Goal: Task Accomplishment & Management: Complete application form

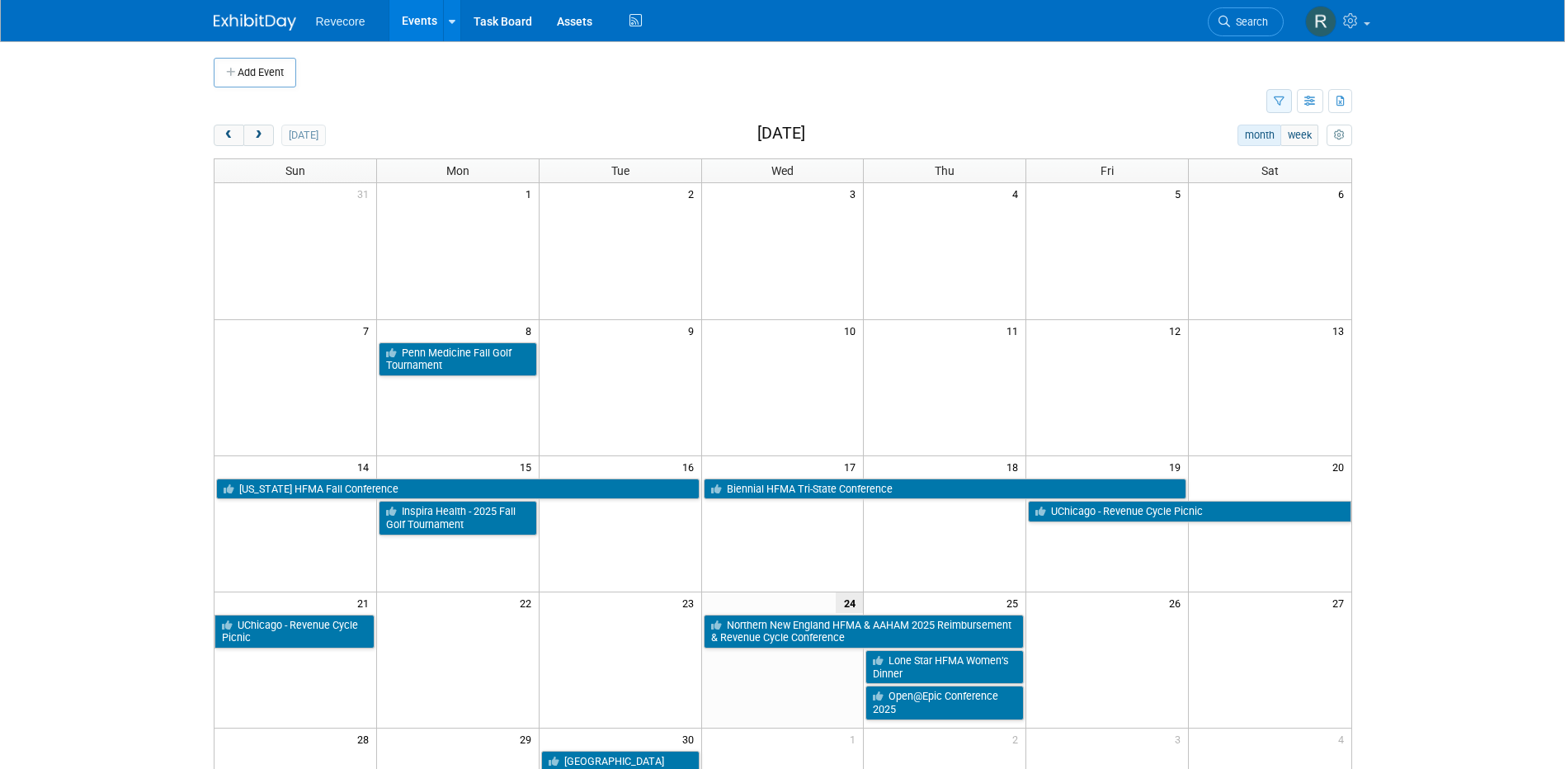
click at [1272, 101] on button "button" at bounding box center [1279, 101] width 26 height 24
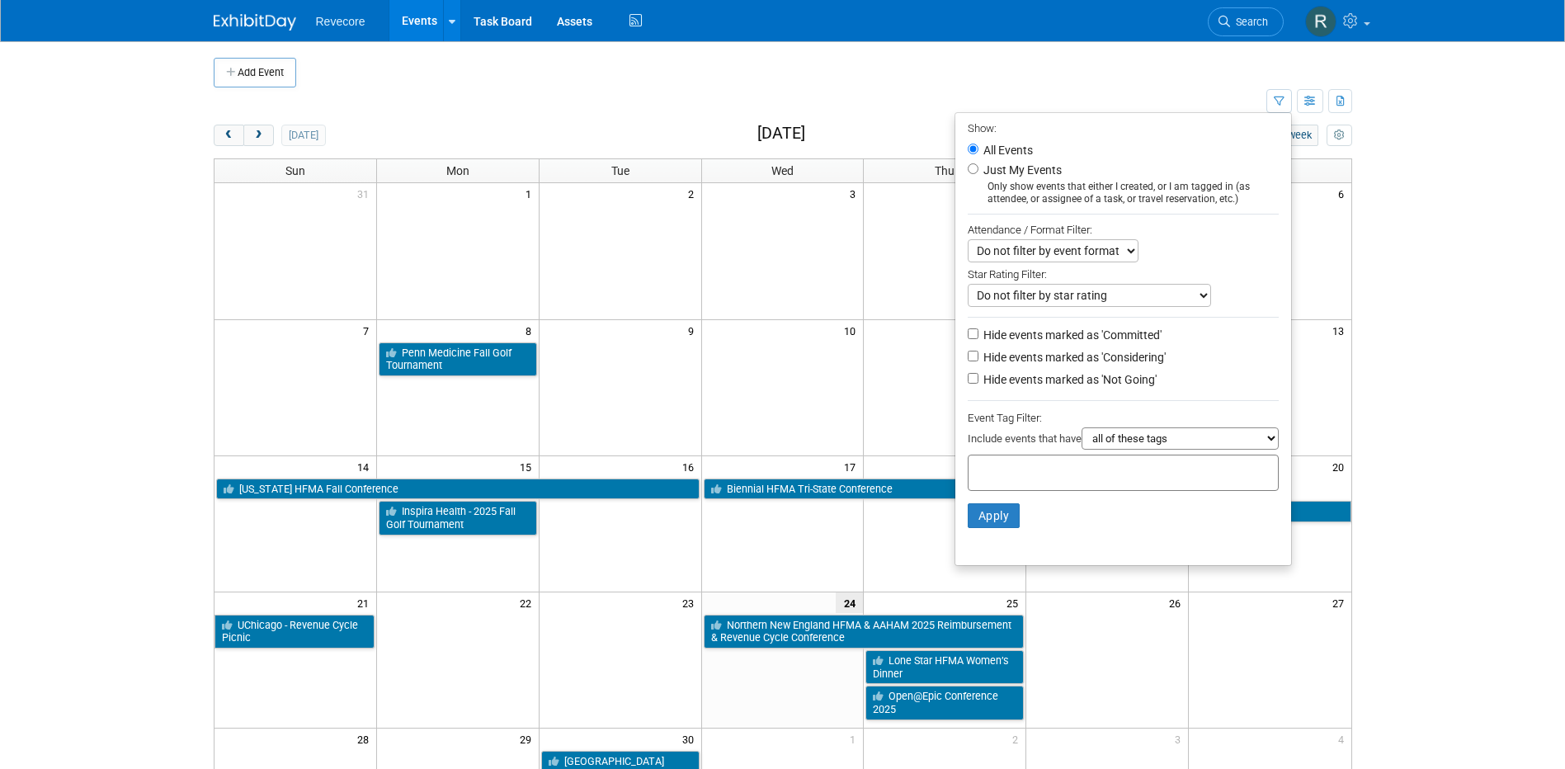
click at [1264, 450] on select "all of these tags any one of these tags only and exactly these specific tags" at bounding box center [1179, 438] width 197 height 22
click at [1230, 407] on div at bounding box center [1122, 404] width 311 height 8
click at [1304, 95] on button "button" at bounding box center [1310, 101] width 26 height 24
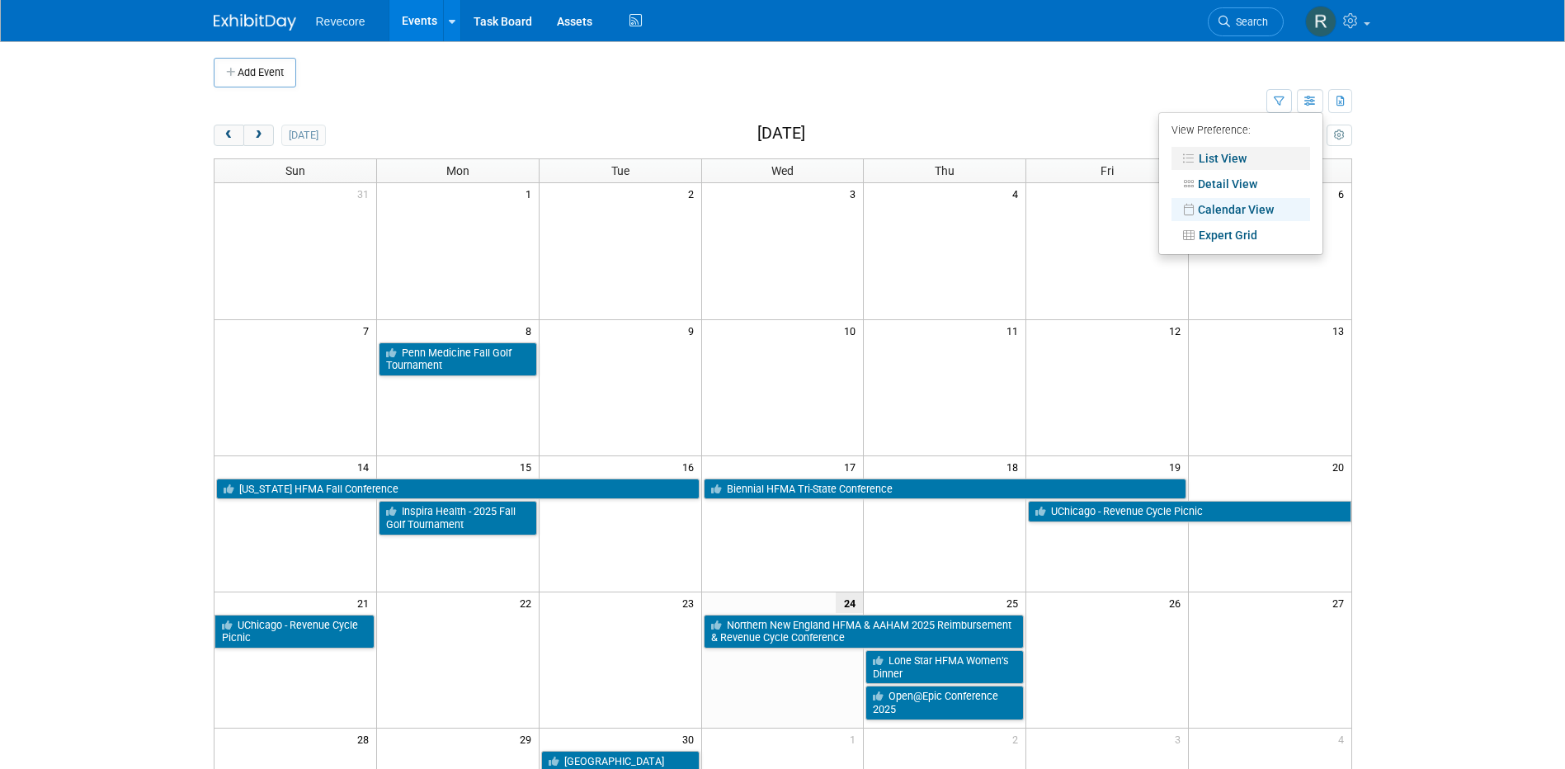
click at [1237, 147] on link "List View" at bounding box center [1240, 158] width 139 height 23
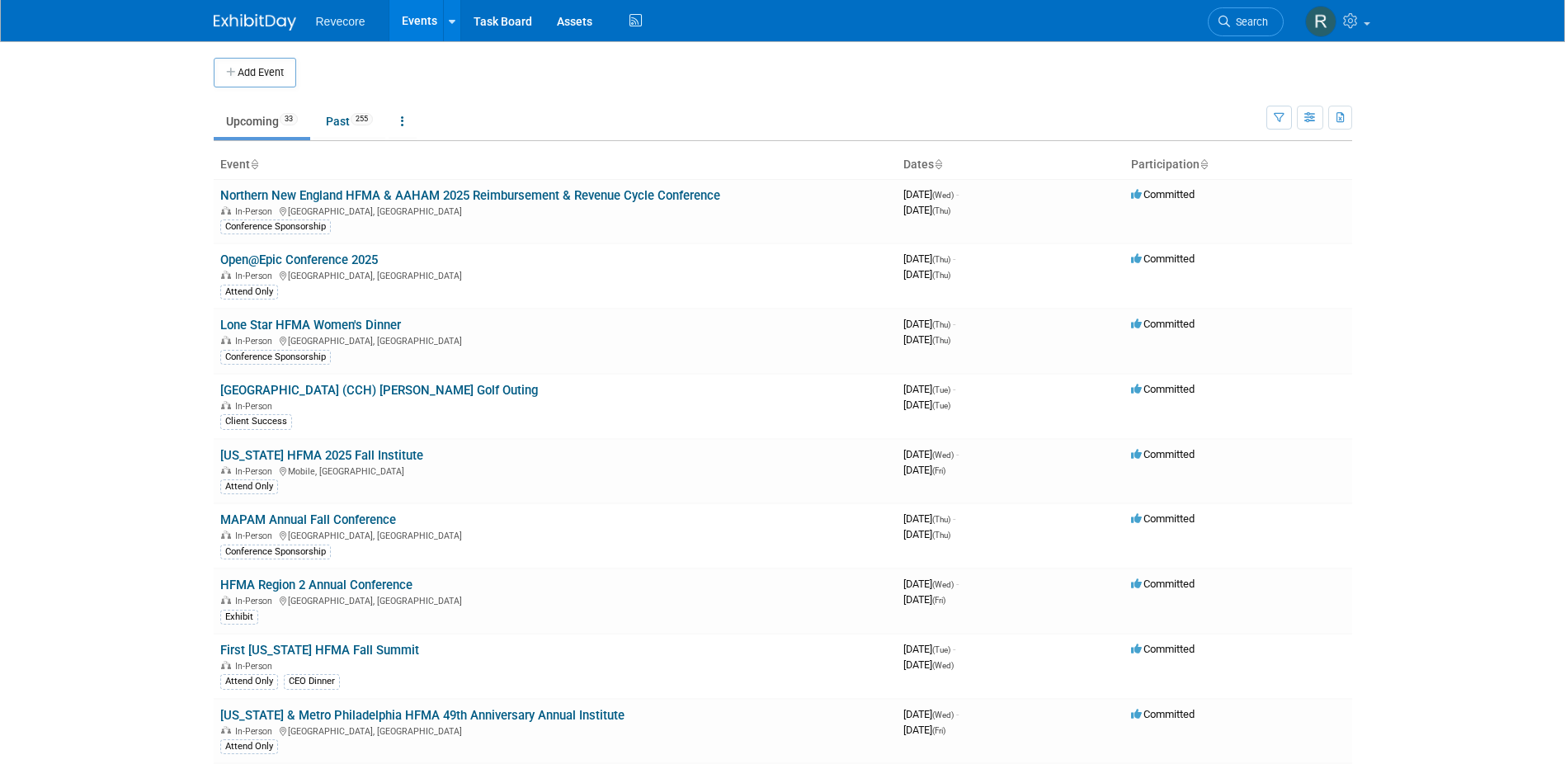
click at [126, 260] on body "Revecore Events Add Event Bulk Upload Events Shareable Event Boards Recently Vi…" at bounding box center [782, 384] width 1565 height 769
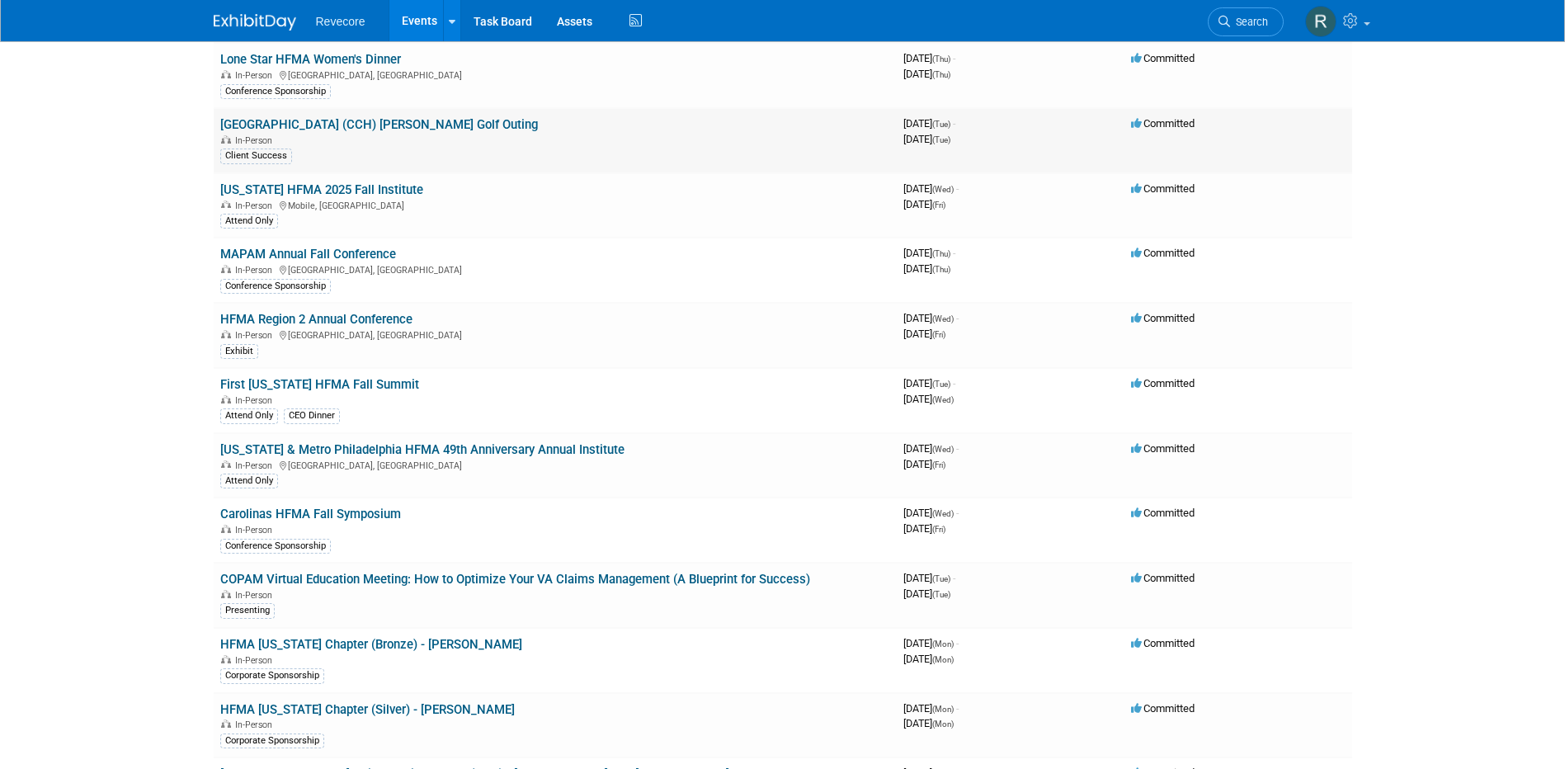
scroll to position [916, 0]
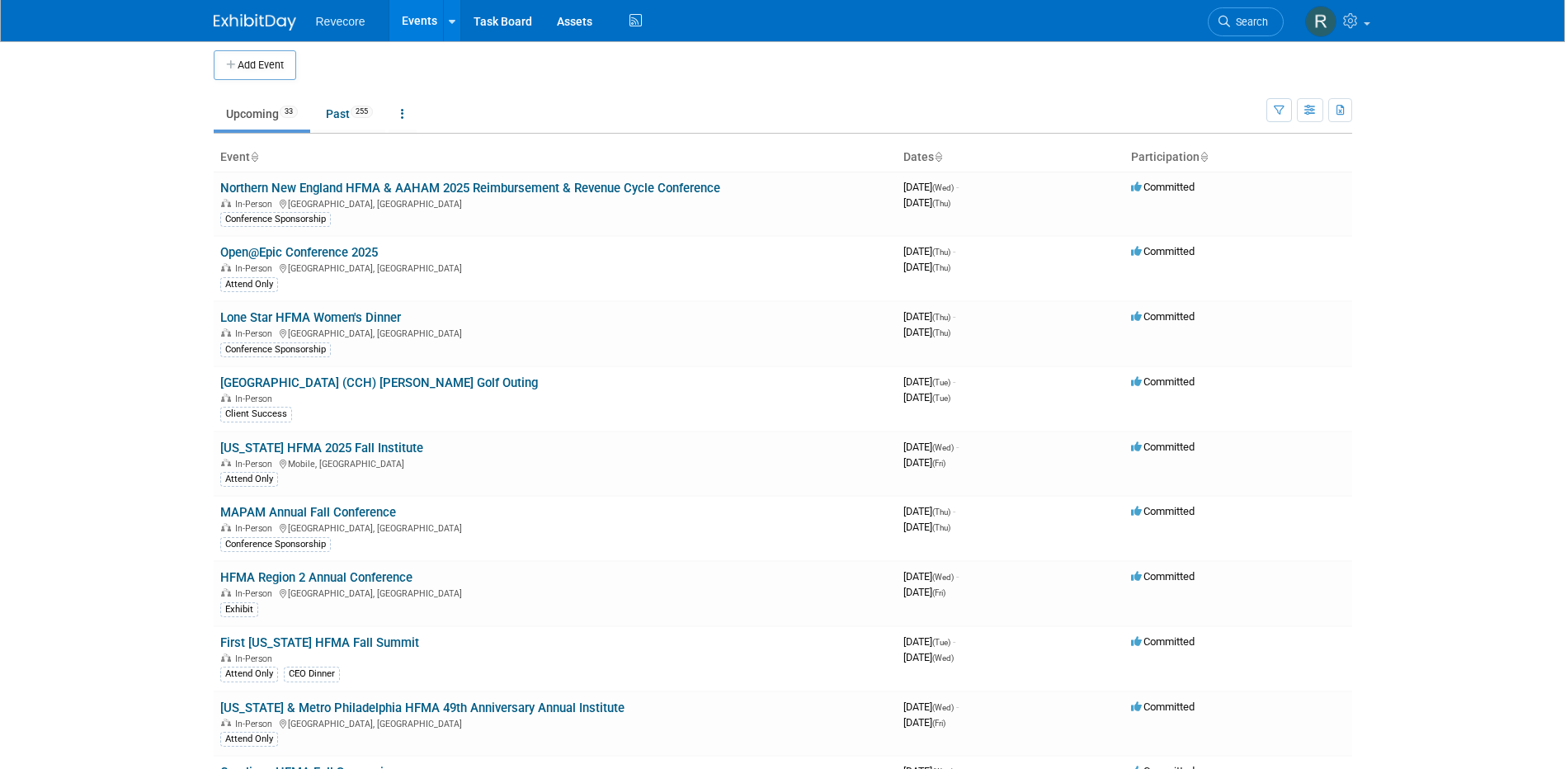
scroll to position [0, 0]
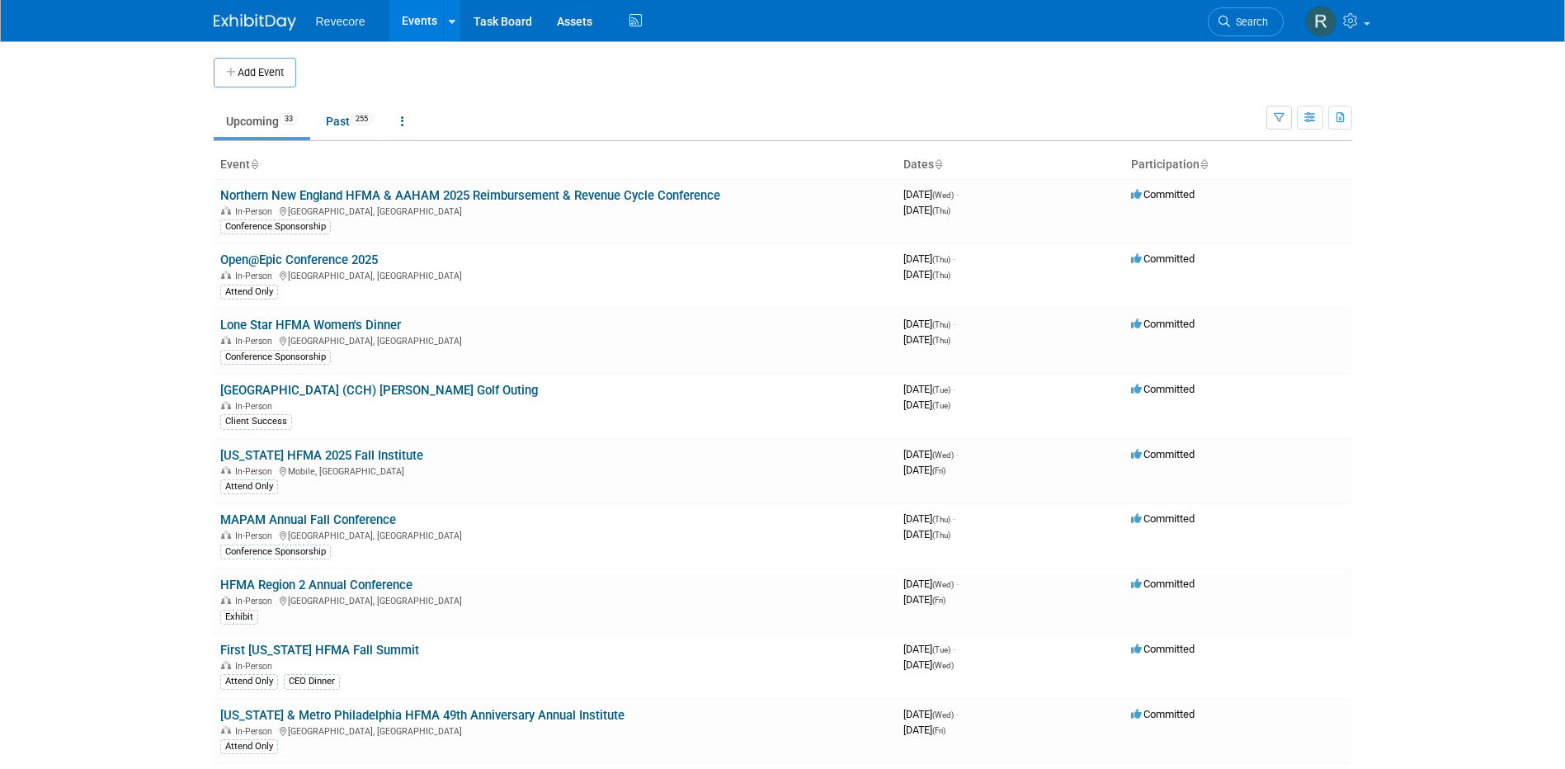
click at [1364, 317] on body "Revecore Events Add Event Bulk Upload Events Shareable Event Boards Recently Vi…" at bounding box center [782, 384] width 1565 height 769
click at [129, 267] on body "Revecore Events Add Event Bulk Upload Events Shareable Event Boards Recently Vi…" at bounding box center [782, 384] width 1565 height 769
click at [261, 82] on button "Add Event" at bounding box center [255, 73] width 82 height 30
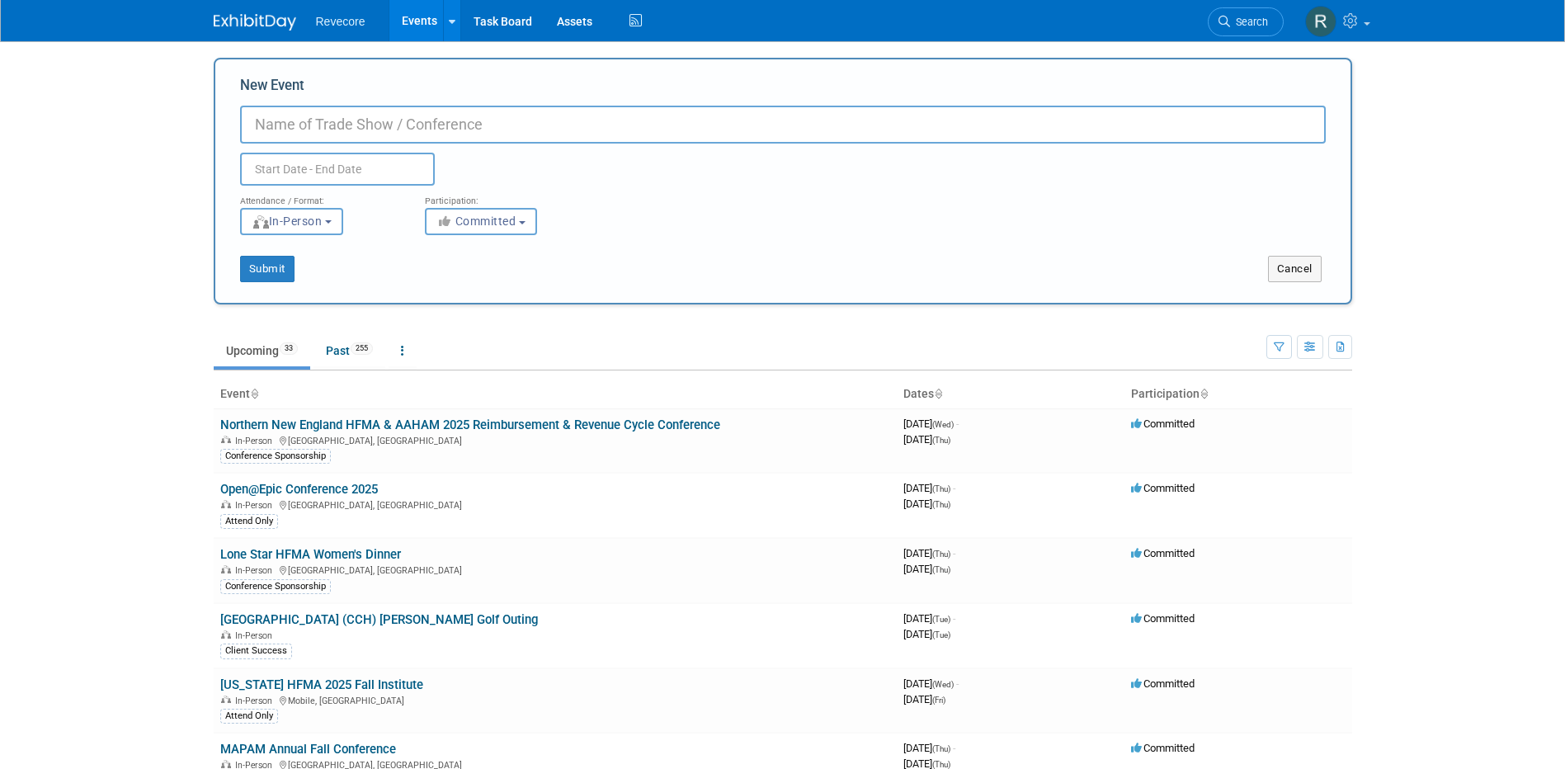
click at [371, 132] on input "New Event" at bounding box center [782, 125] width 1085 height 38
paste input "Central [US_STATE] HFMA 2025 Holiday Gala Sponsorship"
click at [621, 125] on input "Central Ohio HFMA 2025 Holiday Gala Sponsorship" at bounding box center [782, 125] width 1085 height 38
click at [544, 122] on input "Central Ohio HFMA 2025 Holiday Gala Sponsorship" at bounding box center [782, 125] width 1085 height 38
click at [547, 122] on input "Central Ohio HFMA 2025 Holiday Gala Sponsorship" at bounding box center [782, 125] width 1085 height 38
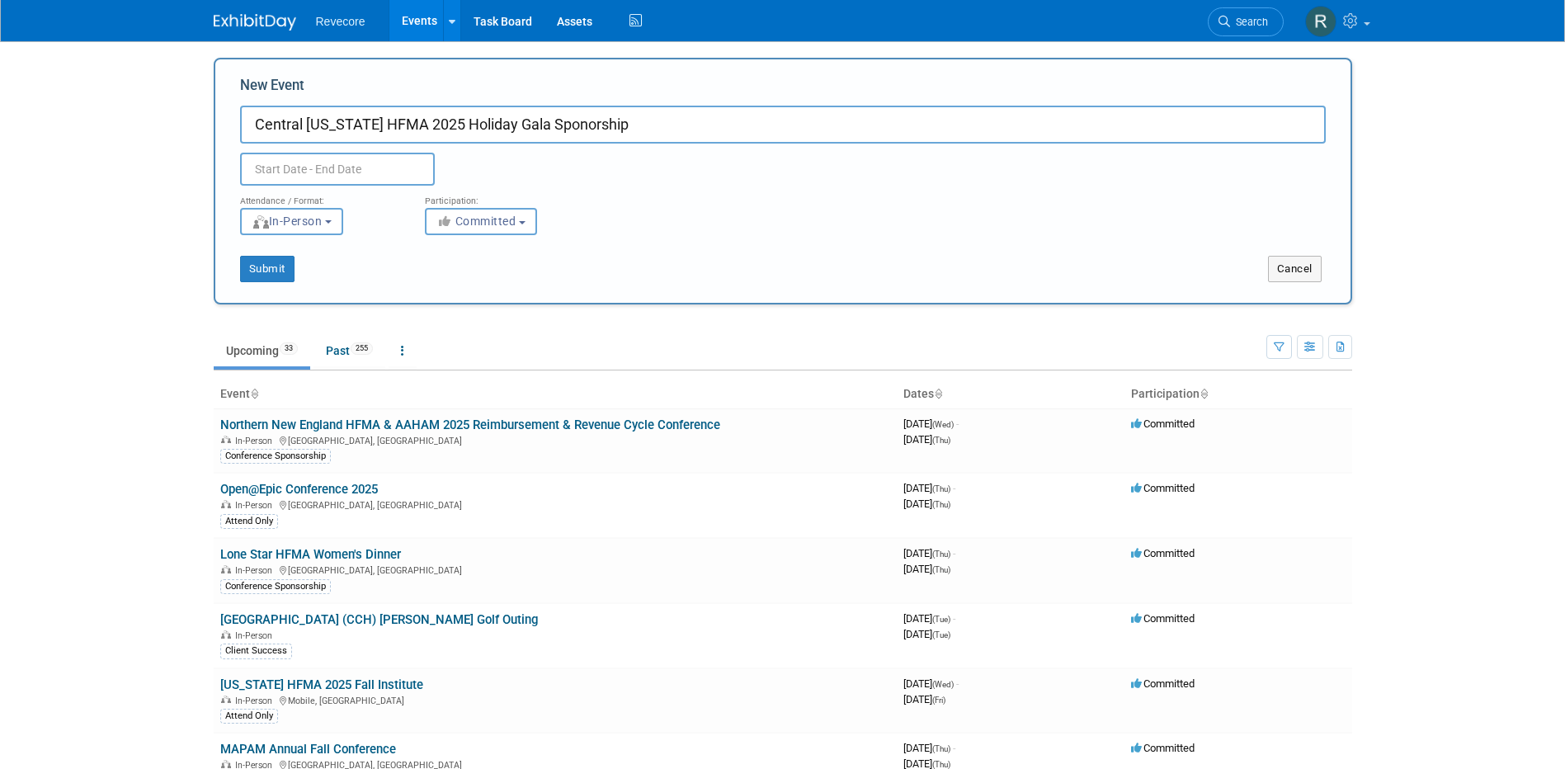
click at [547, 122] on input "Central Ohio HFMA 2025 Holiday Gala Sponorship" at bounding box center [782, 125] width 1085 height 38
click at [400, 116] on input "Central Ohio HFMA 2025 Holiday Gala" at bounding box center [782, 125] width 1085 height 38
type input "Central [US_STATE] HFMA Holiday Gala"
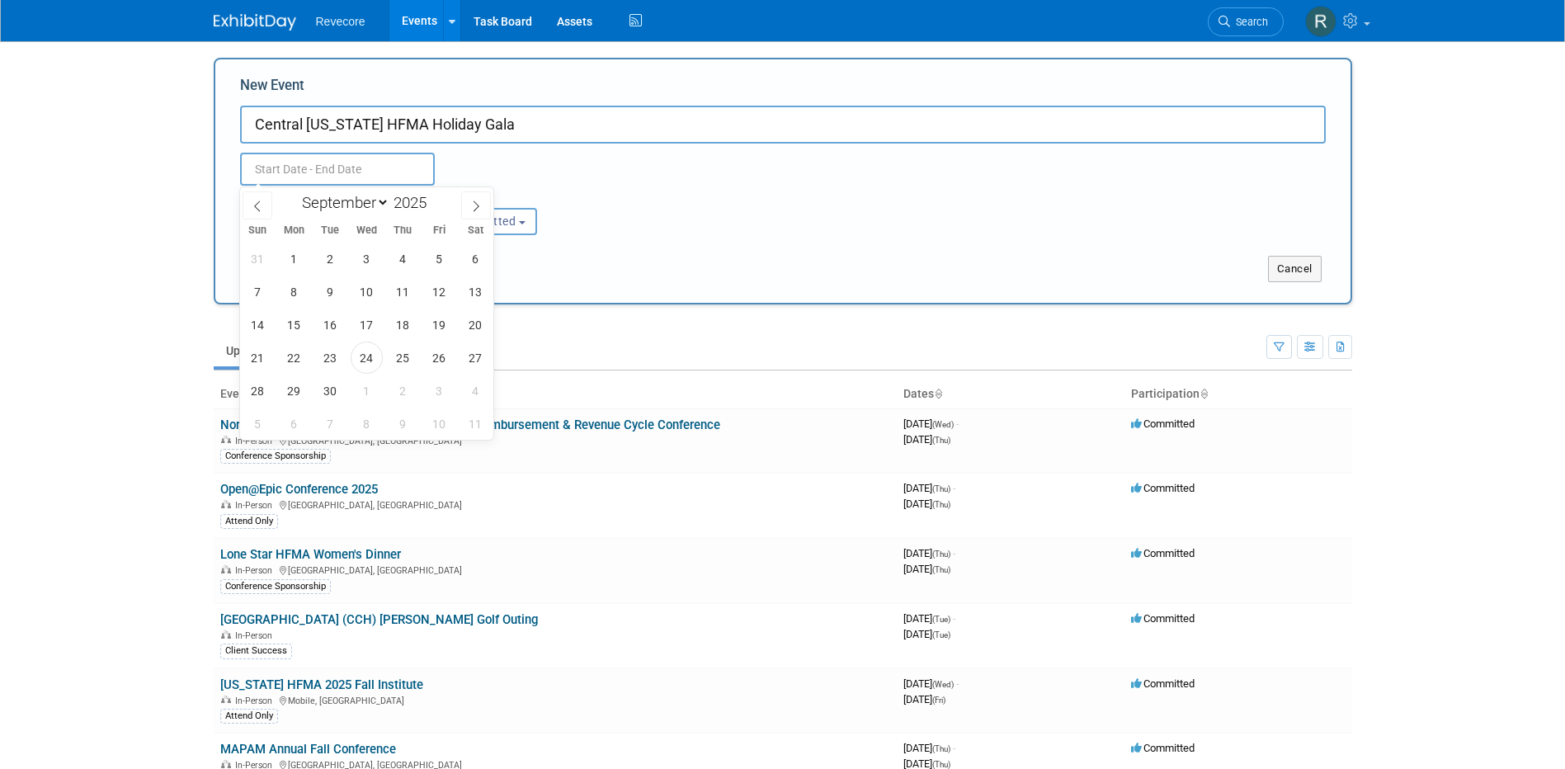
click at [310, 165] on input "text" at bounding box center [337, 169] width 195 height 33
click at [375, 206] on select "January February March April May June July August September October November De…" at bounding box center [341, 202] width 95 height 21
select select "10"
click at [294, 192] on select "January February March April May June July August September October November De…" at bounding box center [341, 202] width 95 height 21
click at [437, 351] on span "21" at bounding box center [439, 357] width 32 height 32
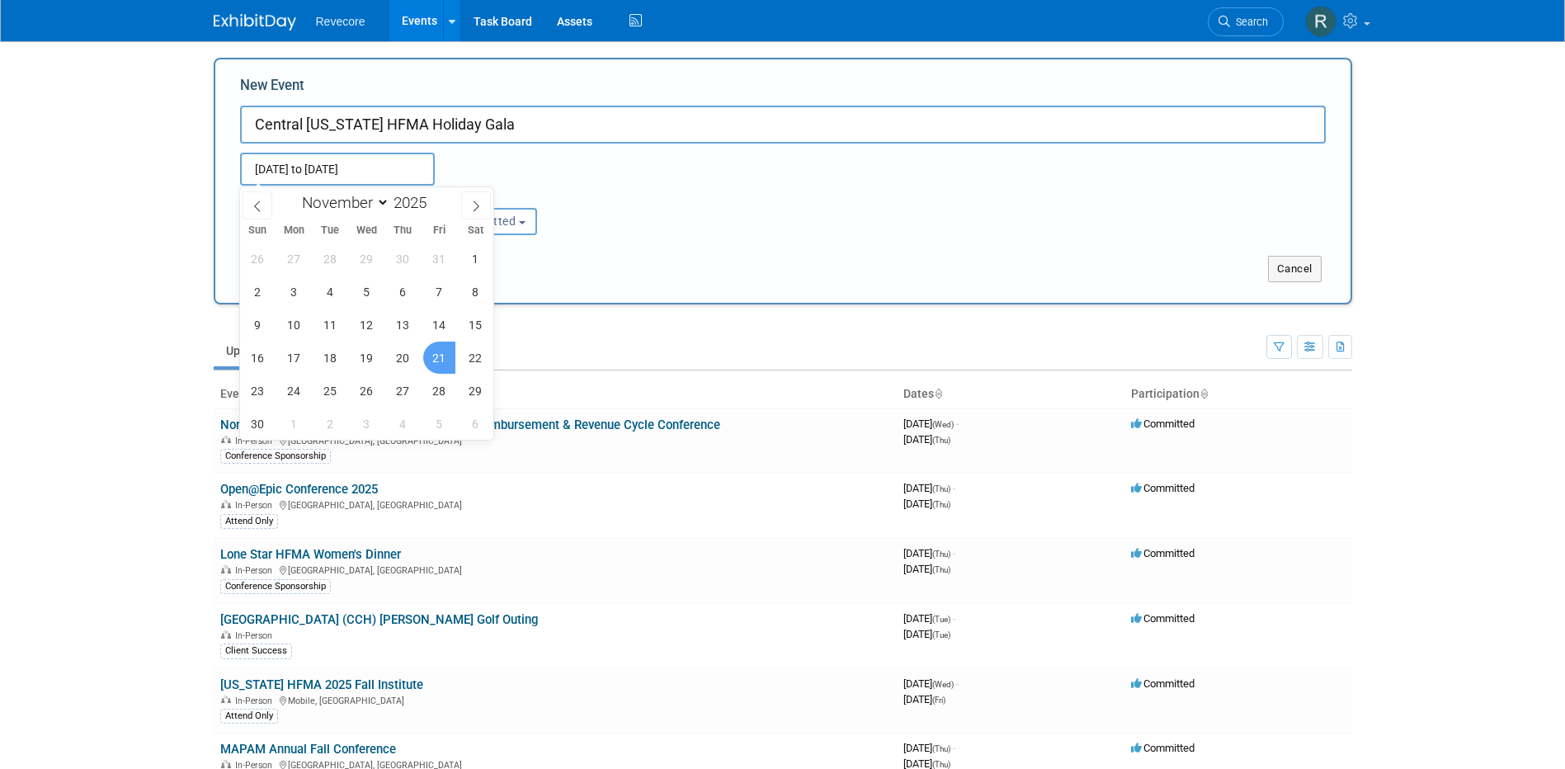
click at [437, 351] on span "21" at bounding box center [439, 357] width 32 height 32
type input "[DATE] to [DATE]"
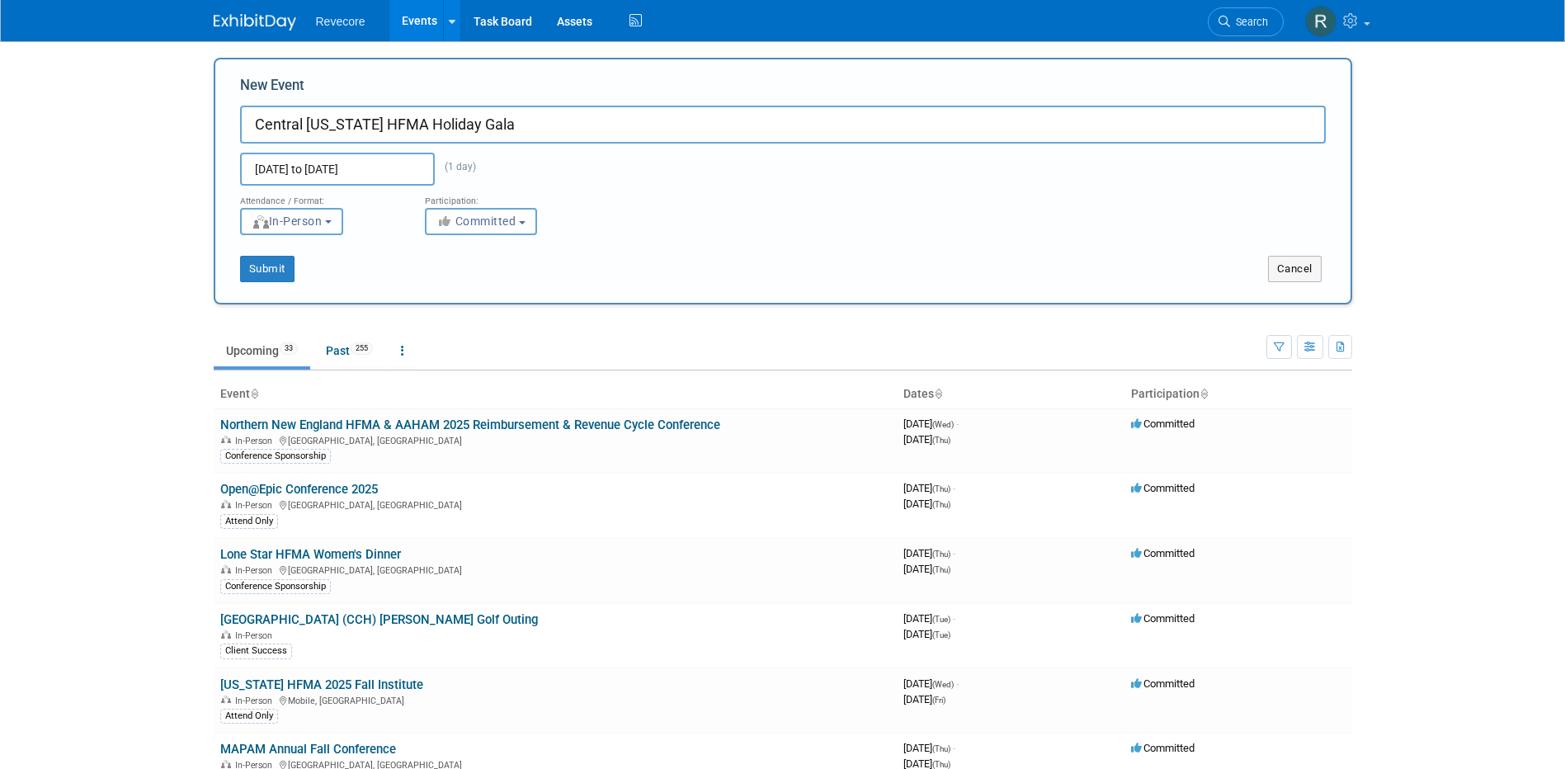
click at [402, 258] on div "Submit" at bounding box center [451, 269] width 473 height 26
click at [269, 266] on button "Submit" at bounding box center [267, 269] width 54 height 26
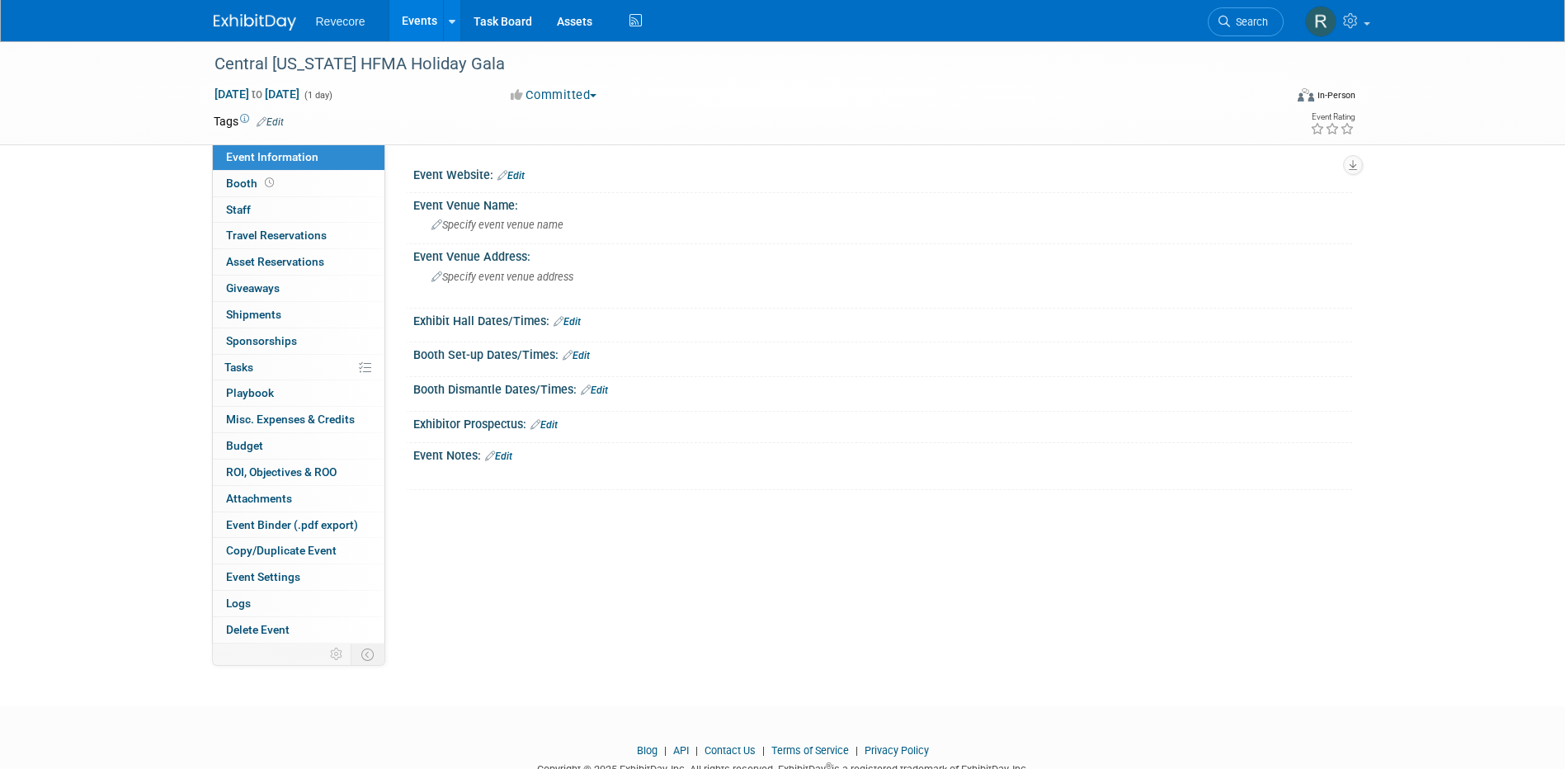
click at [514, 179] on link "Edit" at bounding box center [510, 176] width 27 height 12
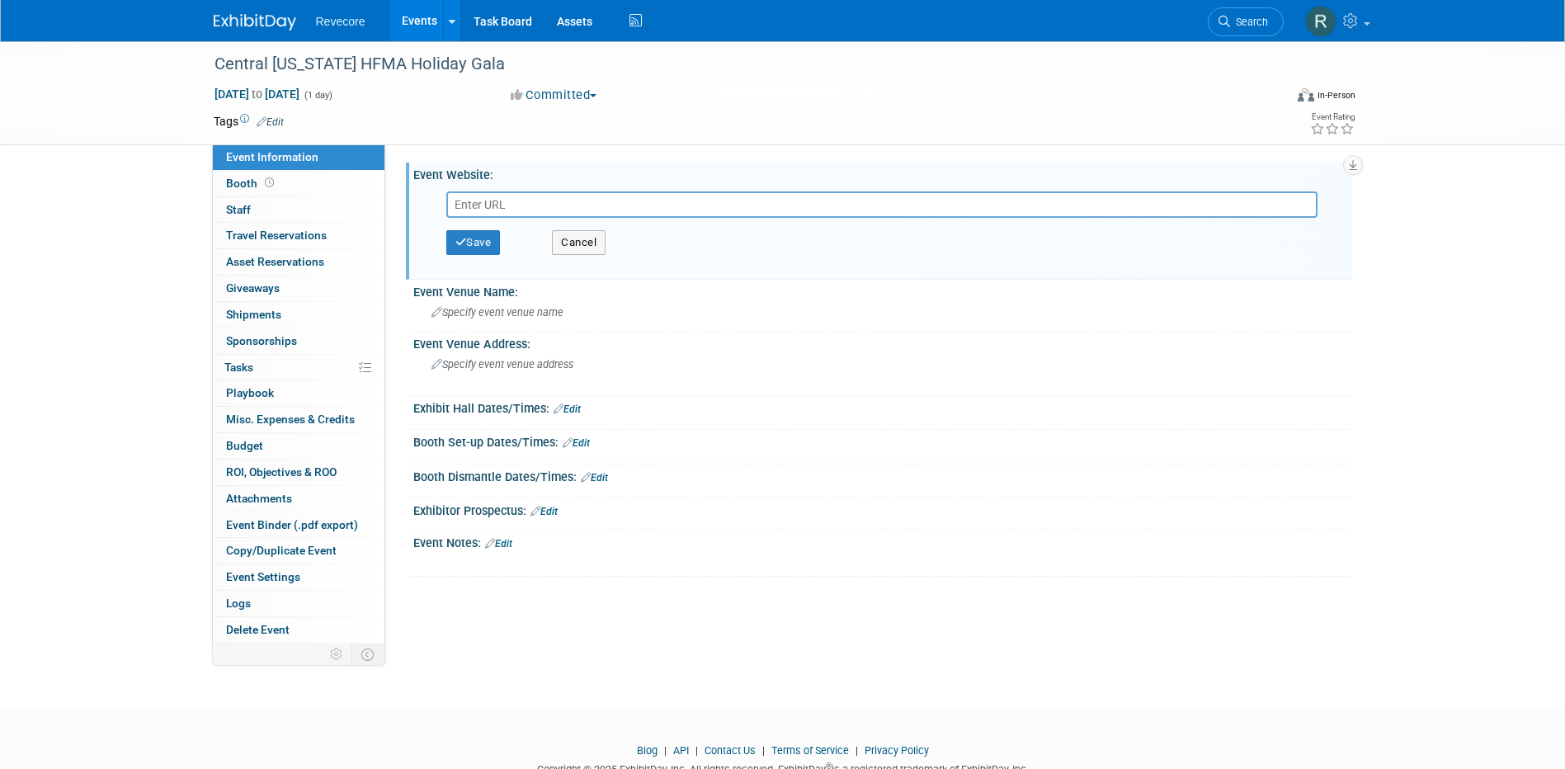
click at [581, 214] on input "text" at bounding box center [881, 204] width 871 height 26
paste input "https://web.cvent.com/event/6aee15f5-d697-40c7-8cf0-6d375ccb2656/summary"
type input "https://web.cvent.com/event/6aee15f5-d697-40c7-8cf0-6d375ccb2656/summary"
click at [496, 243] on button "Save" at bounding box center [473, 242] width 54 height 25
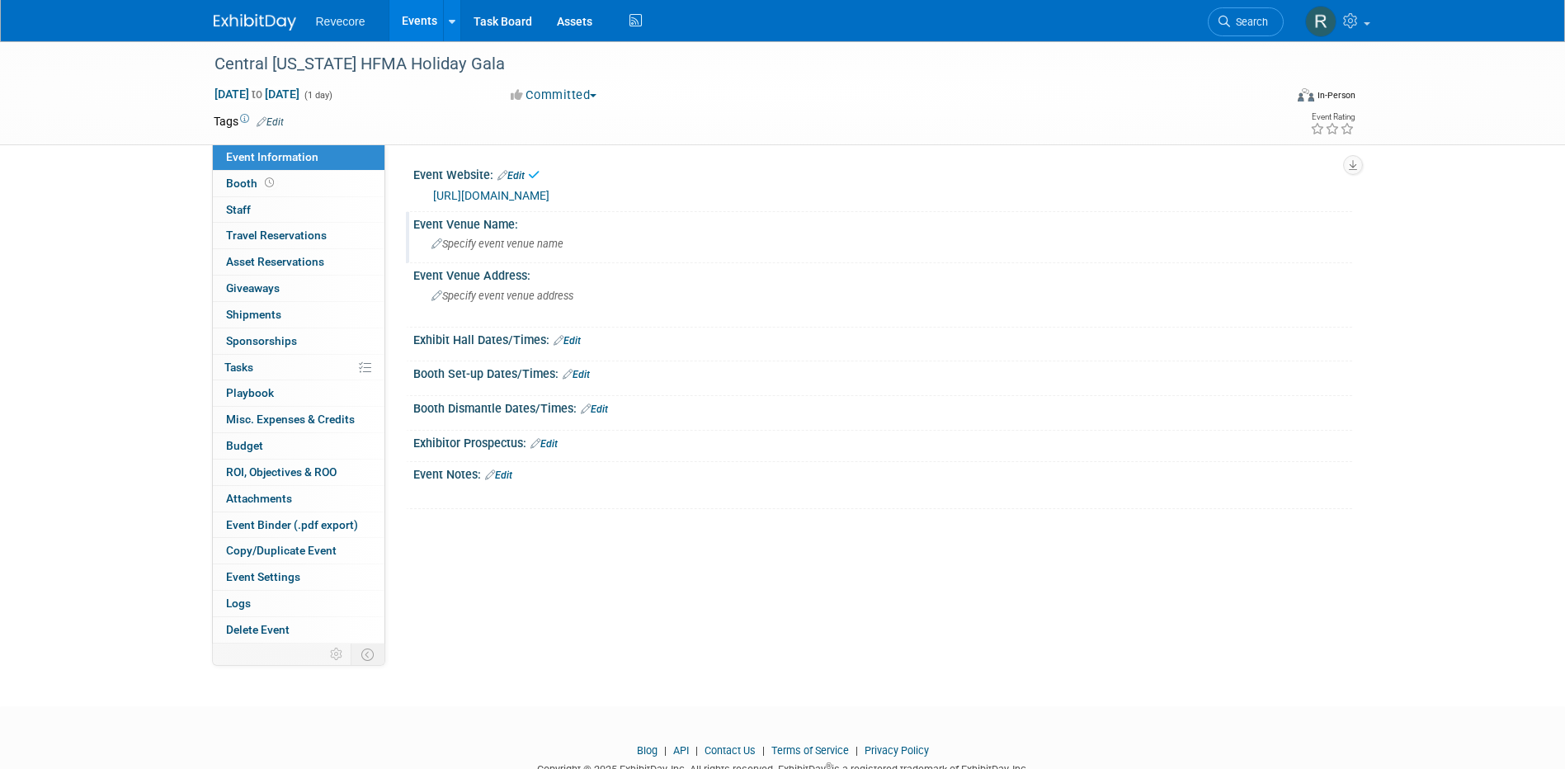
click at [506, 246] on span "Specify event venue name" at bounding box center [497, 244] width 132 height 12
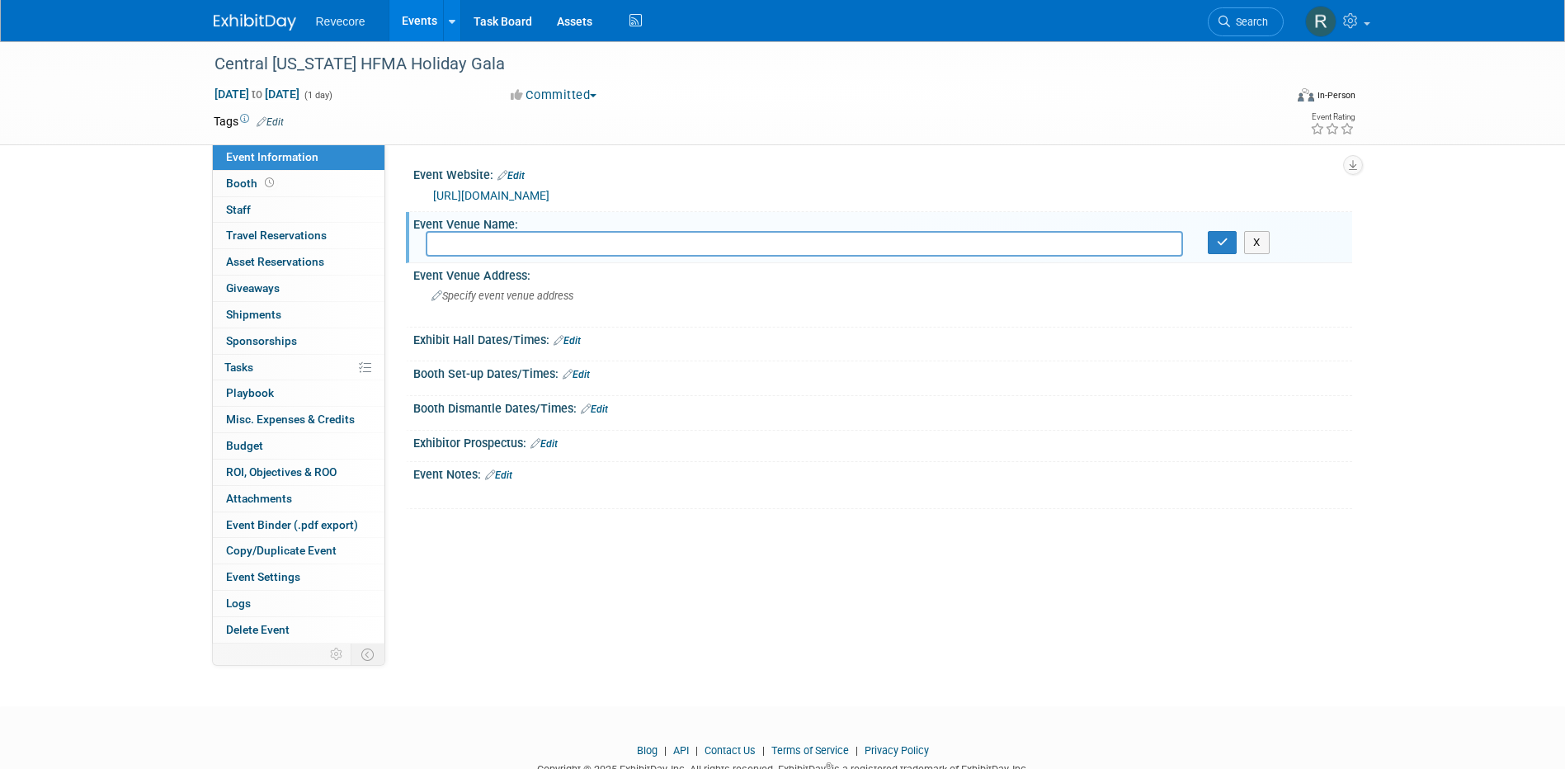
click at [557, 249] on input "text" at bounding box center [804, 244] width 757 height 26
paste input "Courtyard Columbus OSU"
type input "Courtyard Columbus OSU"
click at [518, 300] on span "Specify event venue address" at bounding box center [502, 295] width 142 height 12
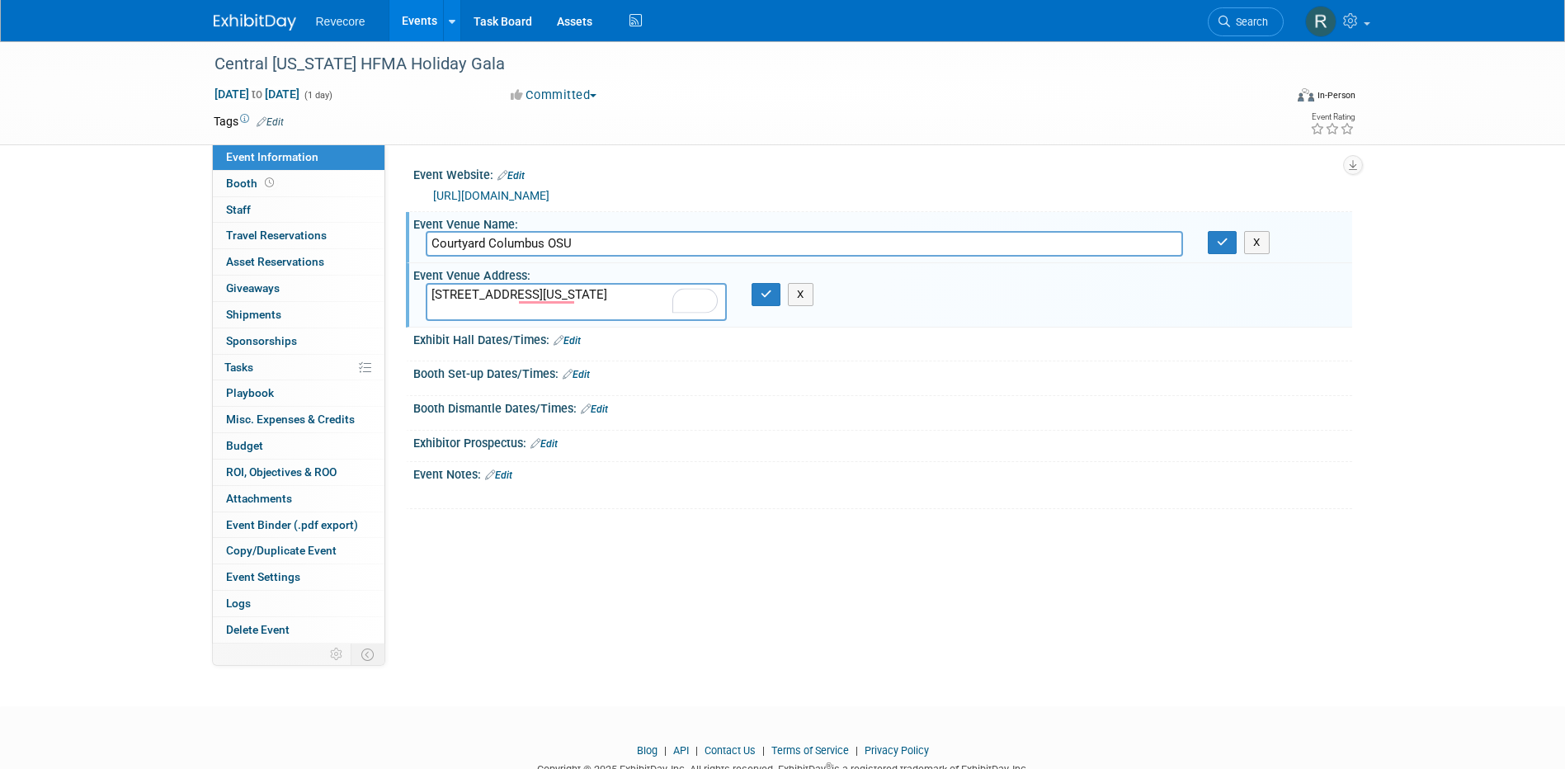
click at [577, 294] on textarea "780 Yard Street Columbus, Ohio, USA, 43212" at bounding box center [576, 302] width 301 height 38
type textarea "780 Yard Street Columbus Ohio, USA, 43212"
click at [761, 299] on icon "button" at bounding box center [766, 294] width 12 height 11
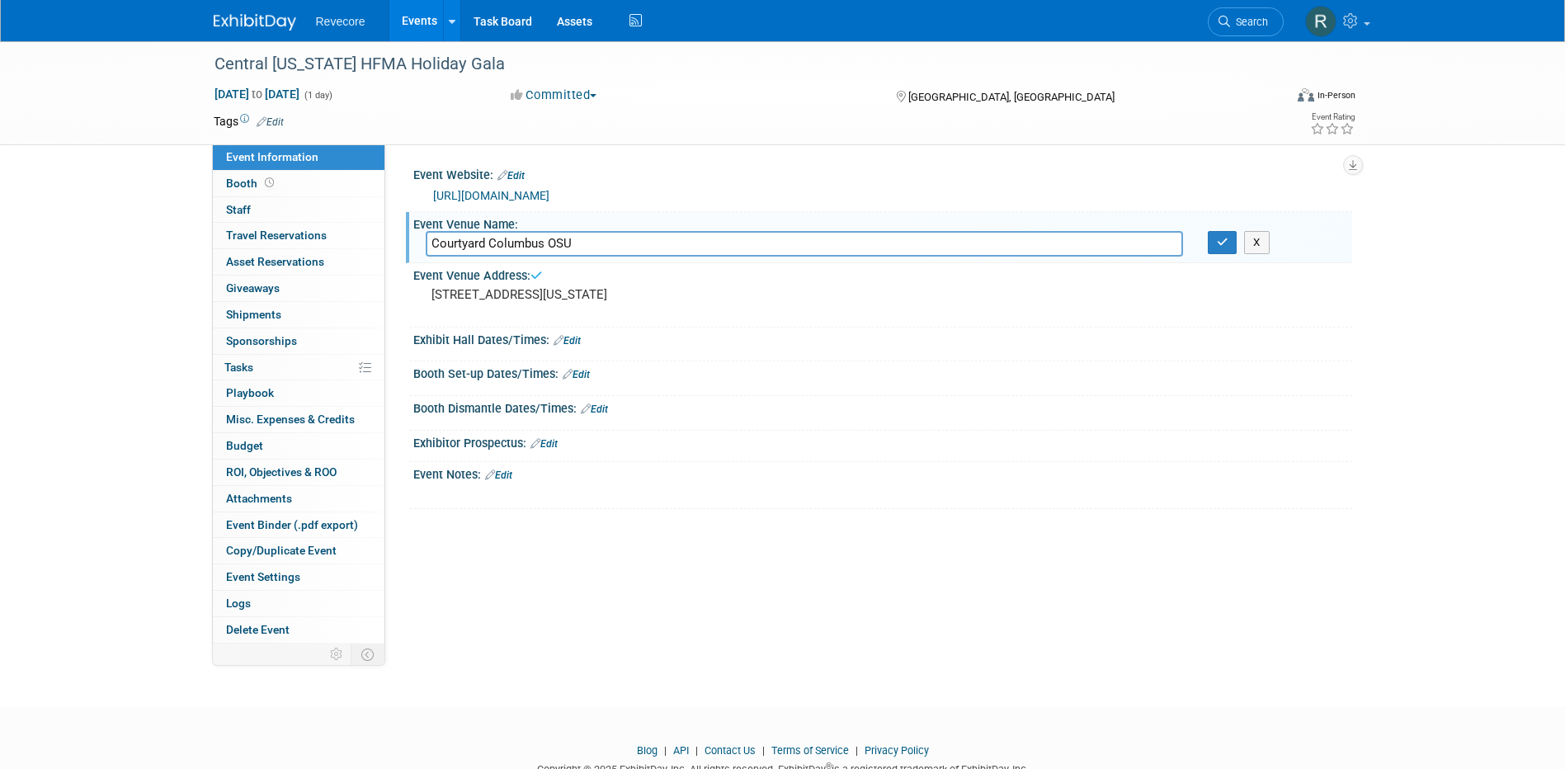
drag, startPoint x: 545, startPoint y: 289, endPoint x: 699, endPoint y: 257, distance: 156.7
click at [550, 289] on pre "780 Yard Street Columbus Ohio, USA, 43212" at bounding box center [608, 294] width 355 height 15
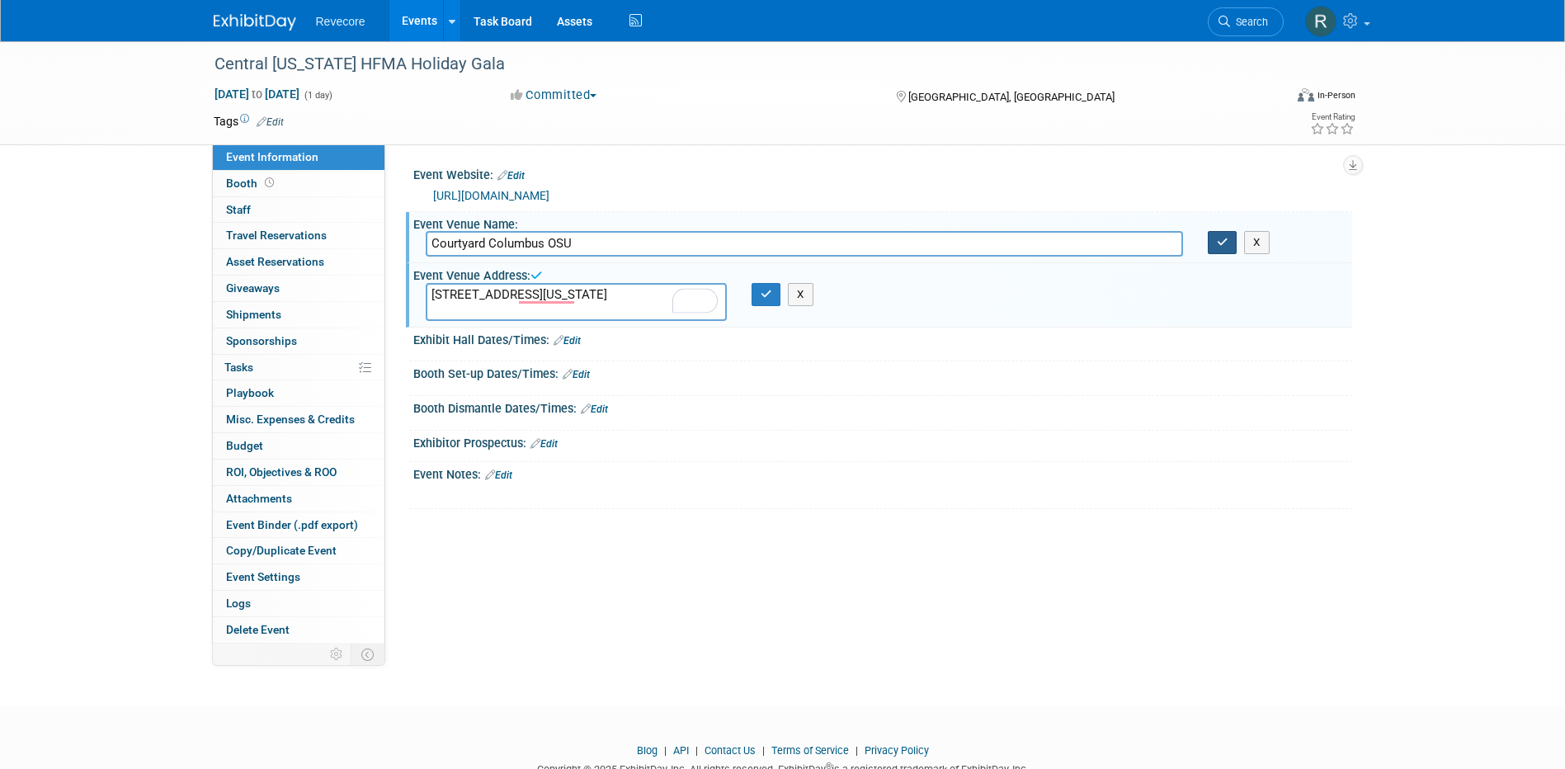
click at [1231, 247] on button "button" at bounding box center [1222, 242] width 30 height 23
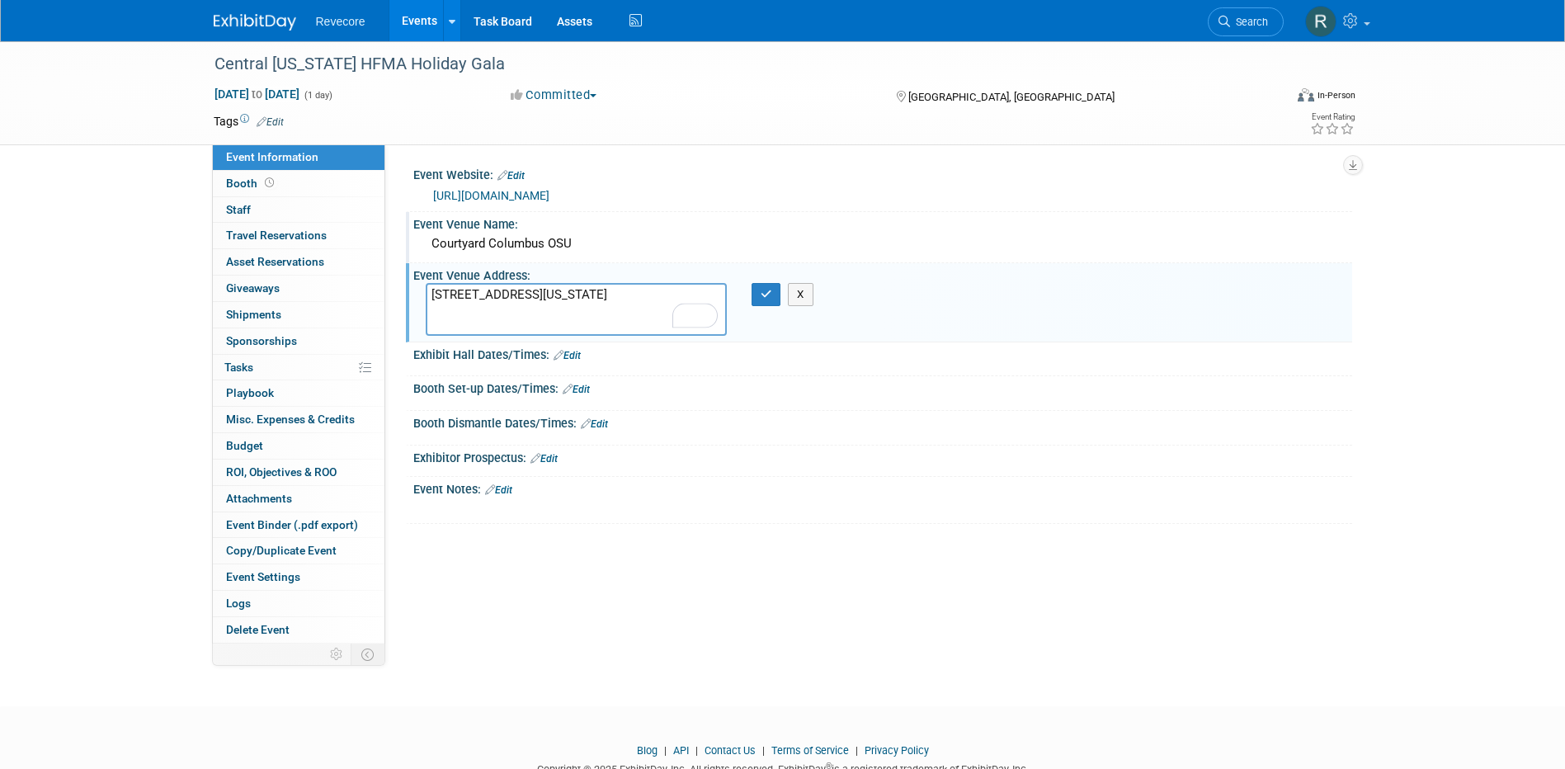
click at [515, 314] on textarea "780 Yard Street Columbus Ohio, USA, 43212" at bounding box center [576, 309] width 301 height 53
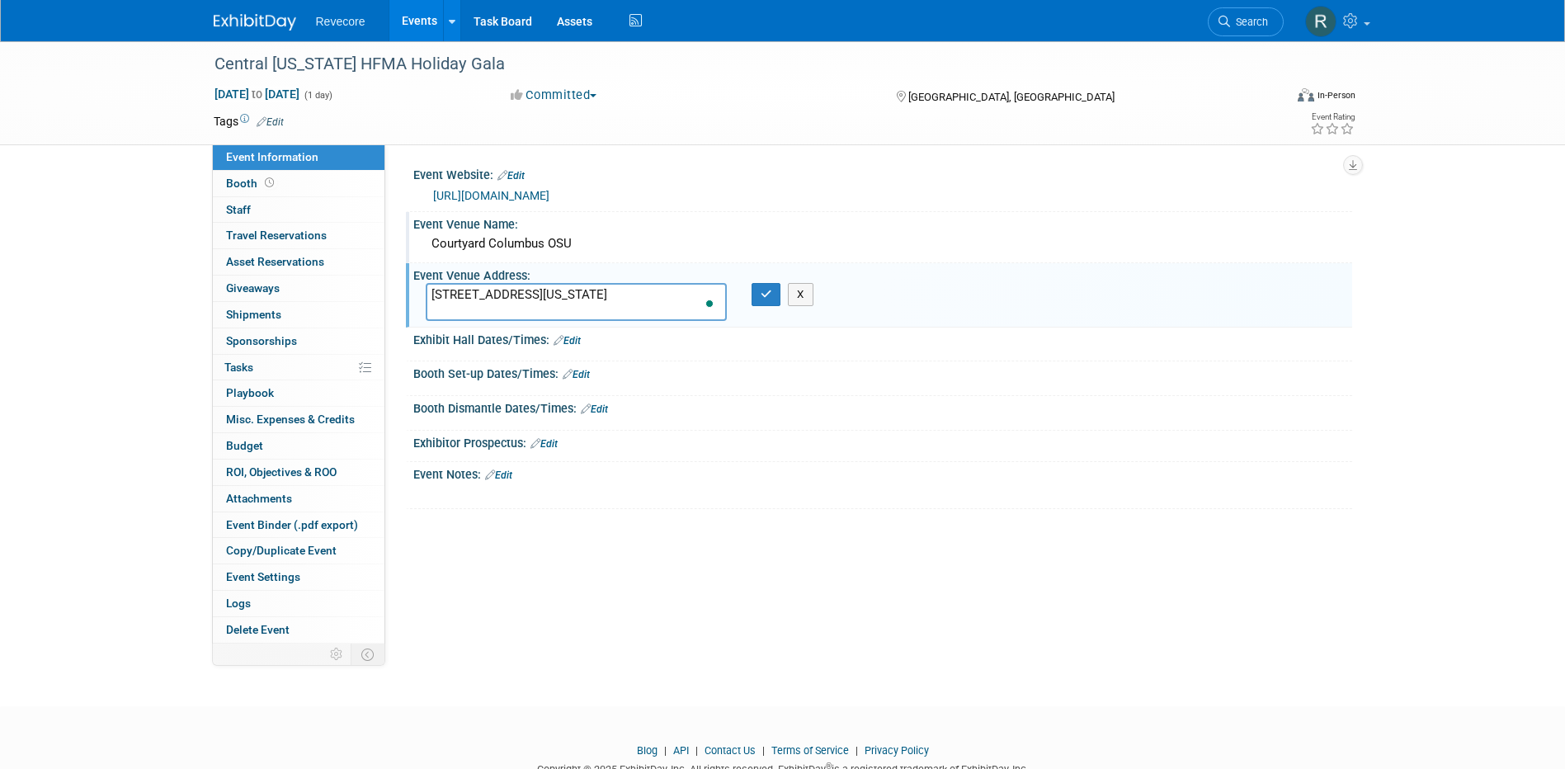
click at [610, 309] on textarea "780 Yard Street Columbus Ohio, USA, 43212" at bounding box center [576, 302] width 301 height 38
drag, startPoint x: 600, startPoint y: 309, endPoint x: 390, endPoint y: 277, distance: 212.8
click at [390, 277] on div "Event Website: Edit https://web.cvent.com/event/6aee15f5-d697-40c7-8cf0-6d375cc…" at bounding box center [868, 393] width 967 height 499
paste textarea "Columbus, Ohio, USA, 43212"
click at [520, 295] on textarea "780 Yard Street Columbus, Ohio, USA, 43212" at bounding box center [576, 302] width 301 height 38
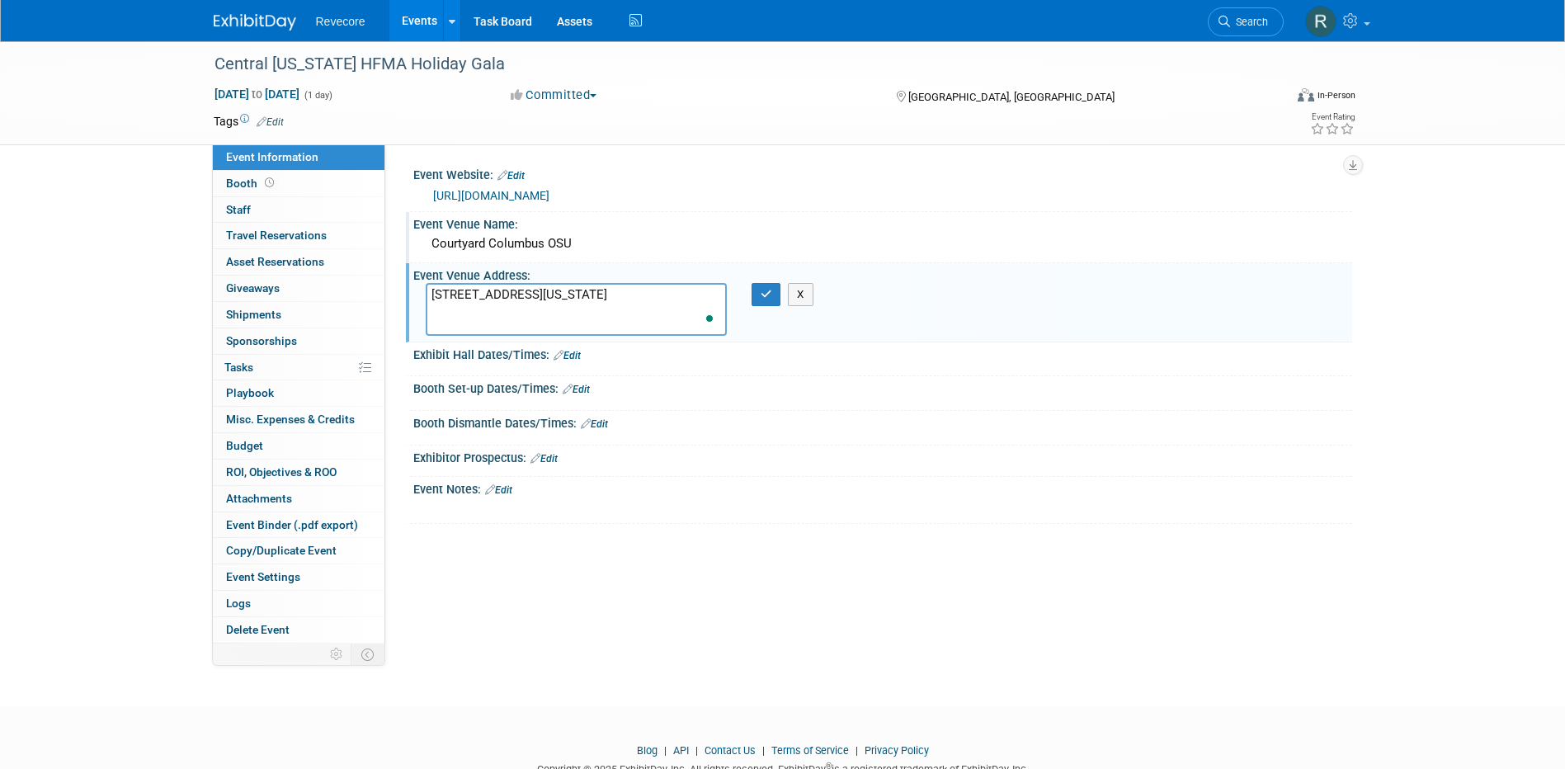
click at [531, 308] on textarea "780 Yard Street Columbus, Ohio, USA, 43212" at bounding box center [576, 309] width 301 height 53
click at [601, 309] on textarea "780 Yard Street Columbus, Ohio 43212" at bounding box center [576, 309] width 301 height 53
click at [563, 293] on textarea "780 Yard Street Columbus, Ohio 43212" at bounding box center [576, 309] width 301 height 53
click at [575, 311] on textarea "780 Yard Street Columbus, Ohio 43212" at bounding box center [576, 309] width 301 height 53
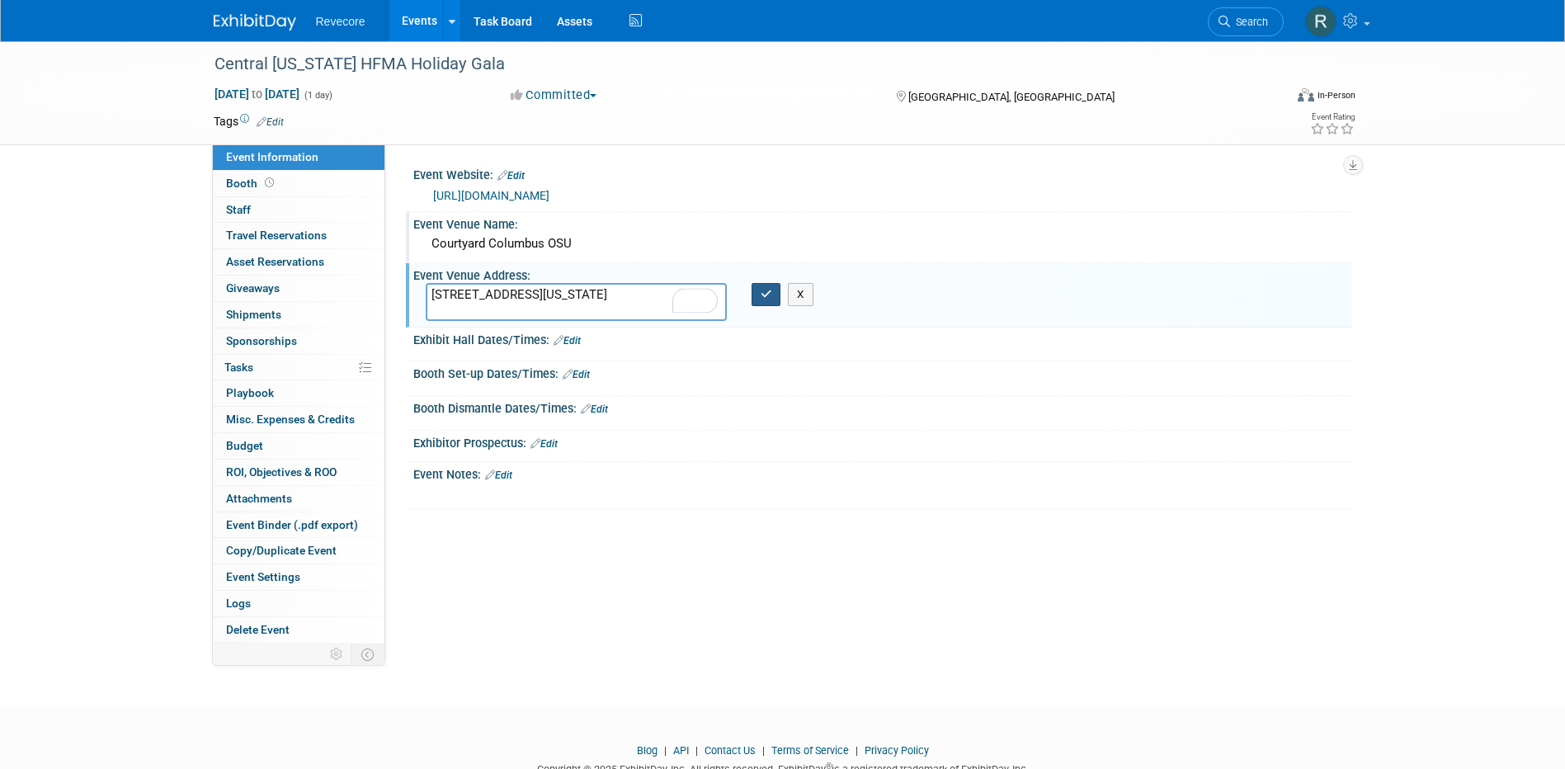
type textarea "780 Yard Street Columbus, Ohio 43212"
click at [772, 296] on button "button" at bounding box center [766, 294] width 30 height 23
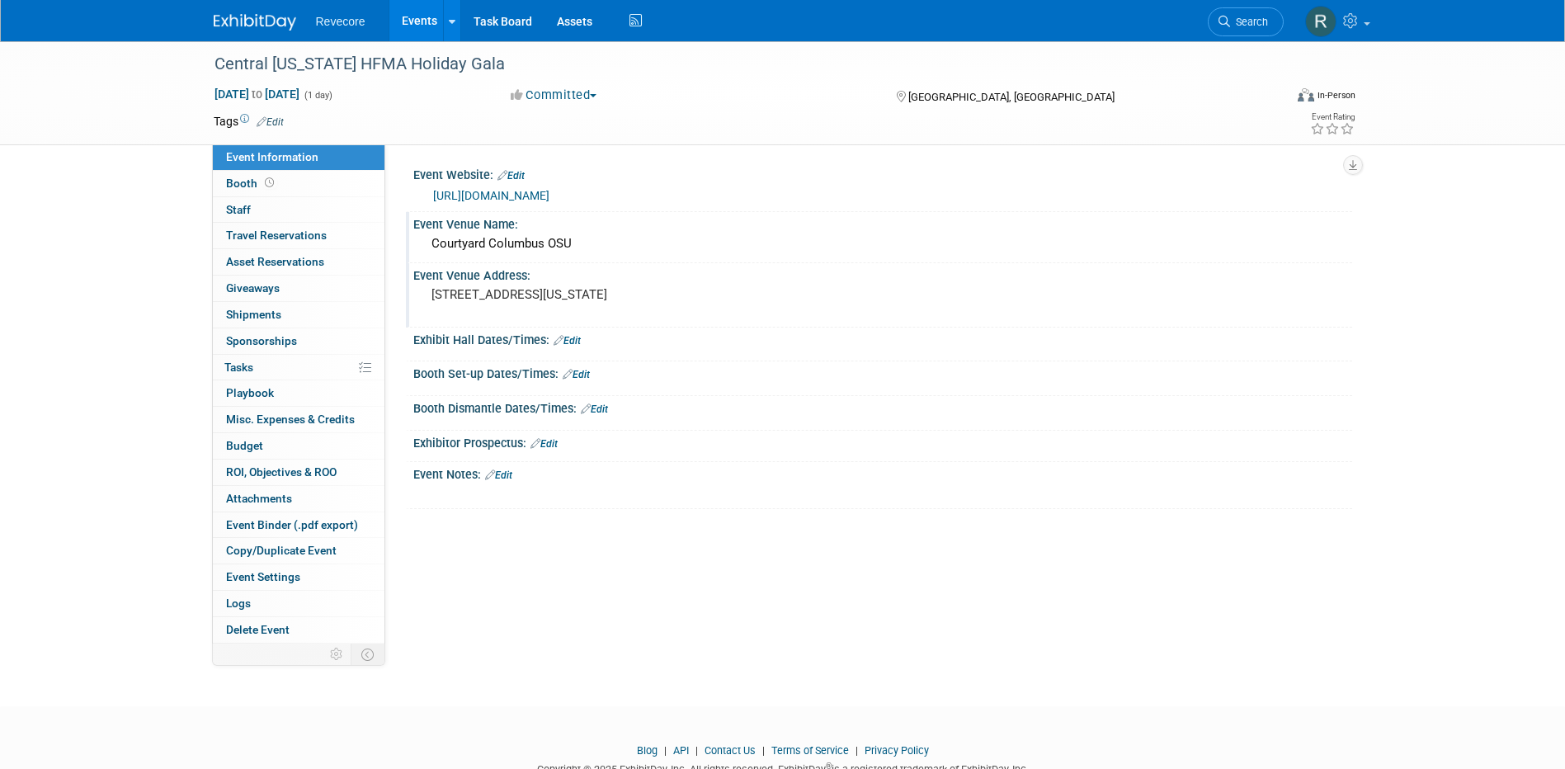
click at [585, 512] on div "Event Website: Edit https://web.cvent.com/event/6aee15f5-d697-40c7-8cf0-6d375cc…" at bounding box center [868, 393] width 967 height 499
click at [293, 334] on span "Sponsorships 0" at bounding box center [261, 340] width 71 height 13
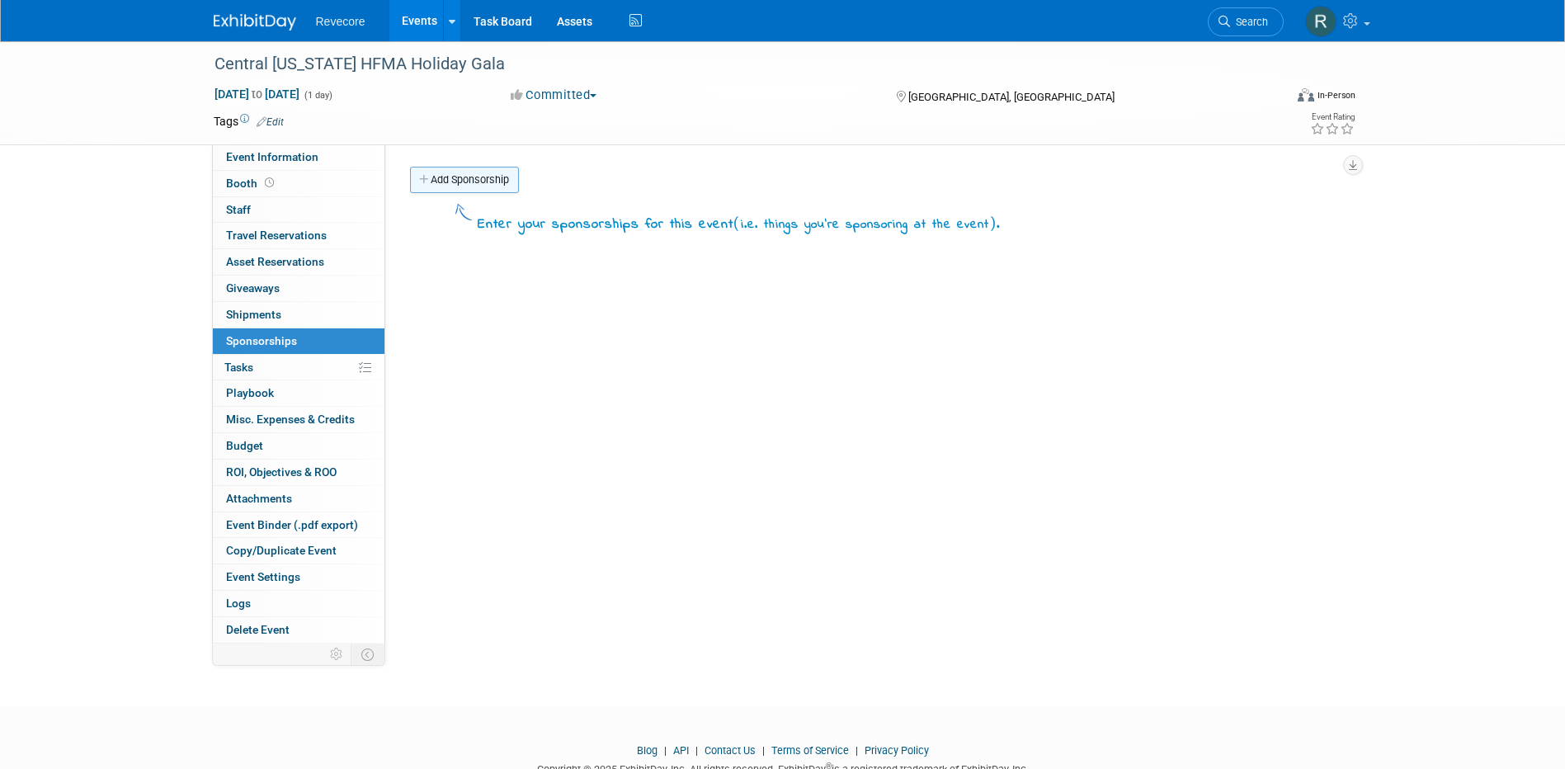
click at [482, 171] on link "Add Sponsorship" at bounding box center [464, 180] width 109 height 26
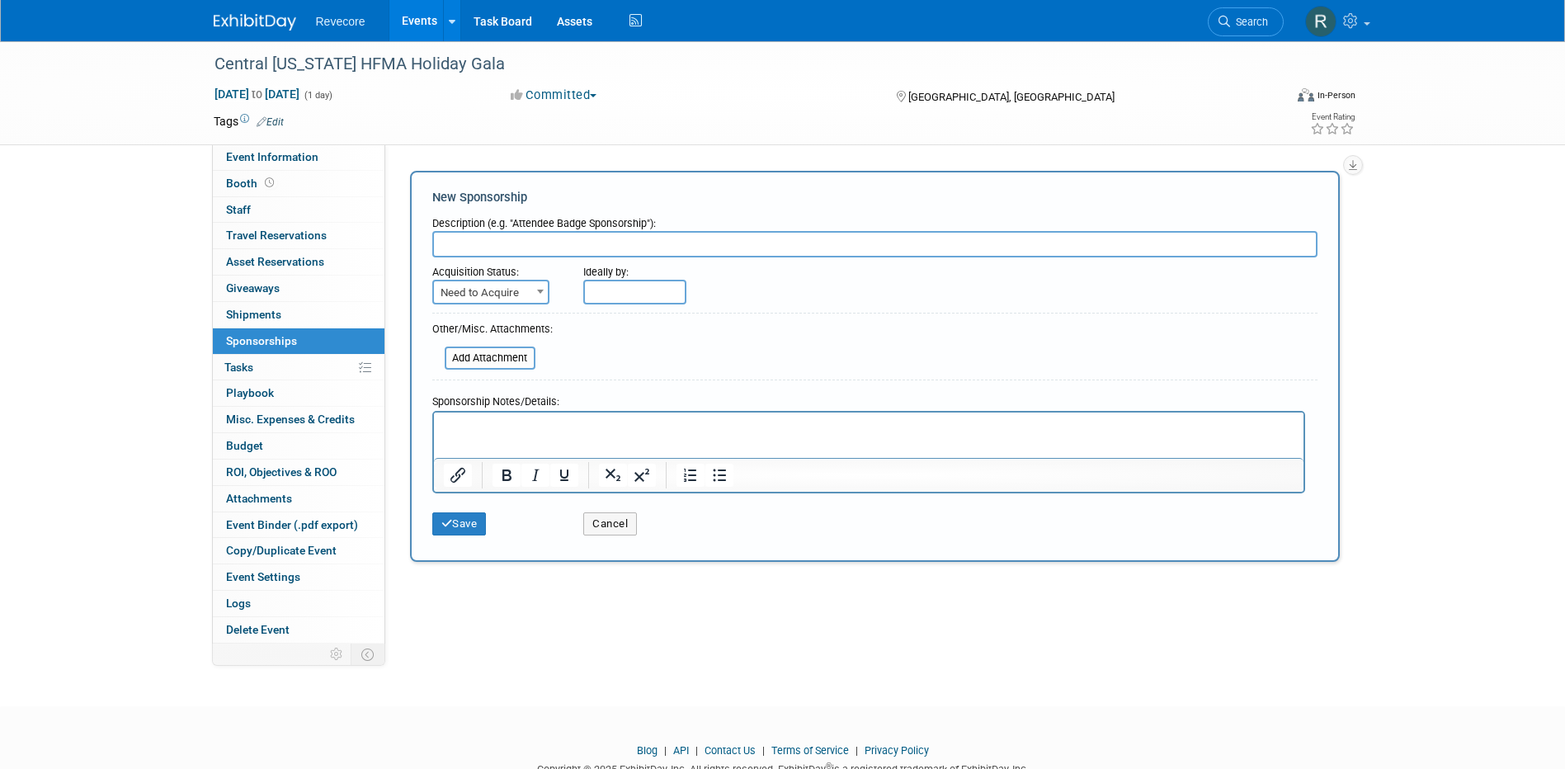
paste input "Central Ohio HFMA Holiday Gala 11.21.2025"
type input "Central Ohio HFMA Holiday Gala 11.21.2025"
drag, startPoint x: 696, startPoint y: 240, endPoint x: 268, endPoint y: 207, distance: 429.3
click at [268, 207] on div "Event Information Event Info Booth Booth 0 Staff 0 Staff 0 Travel Reservations …" at bounding box center [782, 342] width 1163 height 602
type input "Event Sponsorship"
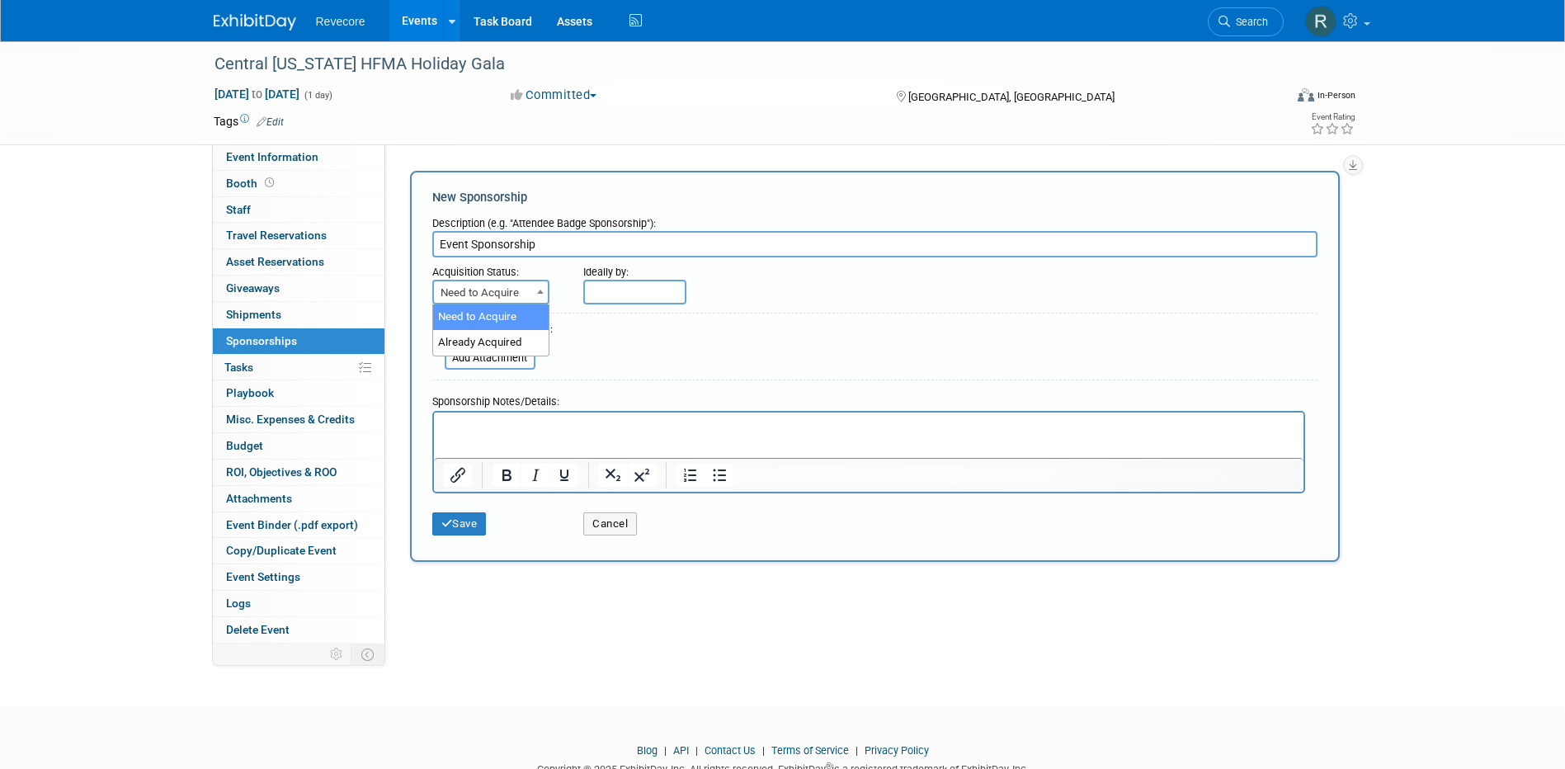
click at [533, 286] on span at bounding box center [540, 290] width 16 height 21
select select "2"
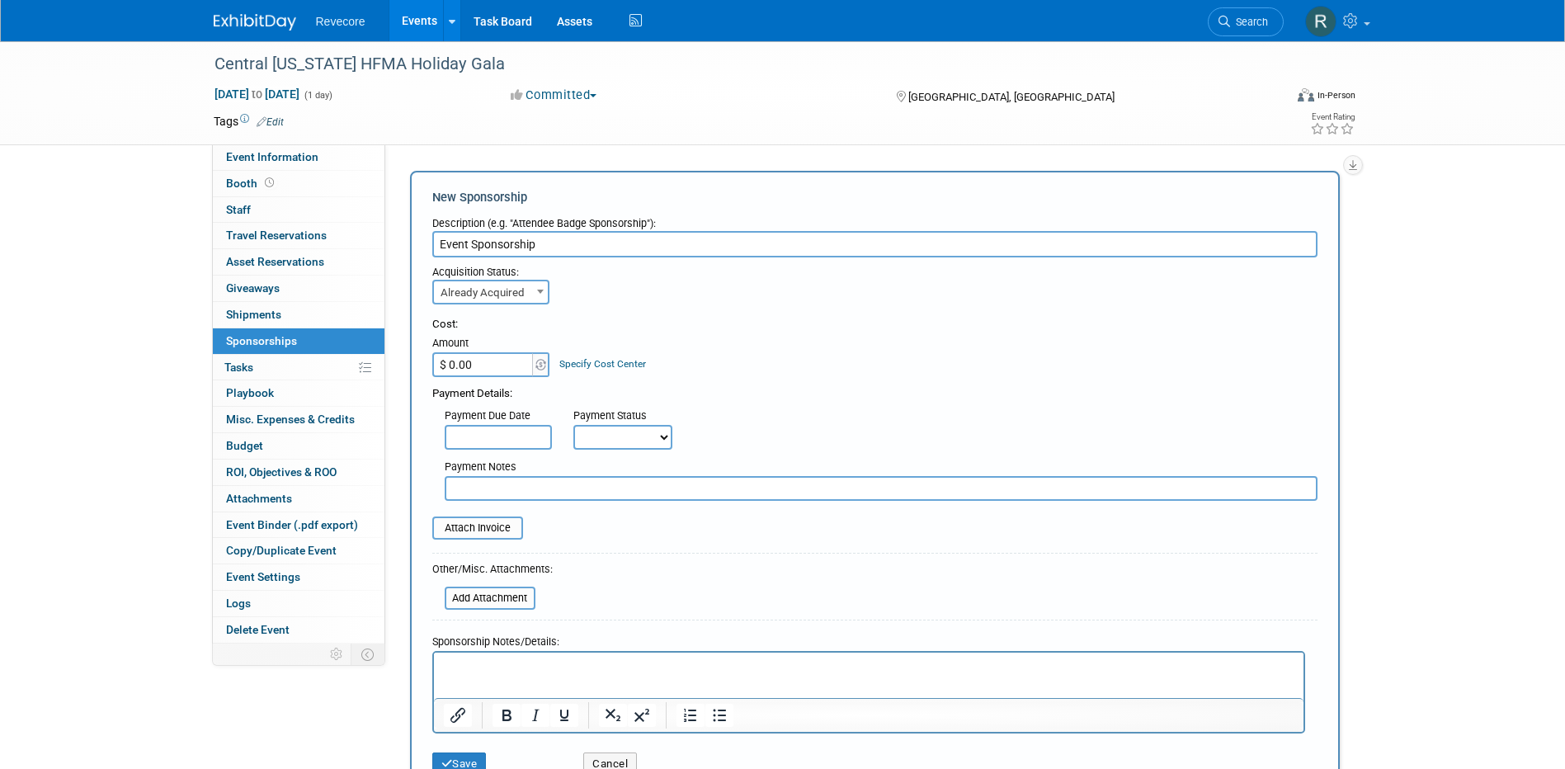
click at [505, 353] on input "$ 0.00" at bounding box center [483, 364] width 103 height 25
click at [490, 371] on input "$ 0.00" at bounding box center [483, 364] width 103 height 25
type input "$ 3,500.00"
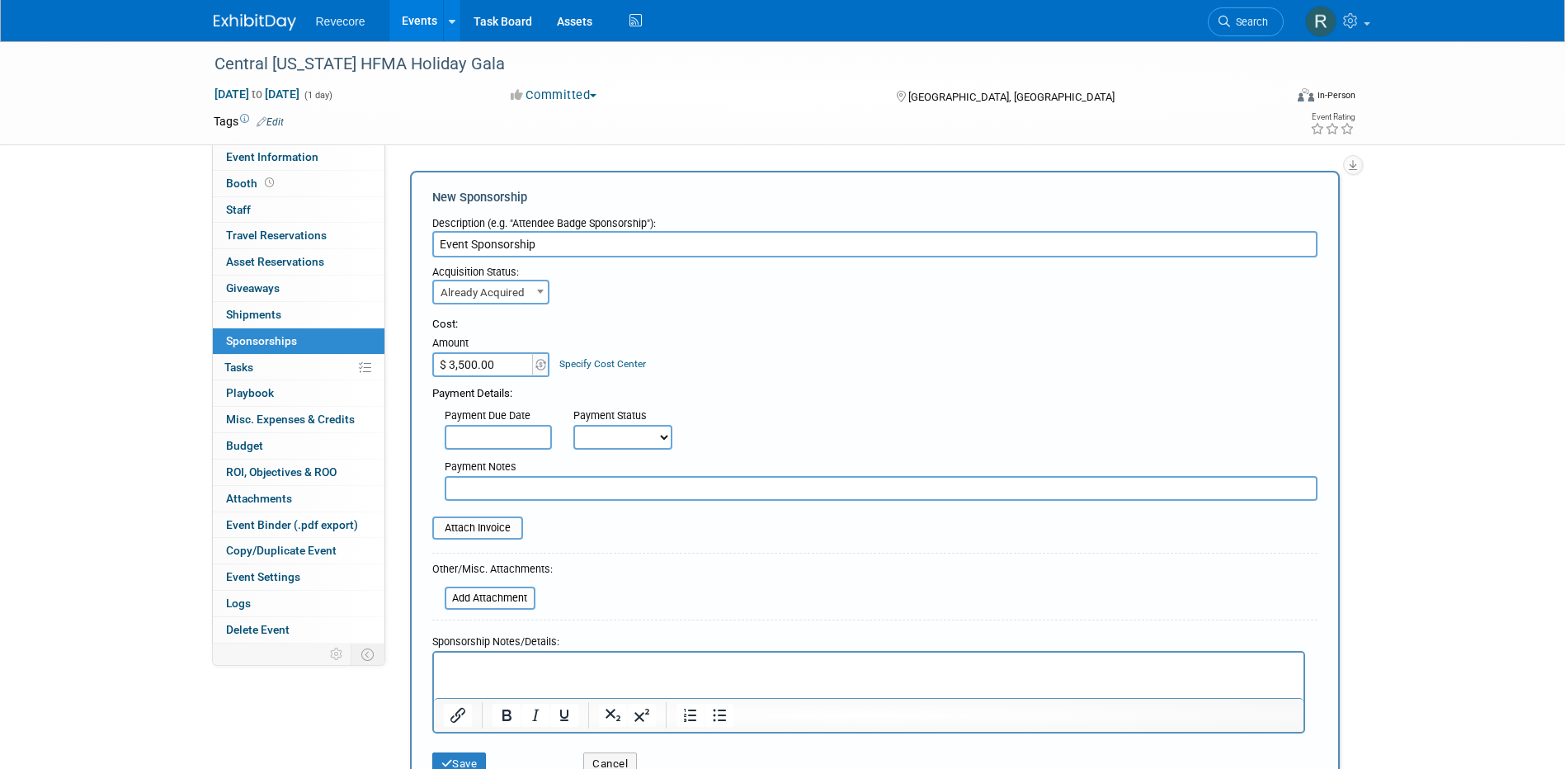
click at [773, 366] on div "Cost: Amount $ 3,500.00 Specify Cost Center Cost Center -- Not Specified --" at bounding box center [874, 347] width 885 height 60
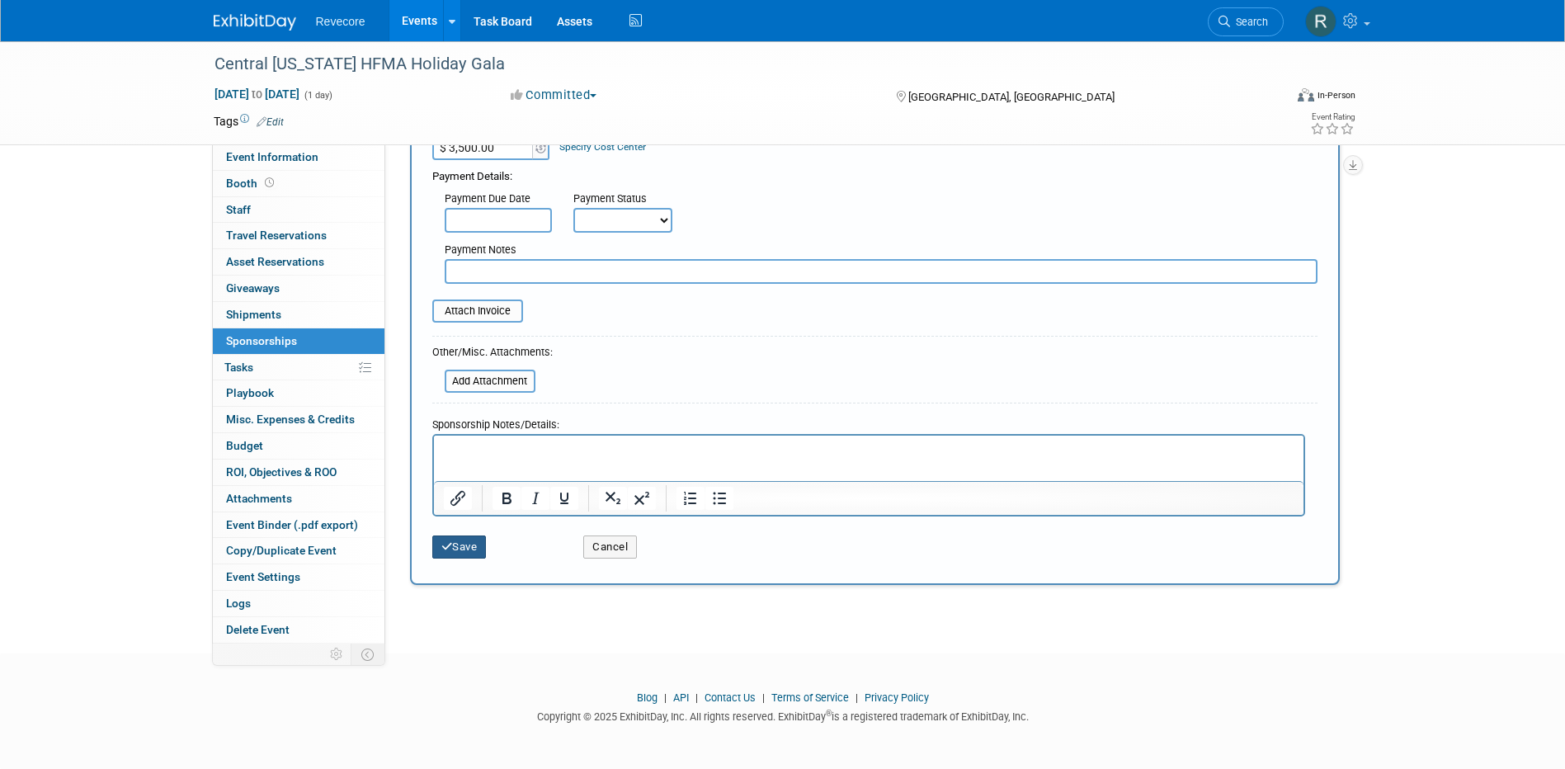
click at [459, 545] on button "Save" at bounding box center [459, 546] width 54 height 23
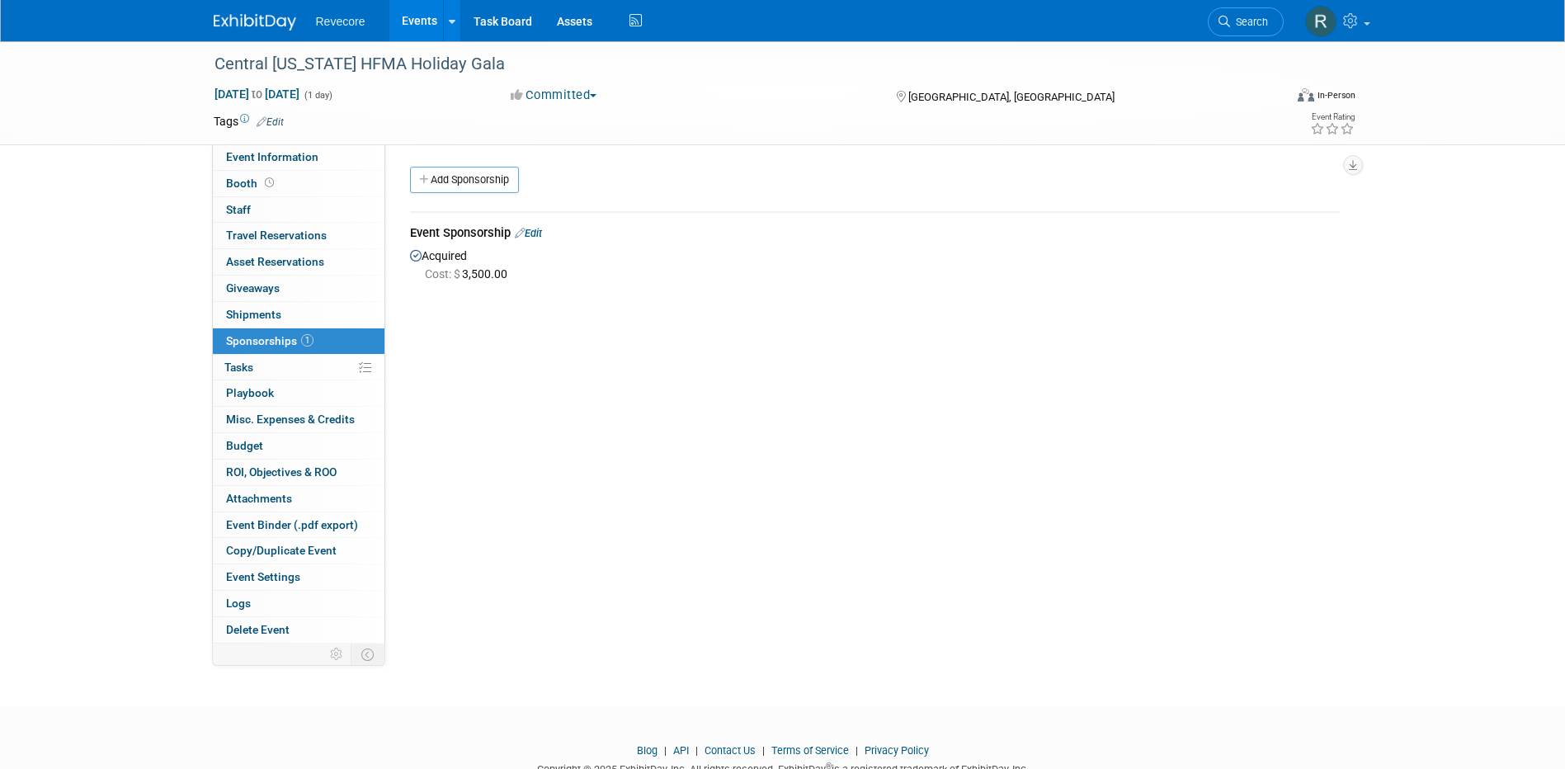
click at [542, 235] on link "Edit" at bounding box center [528, 233] width 27 height 12
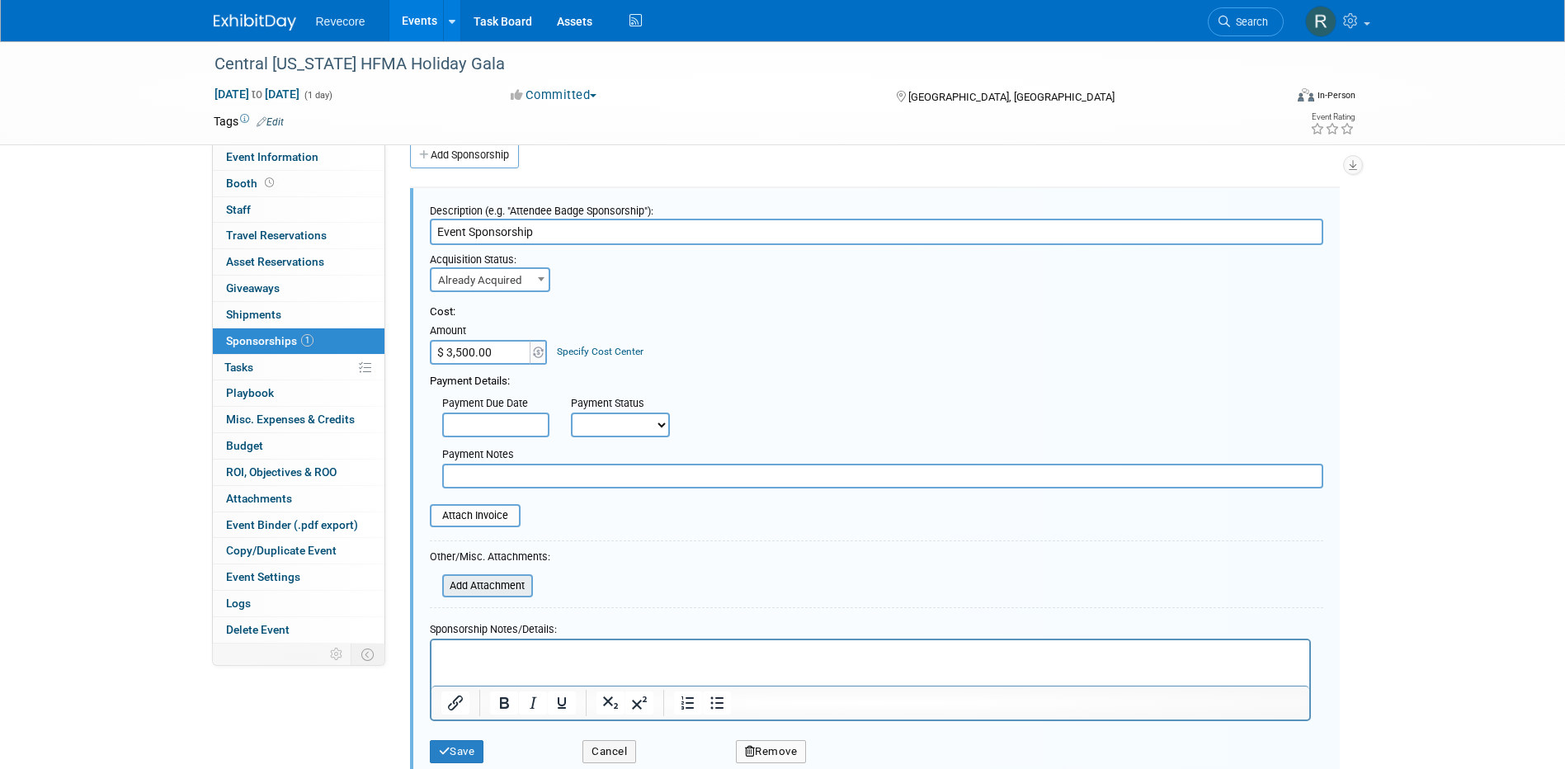
click at [506, 586] on input "file" at bounding box center [433, 586] width 196 height 20
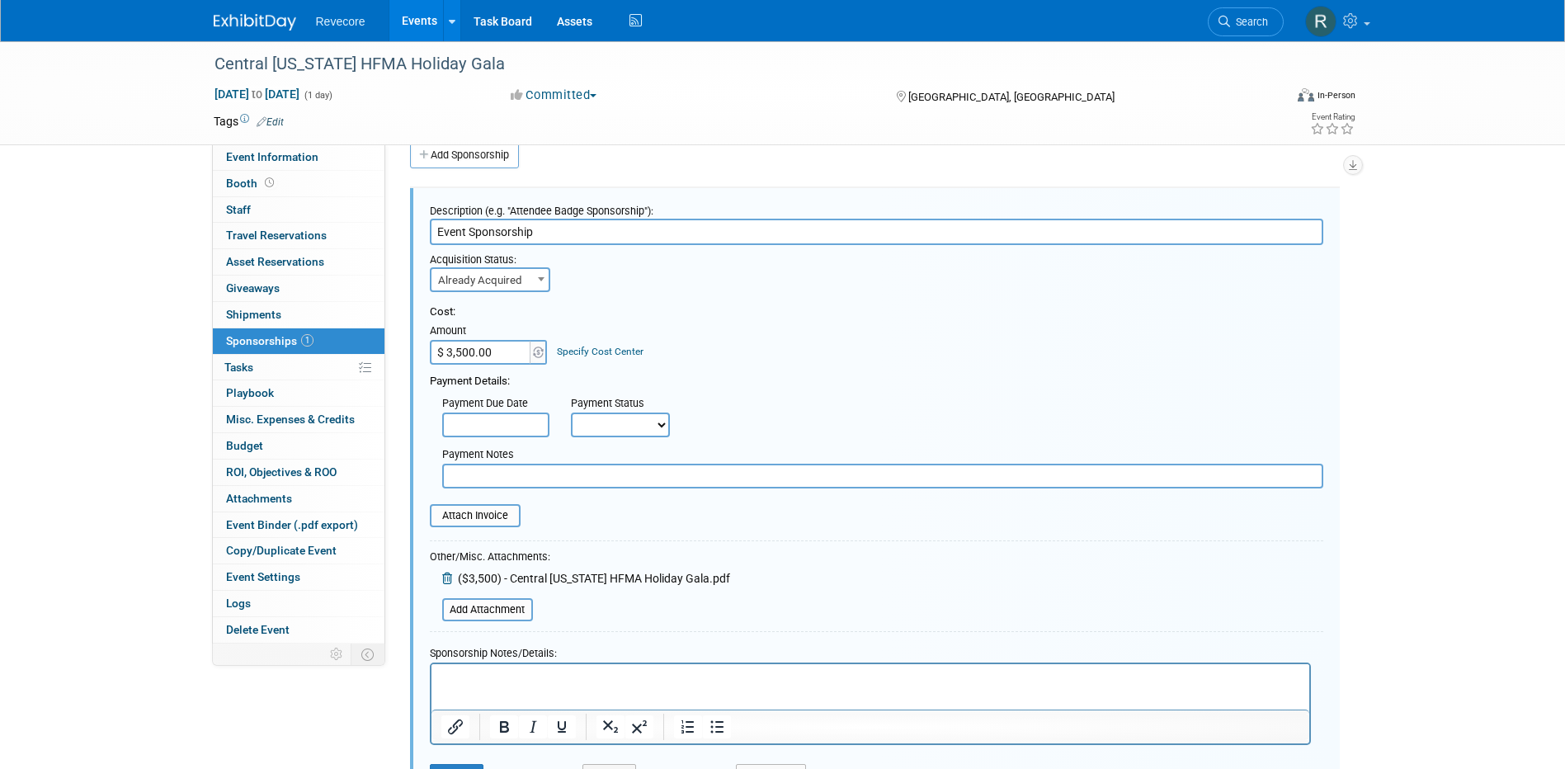
click at [868, 523] on table "Attach Invoice" at bounding box center [876, 515] width 893 height 23
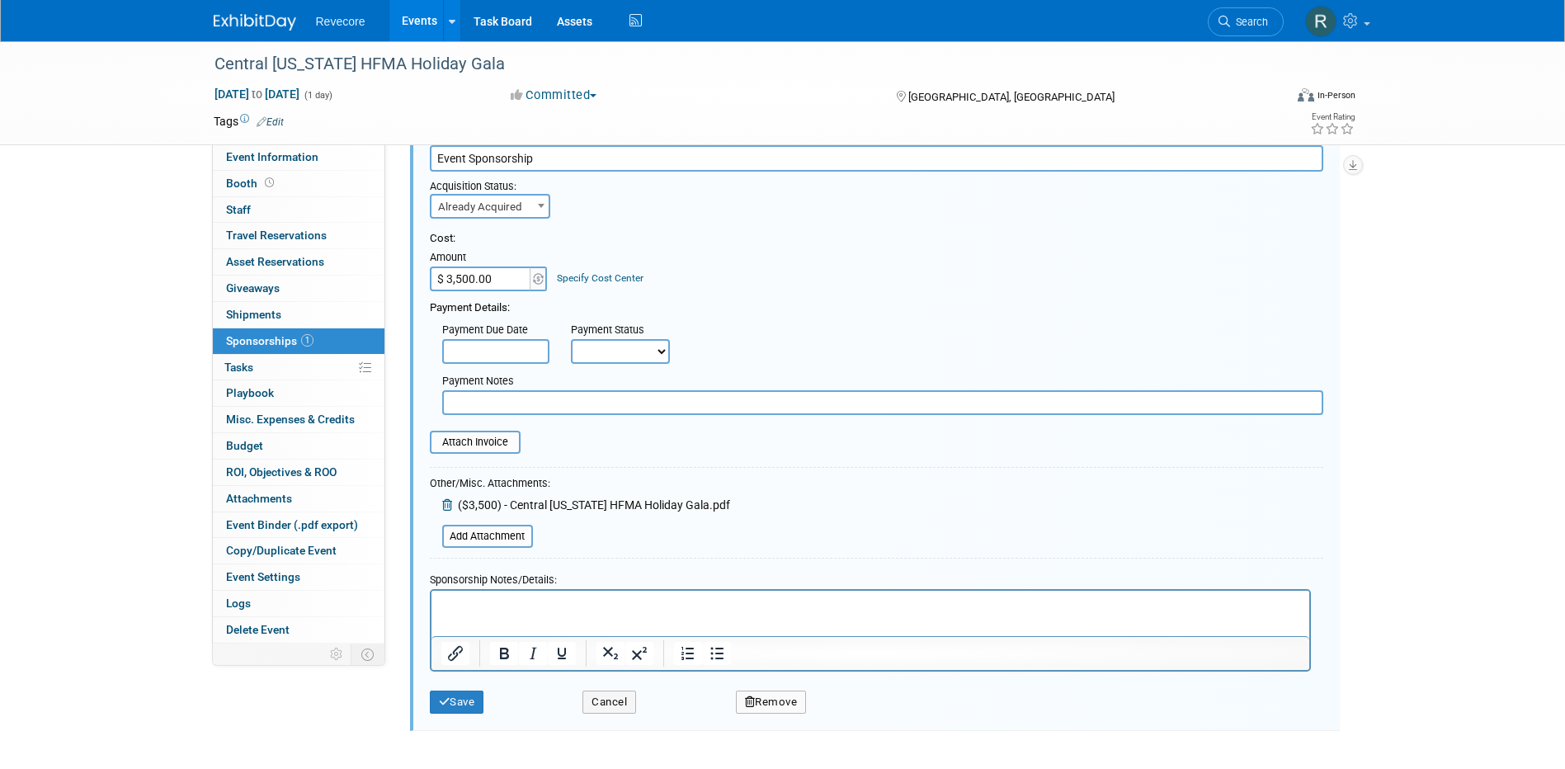
scroll to position [241, 0]
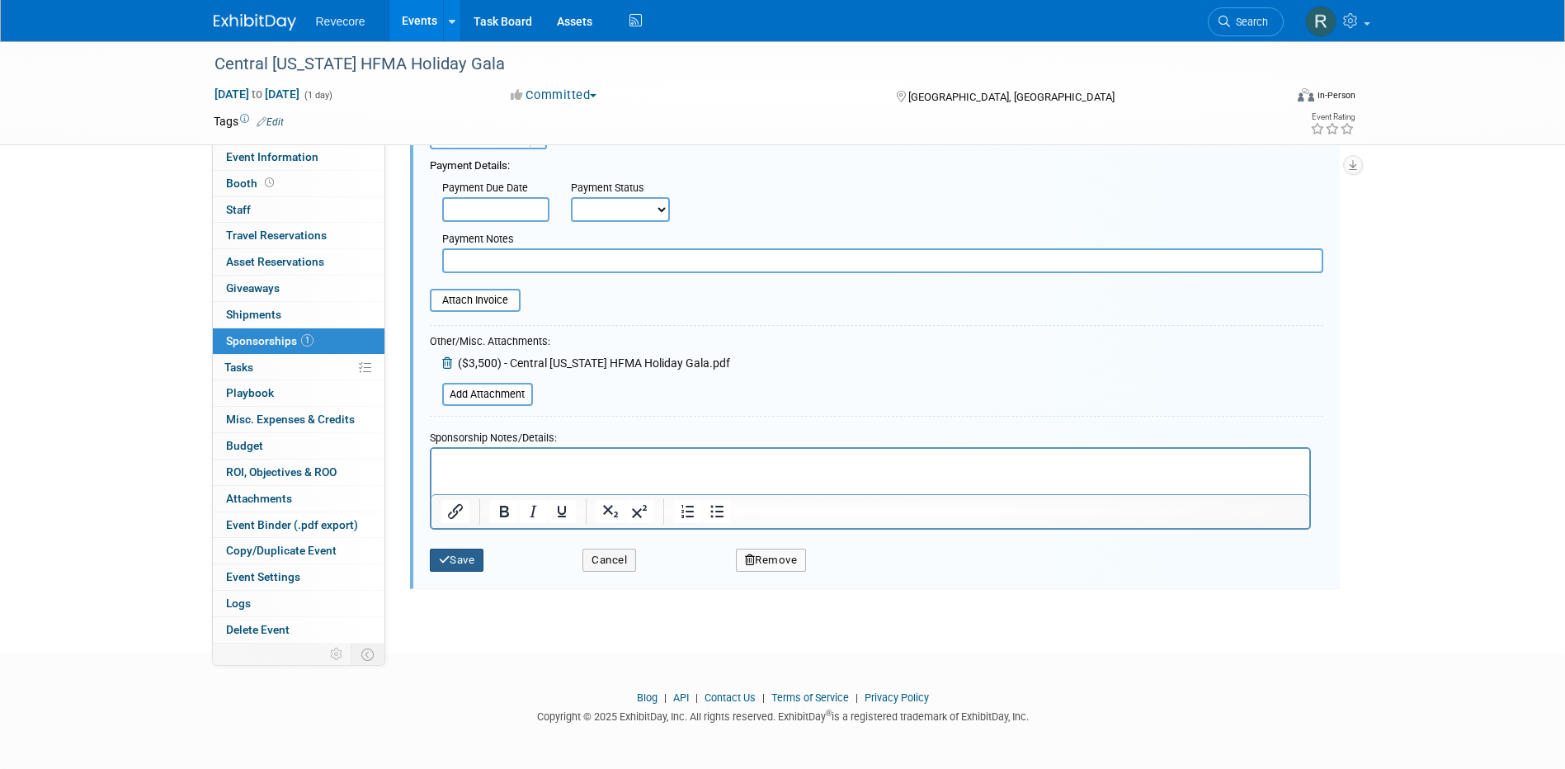
click at [478, 564] on button "Save" at bounding box center [457, 559] width 54 height 23
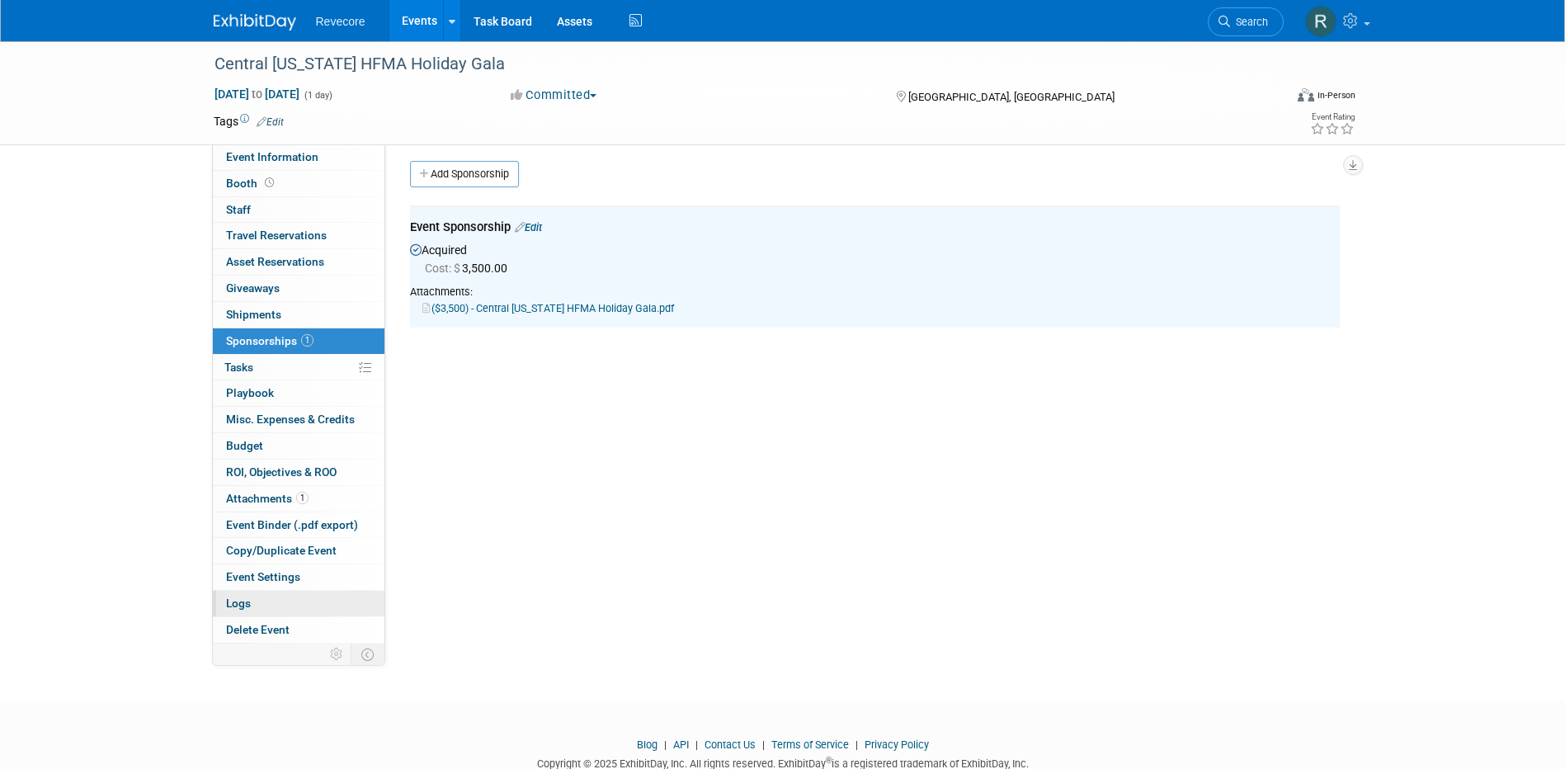
scroll to position [0, 0]
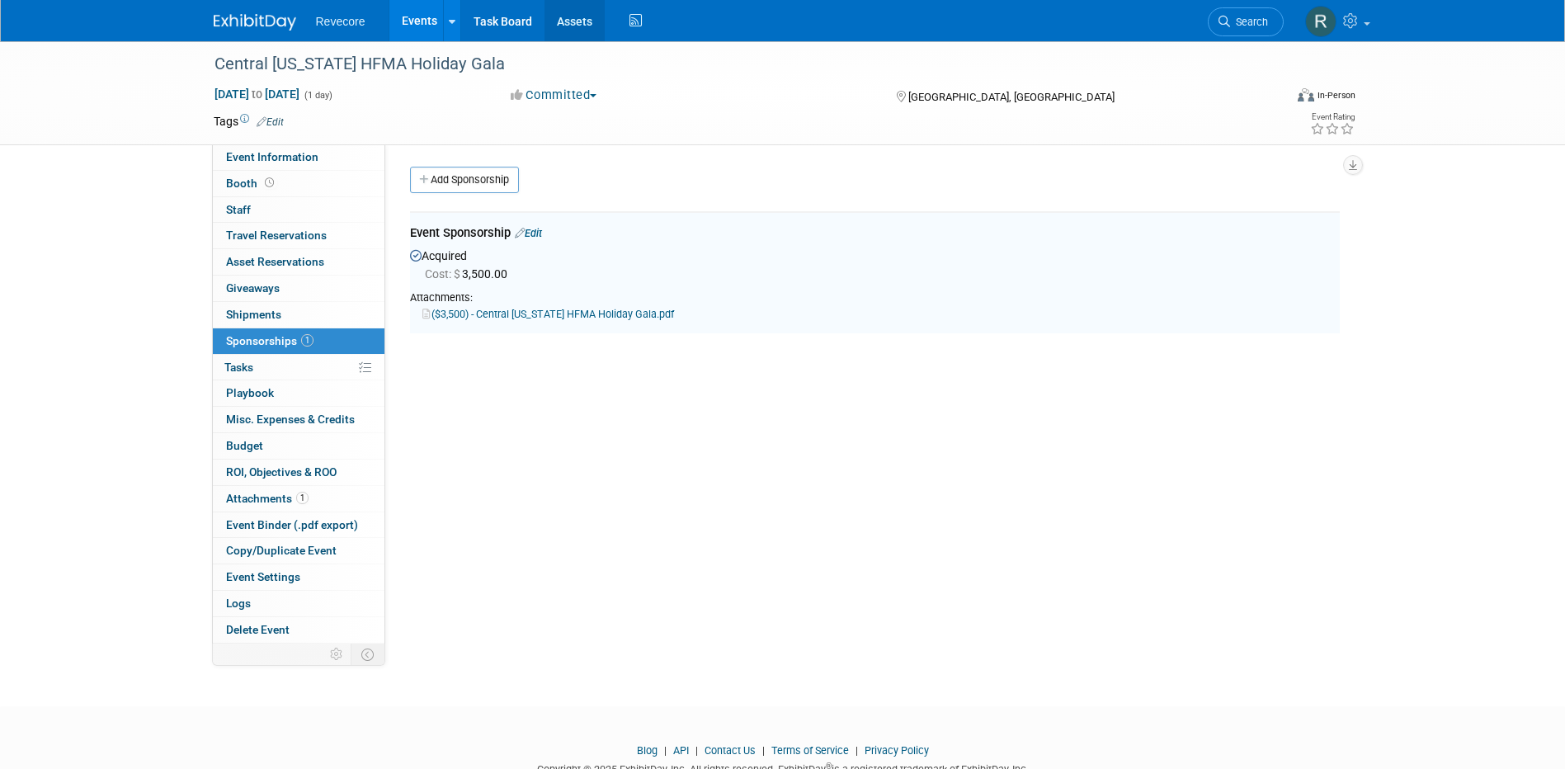
drag, startPoint x: 422, startPoint y: 27, endPoint x: 563, endPoint y: 24, distance: 141.1
click at [422, 27] on link "Events" at bounding box center [419, 20] width 60 height 41
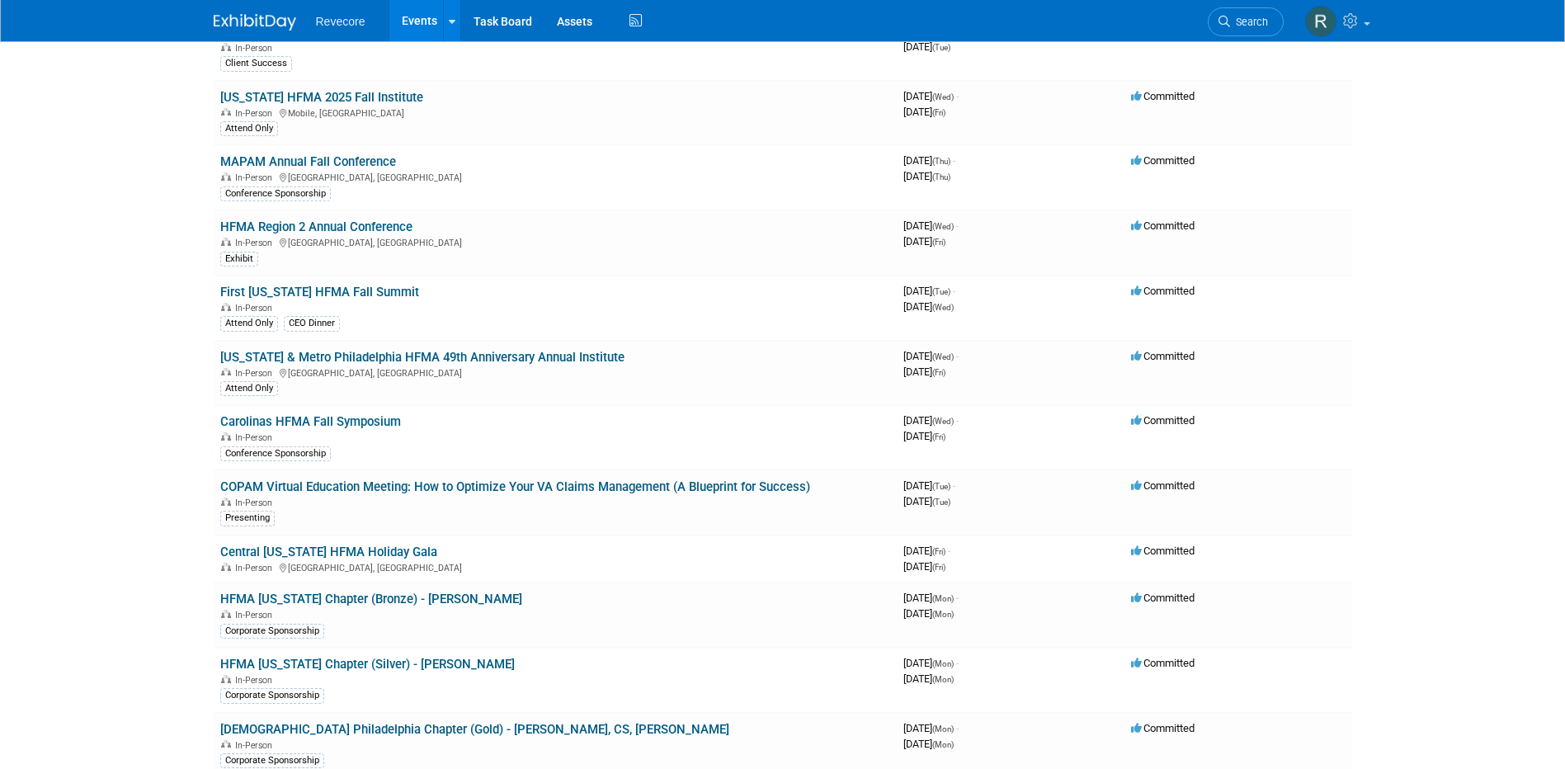
scroll to position [330, 0]
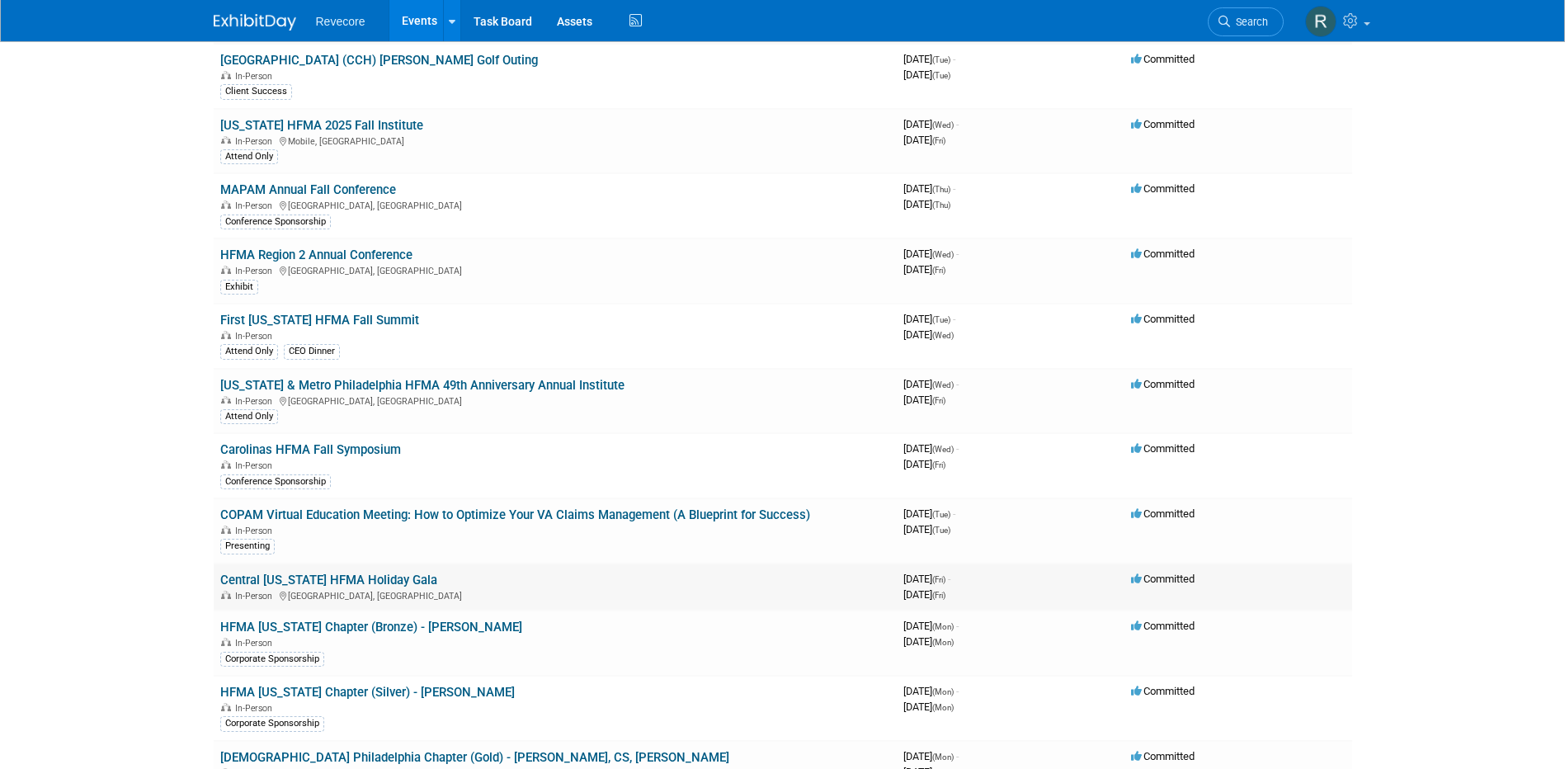
click at [687, 588] on div "In-Person [GEOGRAPHIC_DATA], [GEOGRAPHIC_DATA]" at bounding box center [555, 594] width 670 height 13
click at [341, 577] on link "Central [US_STATE] HFMA Holiday Gala" at bounding box center [328, 579] width 217 height 15
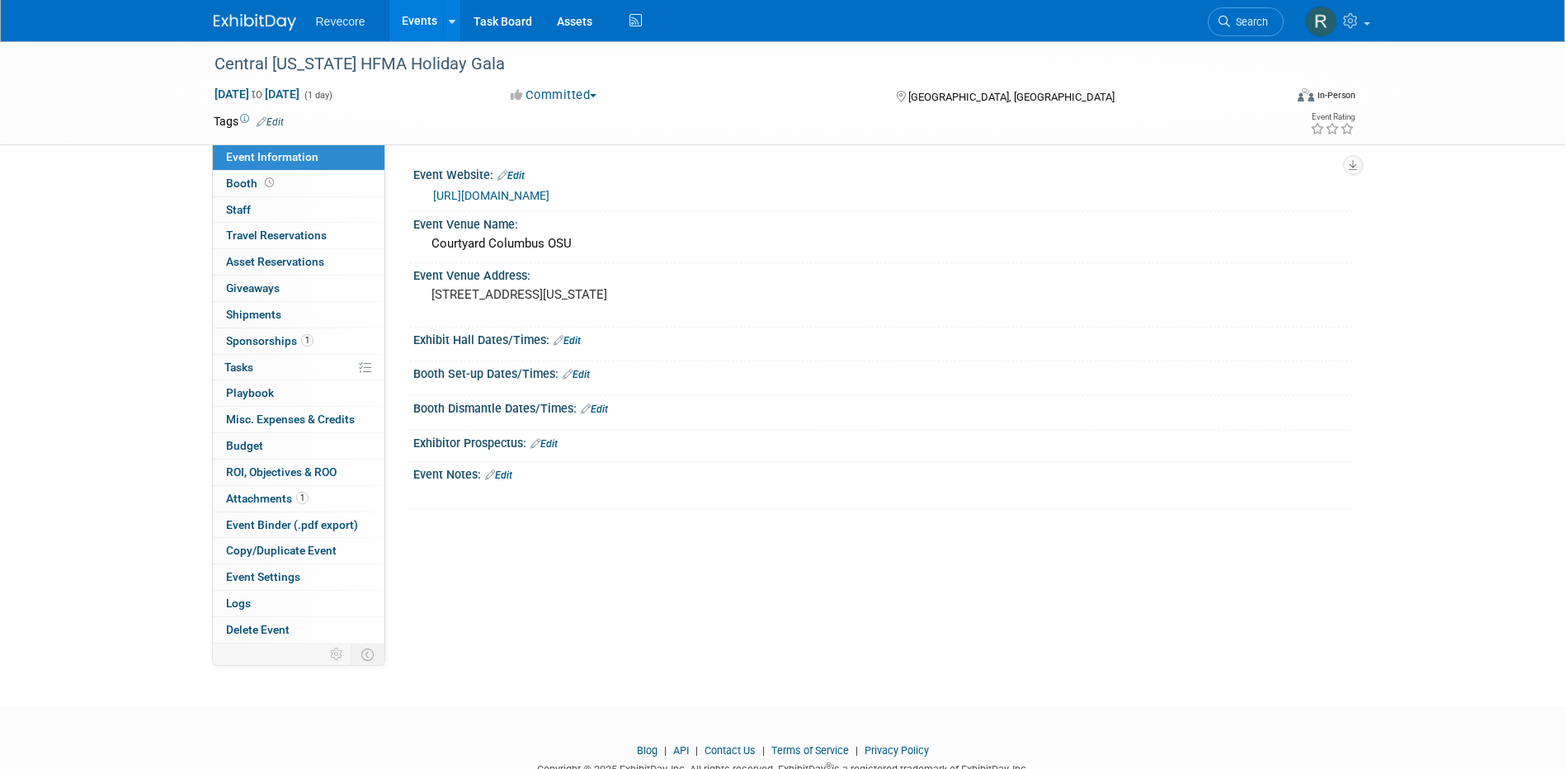
click at [283, 117] on link "Edit" at bounding box center [270, 122] width 27 height 12
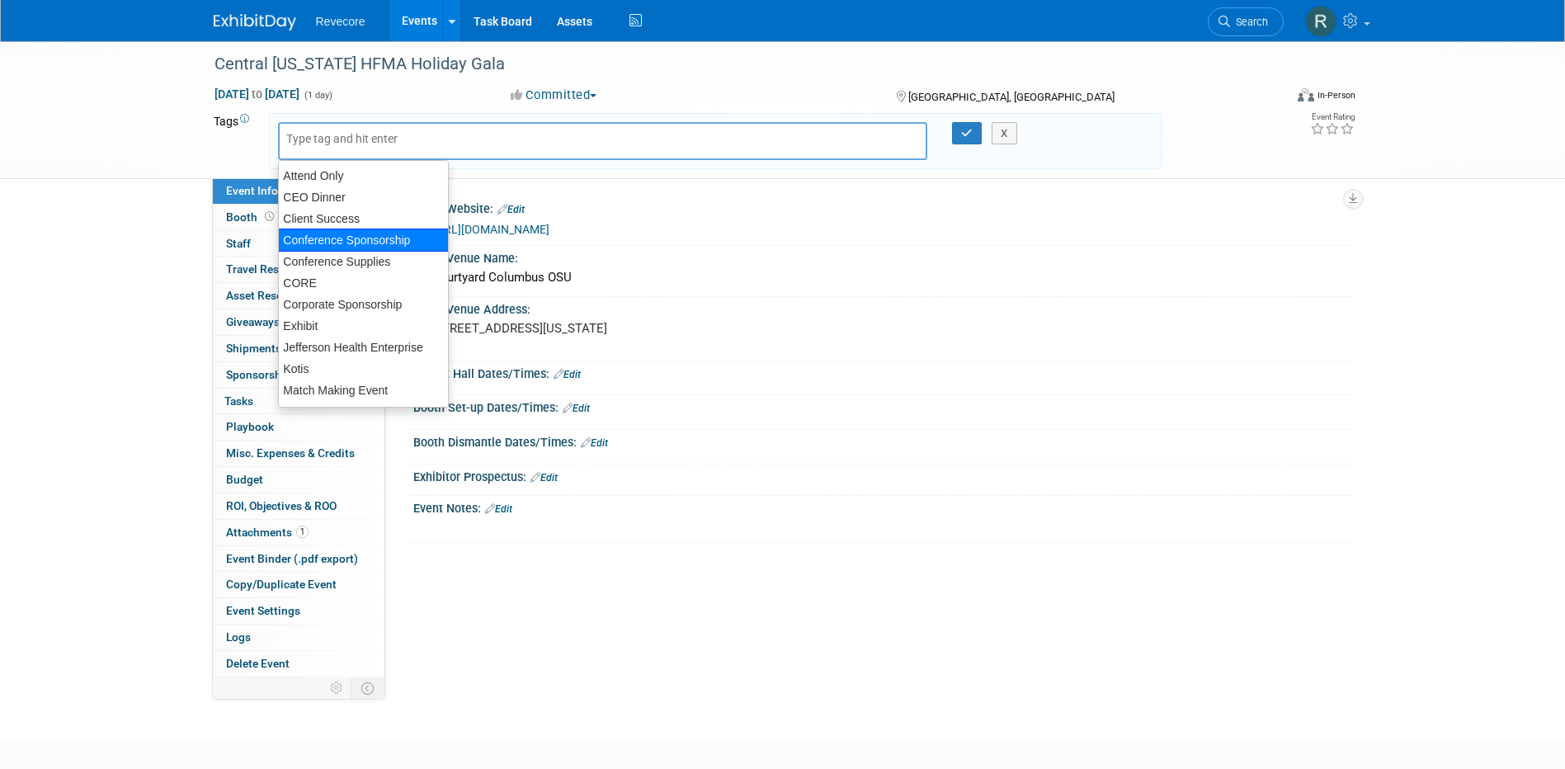
click at [353, 233] on div "Conference Sponsorship" at bounding box center [363, 239] width 171 height 23
type input "Conference Sponsorship"
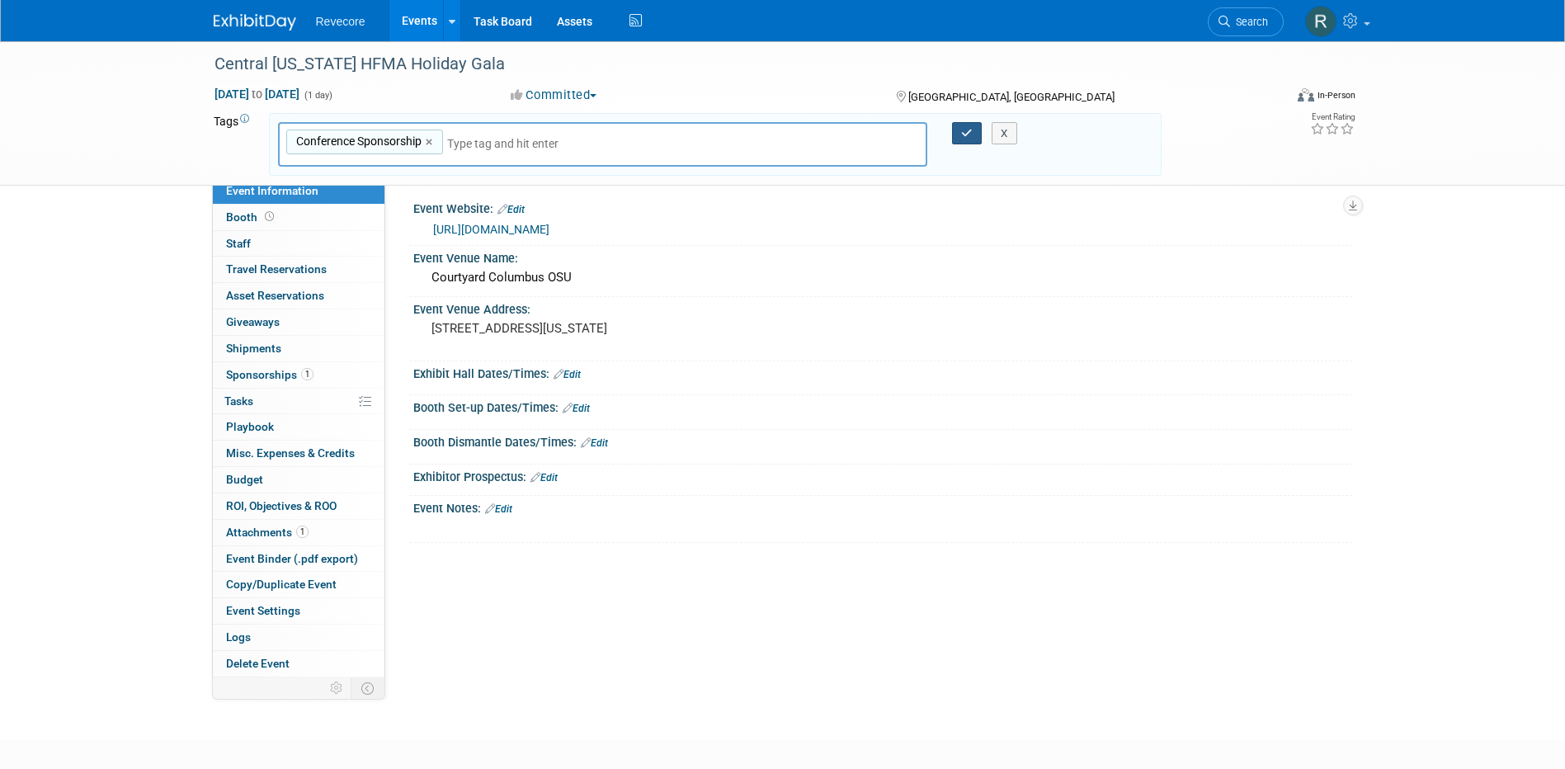
click at [964, 140] on button "button" at bounding box center [967, 133] width 30 height 23
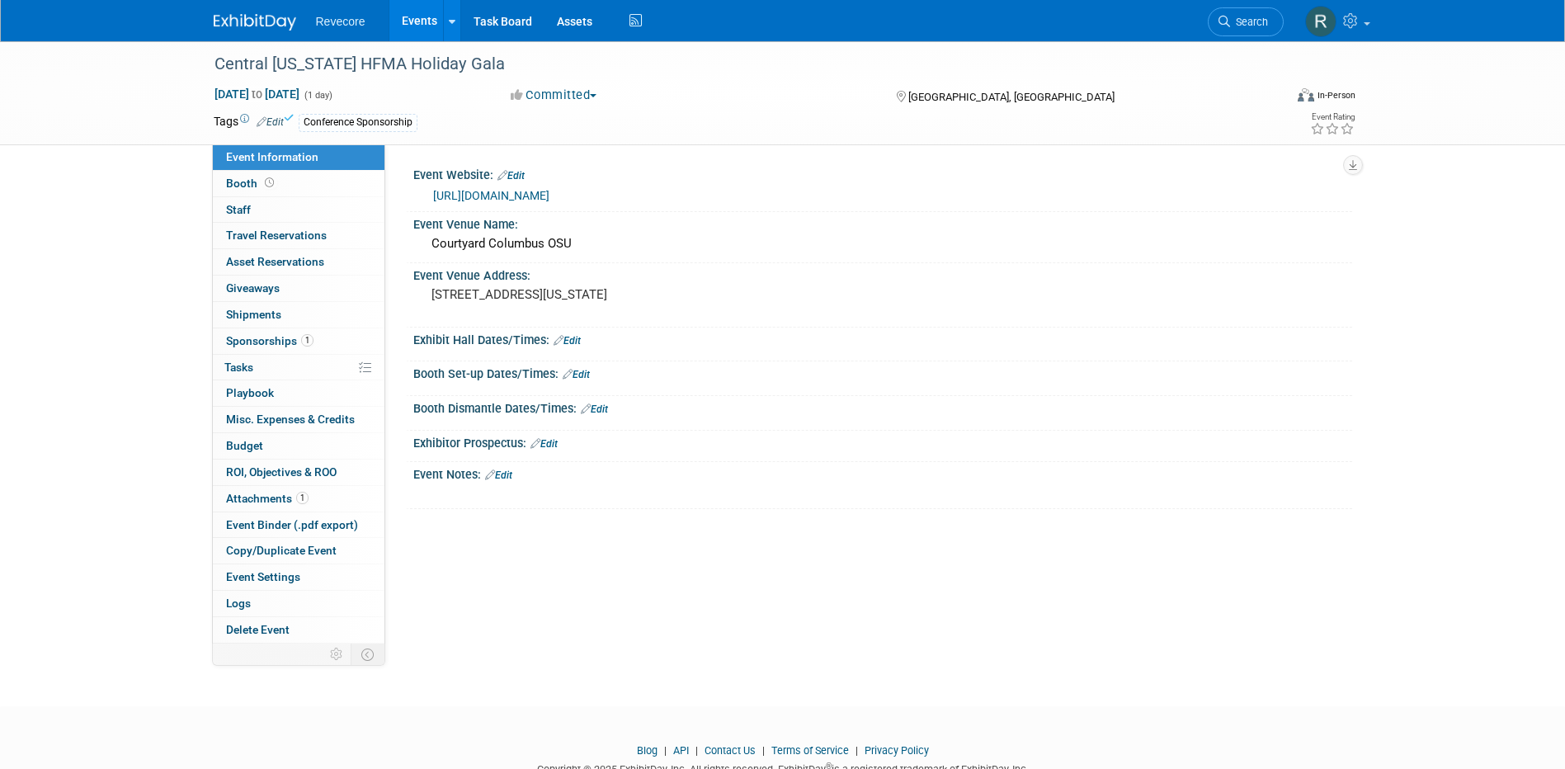
click at [381, 28] on ul "Revecore Events Add Event Bulk Upload Events Shareable Event Boards Recently Vi…" at bounding box center [481, 20] width 331 height 41
click at [394, 27] on link "Events" at bounding box center [419, 20] width 60 height 41
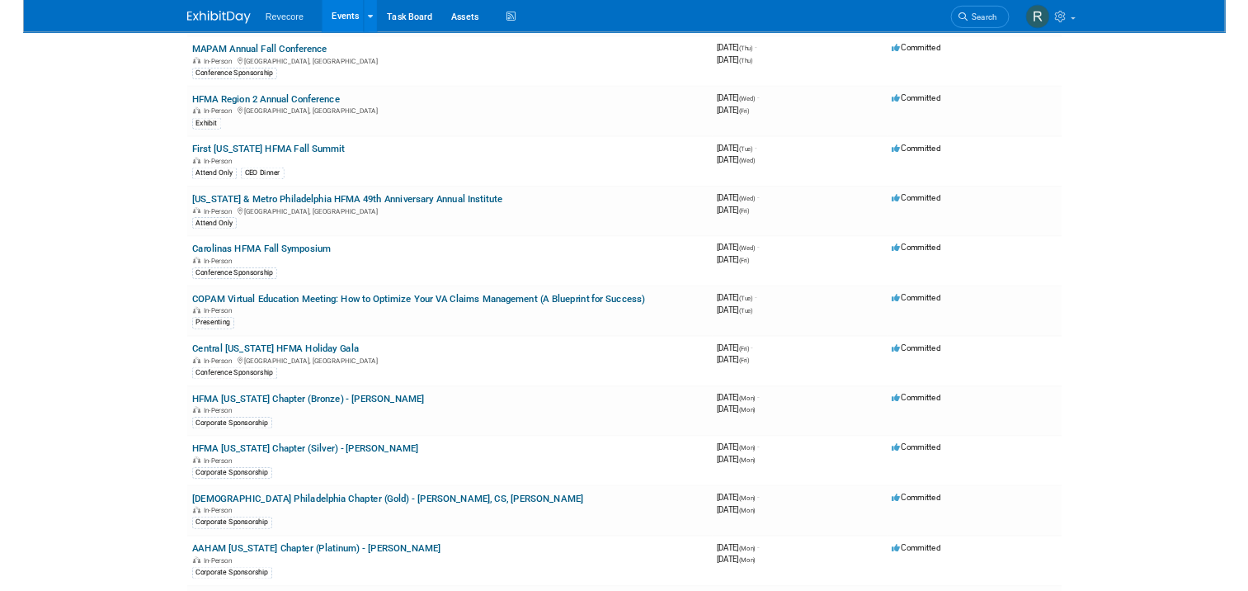
scroll to position [495, 0]
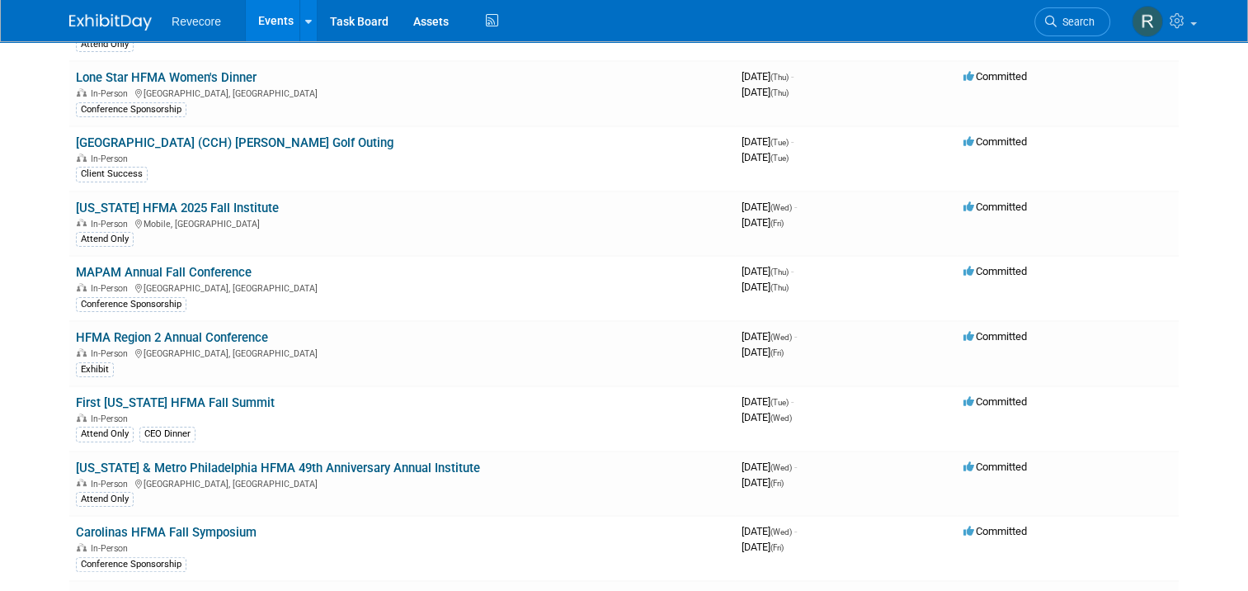
click at [0, 343] on html "Revecore Events Add Event Bulk Upload Events Shareable Event Boards Recently Vi…" at bounding box center [624, 48] width 1248 height 591
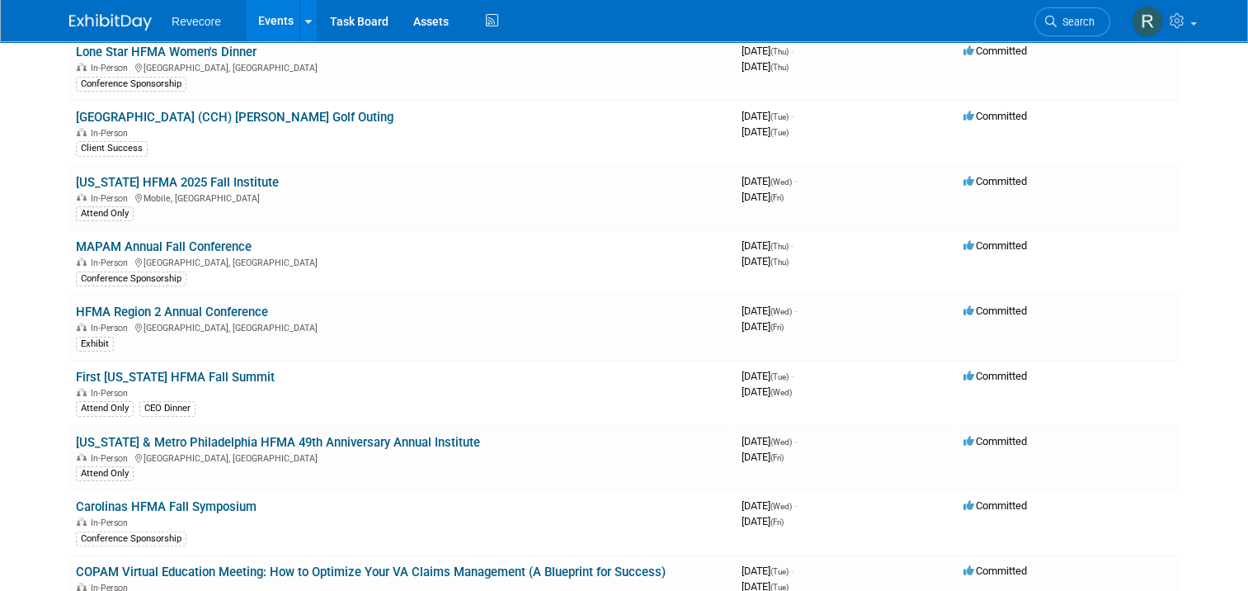
scroll to position [577, 0]
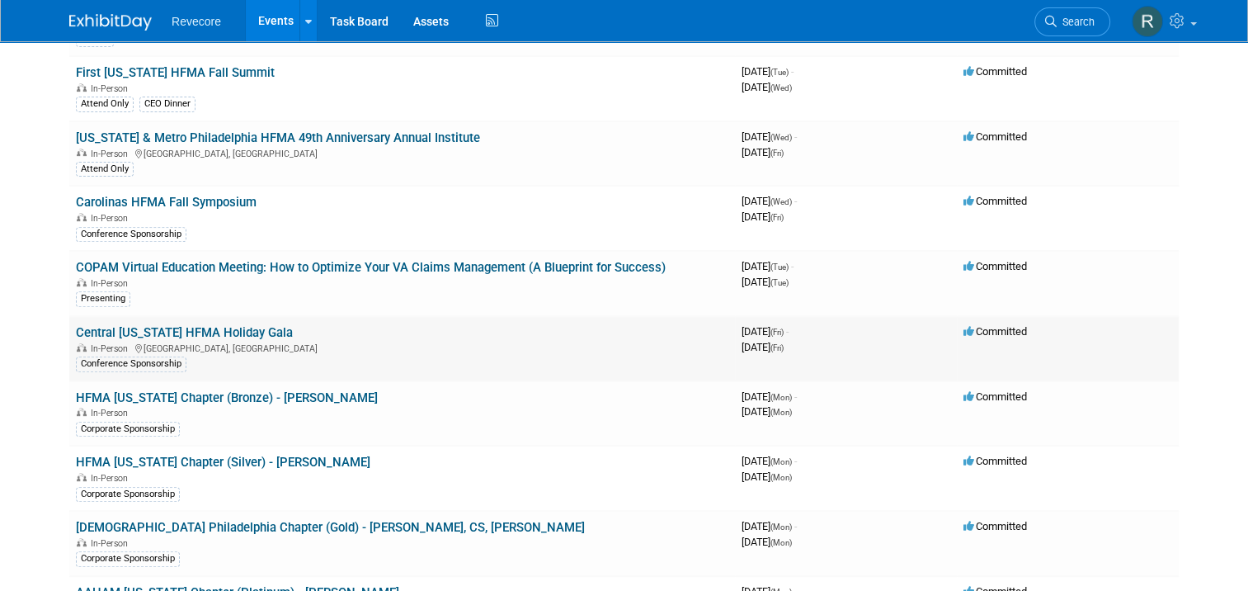
click at [129, 325] on link "Central [US_STATE] HFMA Holiday Gala" at bounding box center [184, 332] width 217 height 15
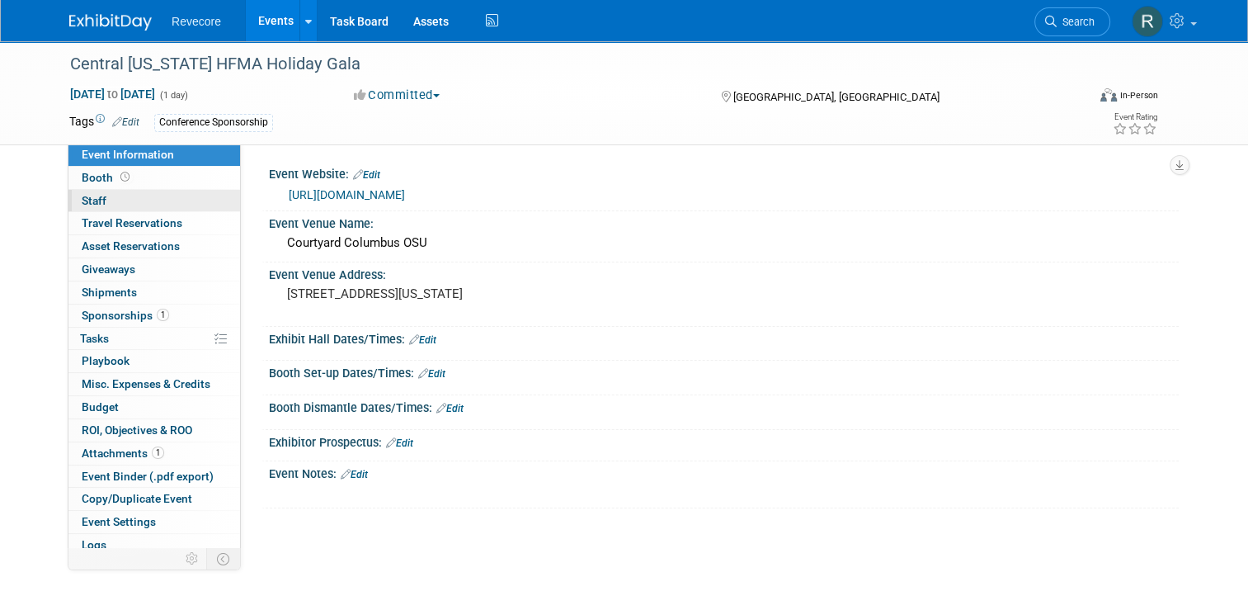
click at [148, 206] on link "0 Staff 0" at bounding box center [154, 201] width 172 height 22
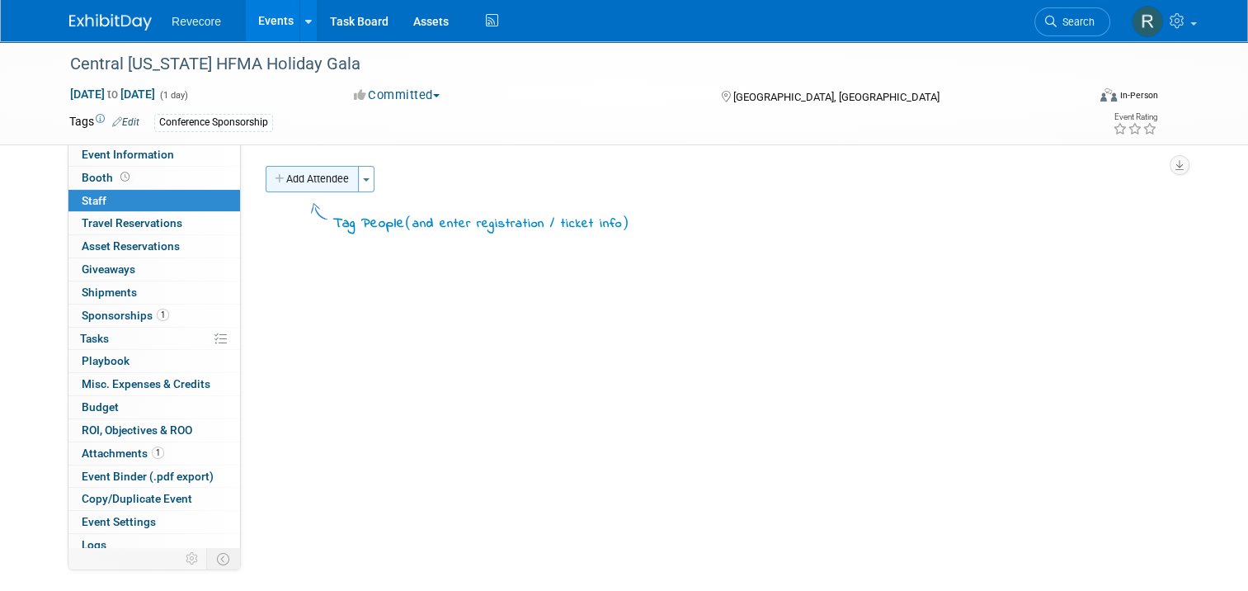
click at [313, 178] on button "Add Attendee" at bounding box center [312, 179] width 93 height 26
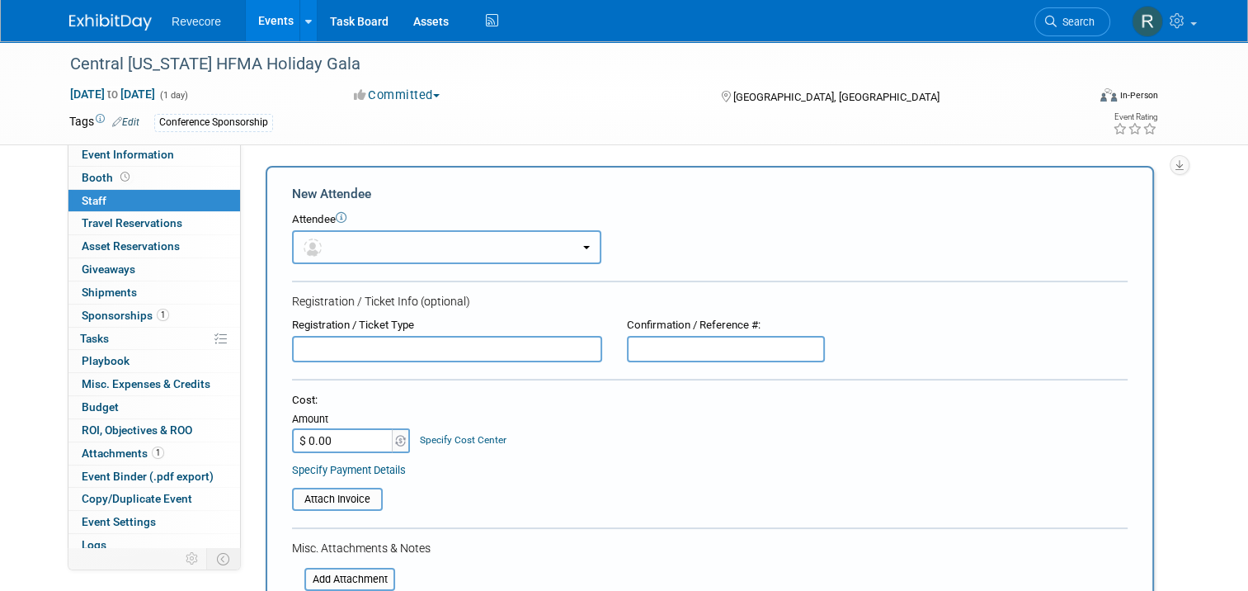
click at [328, 239] on button "button" at bounding box center [446, 247] width 309 height 34
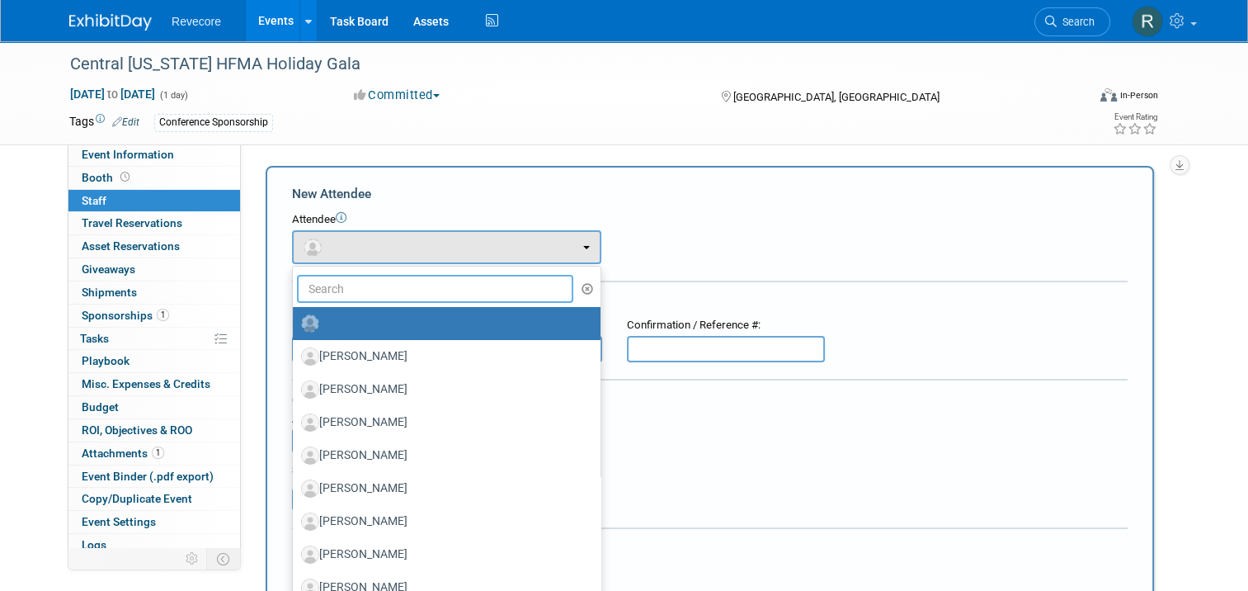
click at [360, 294] on input "text" at bounding box center [435, 289] width 276 height 28
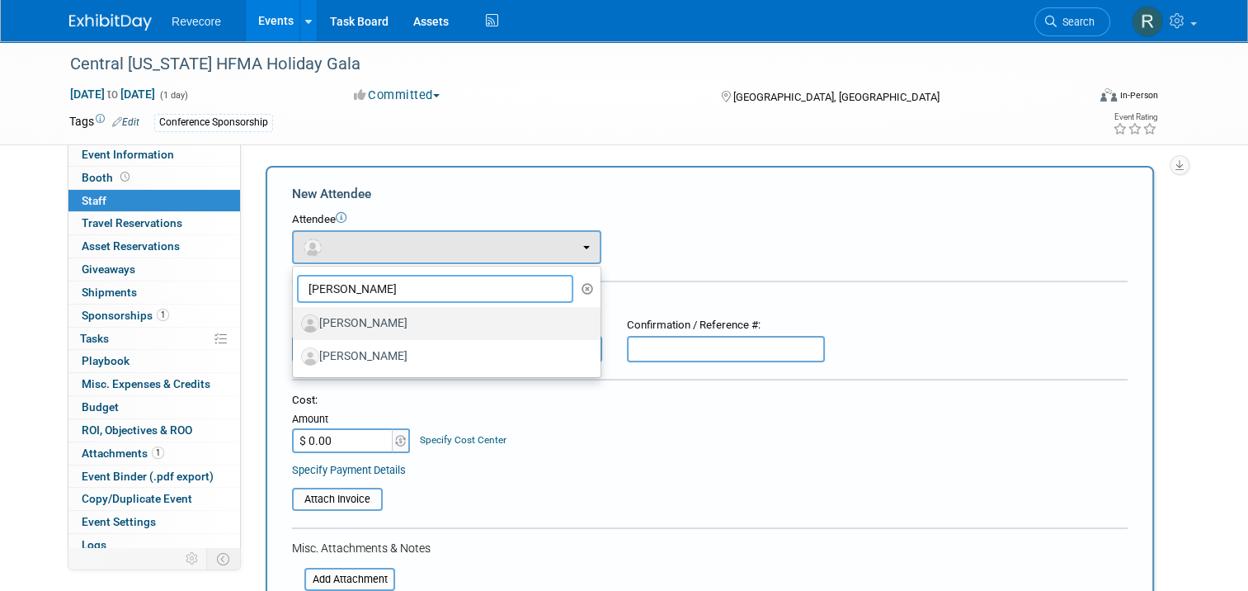
type input "[PERSON_NAME]"
drag, startPoint x: 358, startPoint y: 317, endPoint x: 352, endPoint y: 353, distance: 36.7
click at [352, 353] on ul "[PERSON_NAME] [PERSON_NAME] [PERSON_NAME] [PERSON_NAME] [PERSON_NAME] [PERSON_N…" at bounding box center [446, 322] width 309 height 112
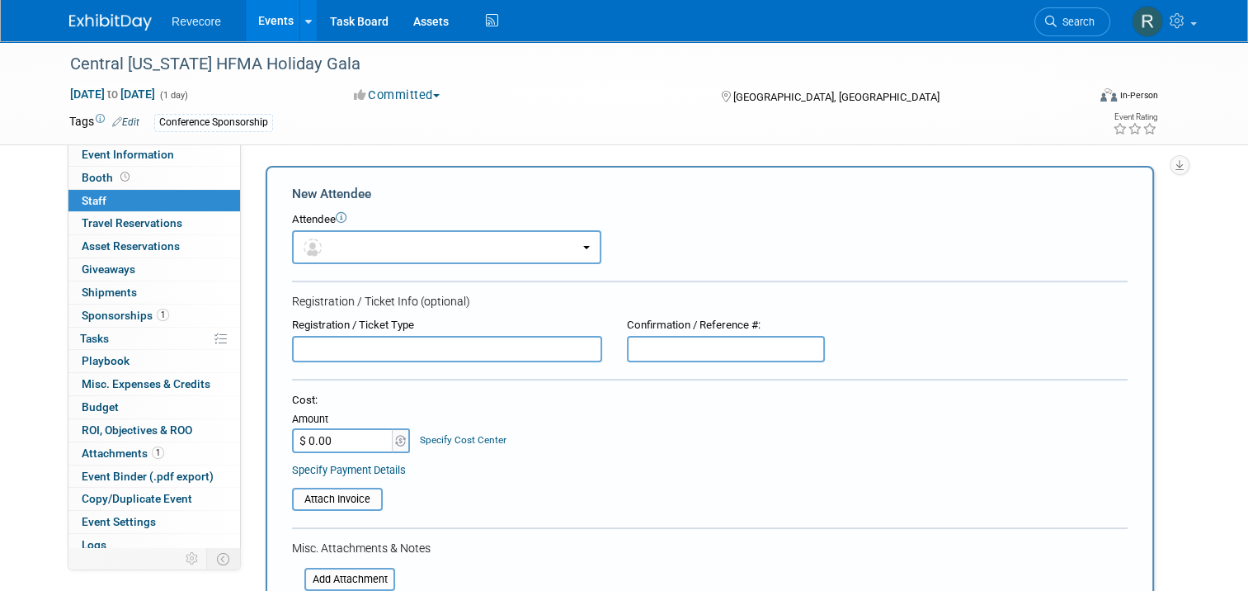
click at [352, 353] on input "text" at bounding box center [447, 349] width 310 height 26
click at [388, 266] on form "New Attendee Attendee <img src="https://www.exhibitday.com/Images/Unassigned-Us…" at bounding box center [710, 487] width 836 height 605
click at [392, 254] on button "button" at bounding box center [446, 247] width 309 height 34
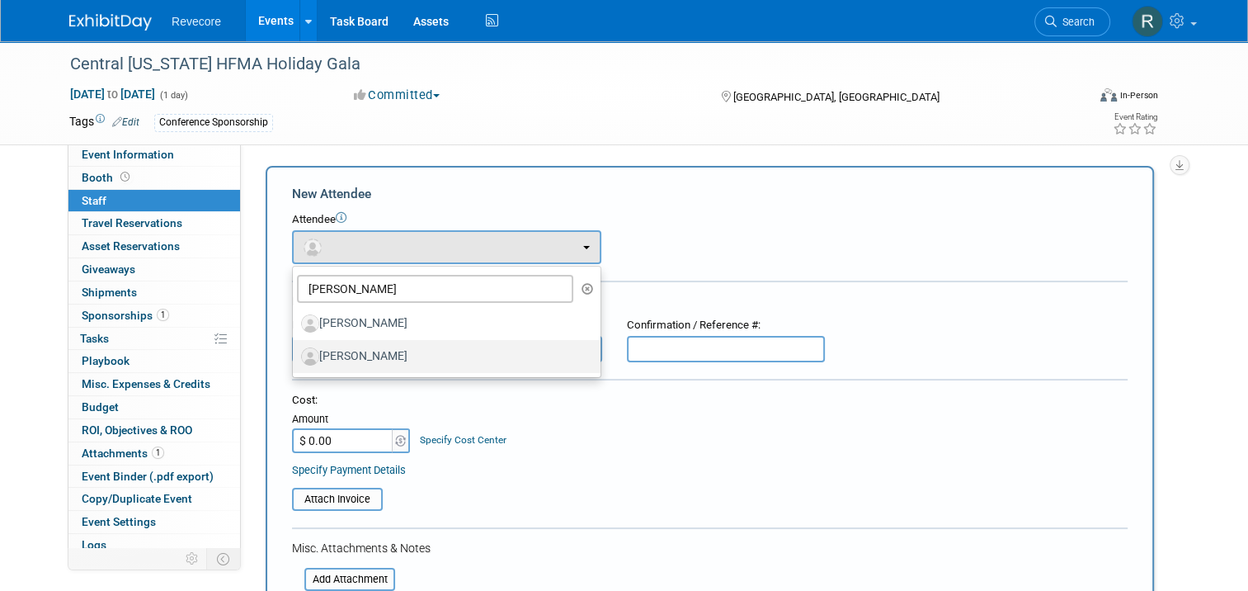
click at [360, 358] on label "Kayla Howell" at bounding box center [442, 356] width 283 height 26
click at [295, 358] on input "Kayla Howell" at bounding box center [290, 354] width 11 height 11
select select "5a3bfb3f-e03a-4292-9396-665defd76656"
select select "4"
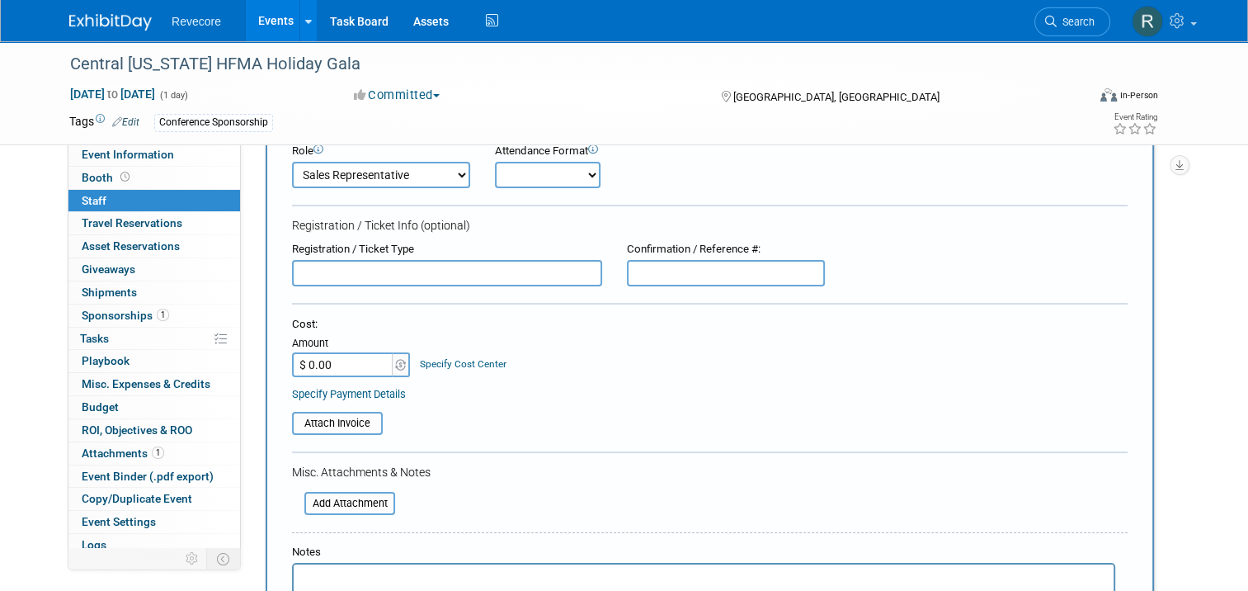
scroll to position [247, 0]
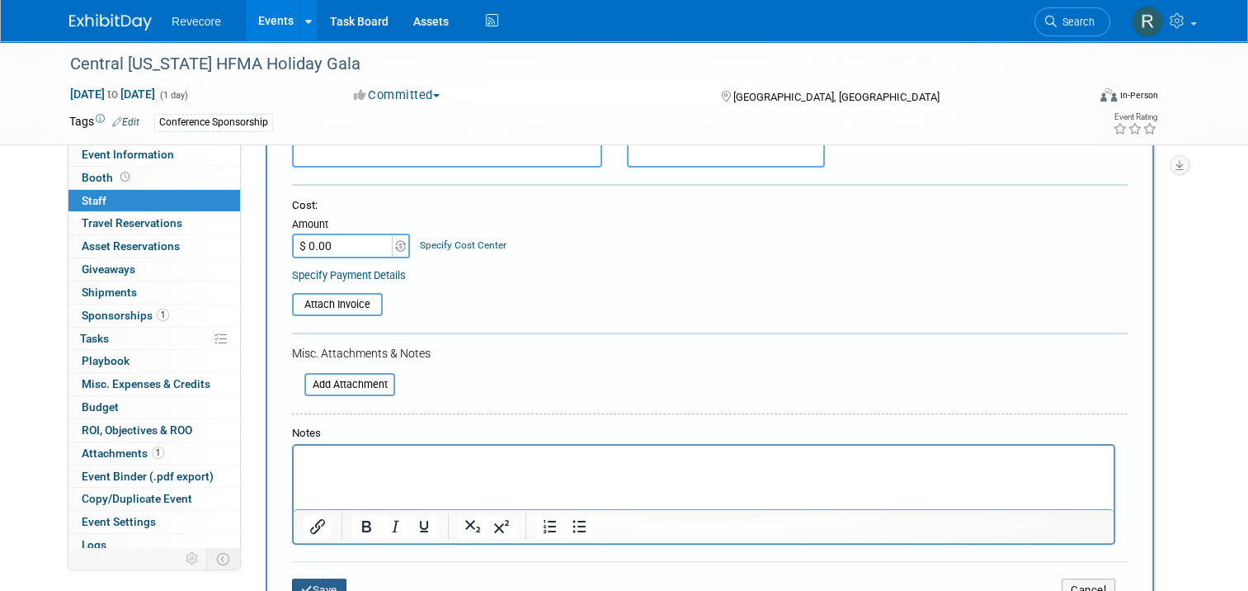
drag, startPoint x: 319, startPoint y: 580, endPoint x: 320, endPoint y: 424, distance: 155.9
click at [319, 578] on button "Save" at bounding box center [319, 589] width 54 height 23
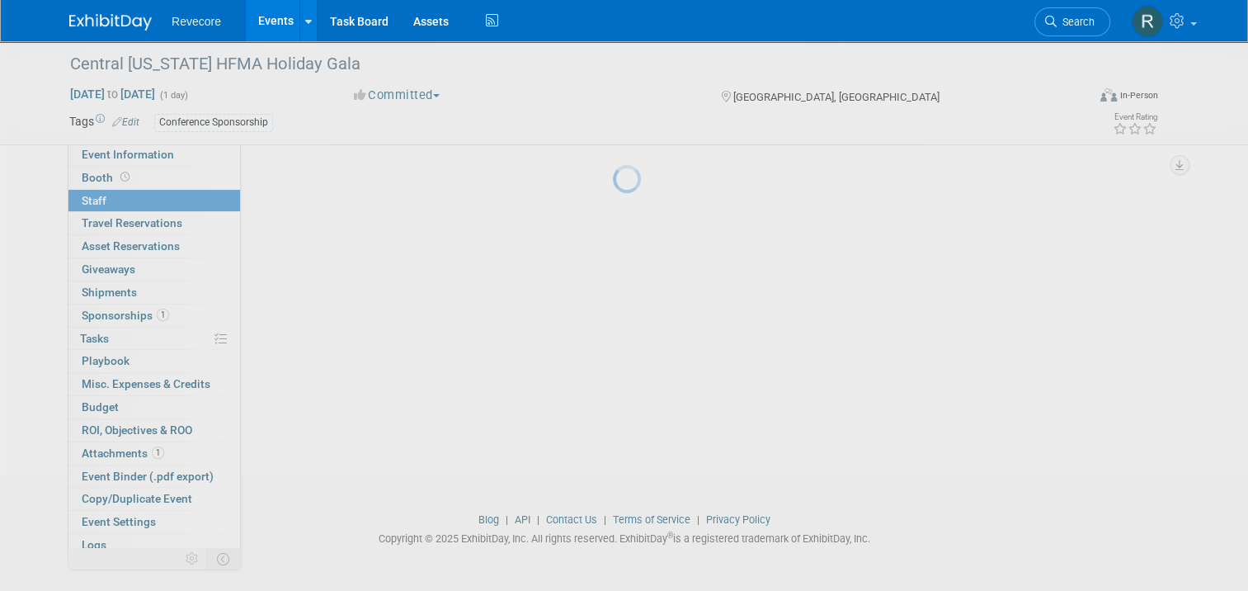
scroll to position [164, 0]
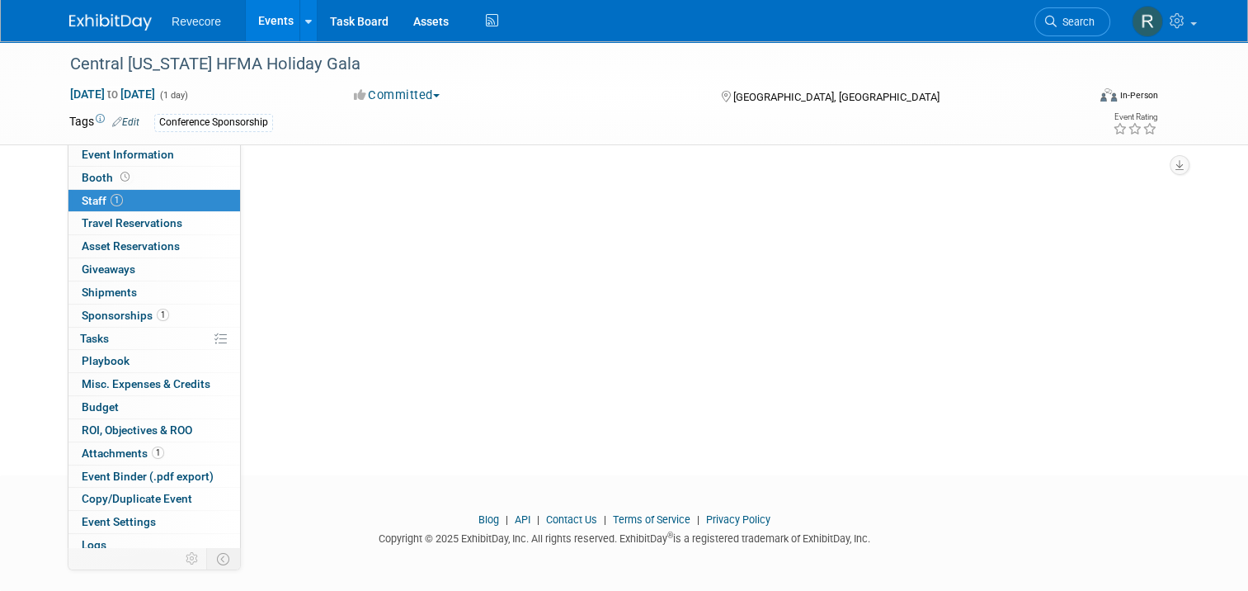
click at [331, 197] on div "Event Website: Edit https://web.cvent.com/event/6aee15f5-d697-40c7-8cf0-6d375cc…" at bounding box center [710, 195] width 938 height 433
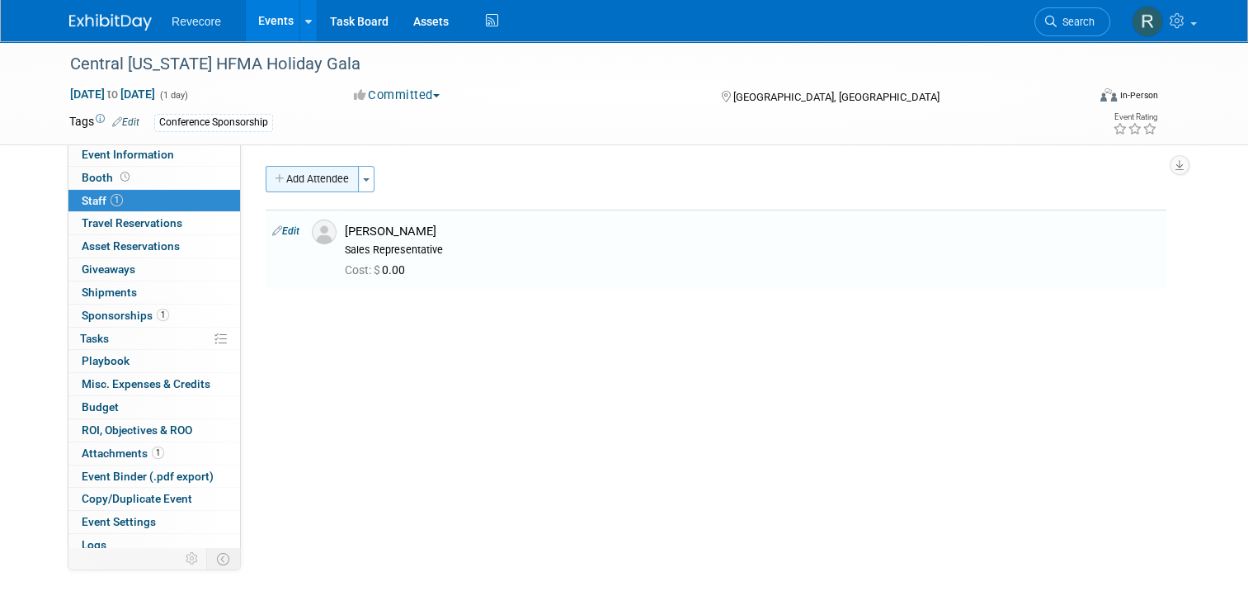
click at [313, 176] on button "Add Attendee" at bounding box center [312, 179] width 93 height 26
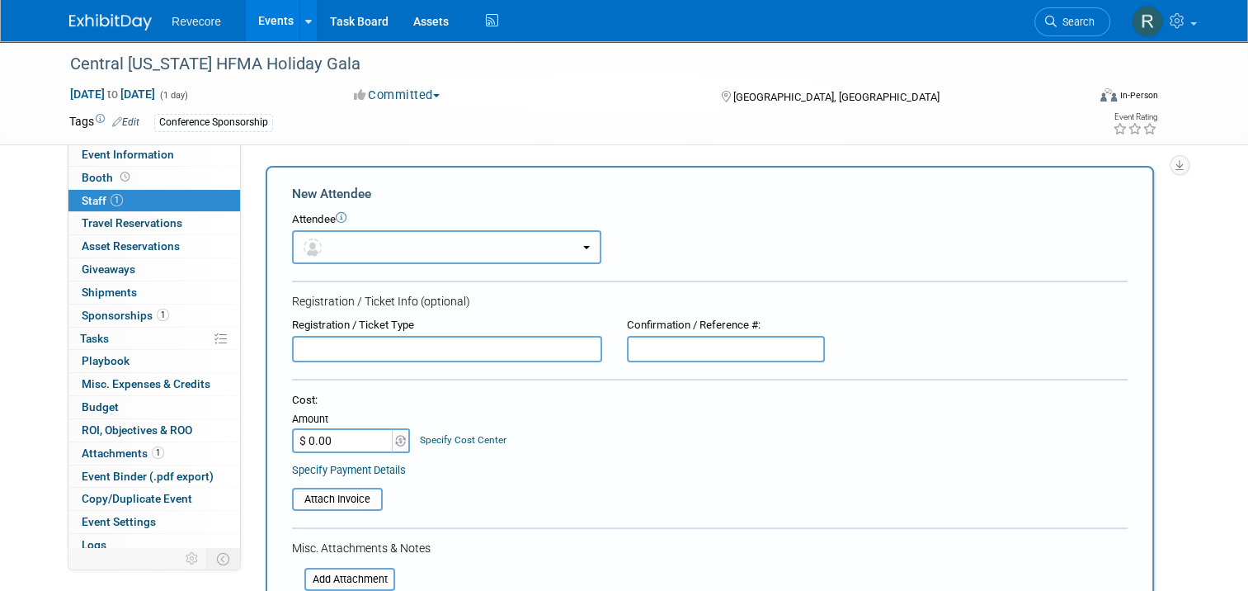
click at [411, 242] on button "button" at bounding box center [446, 247] width 309 height 34
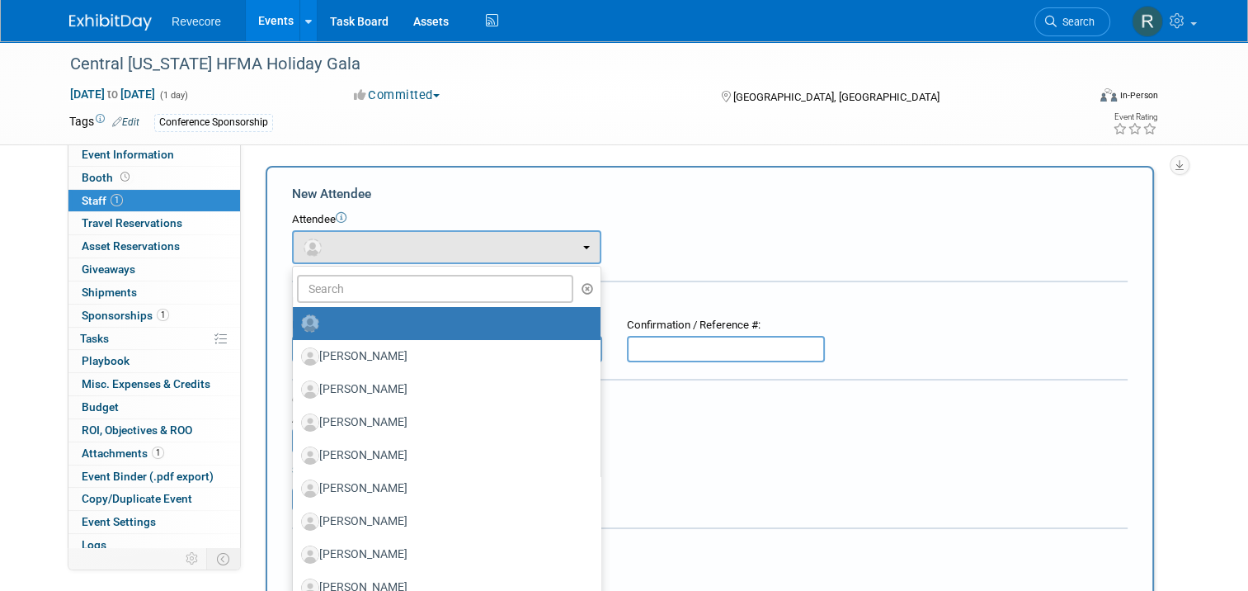
click at [411, 271] on ul "Amanda Mueller Ashley Sanders Celia Allen Chris Henry Chris Martin (me)" at bounding box center [446, 596] width 309 height 660
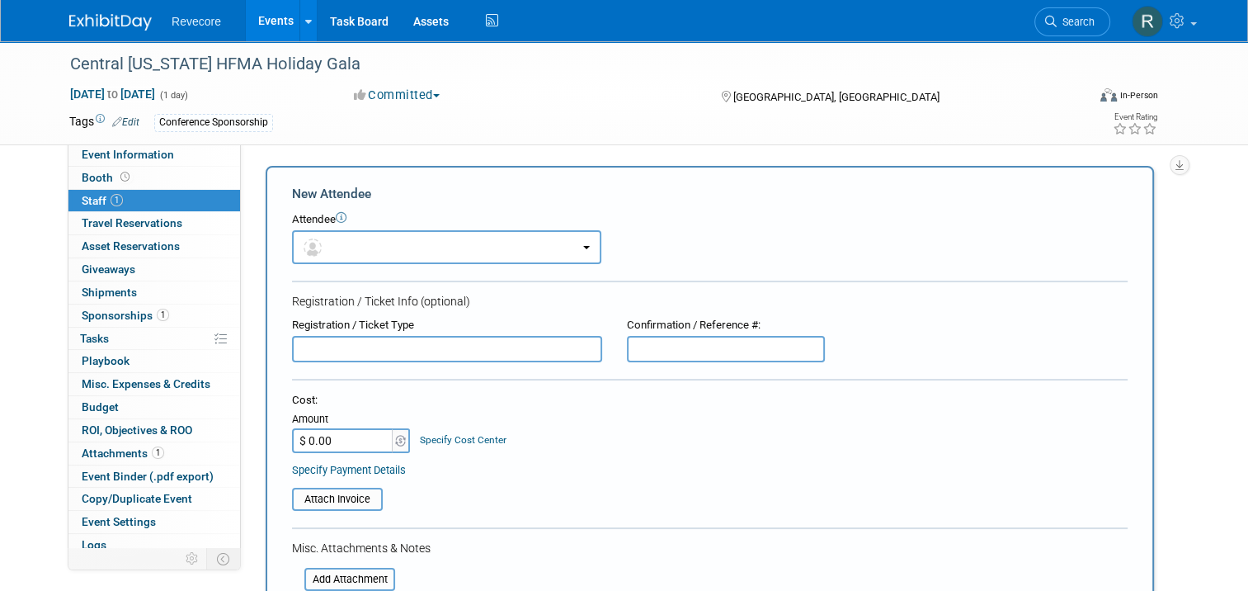
click at [404, 285] on form "New Attendee Attendee <img src="https://www.exhibitday.com/Images/Unassigned-Us…" at bounding box center [710, 487] width 836 height 605
click at [404, 253] on button "button" at bounding box center [446, 247] width 309 height 34
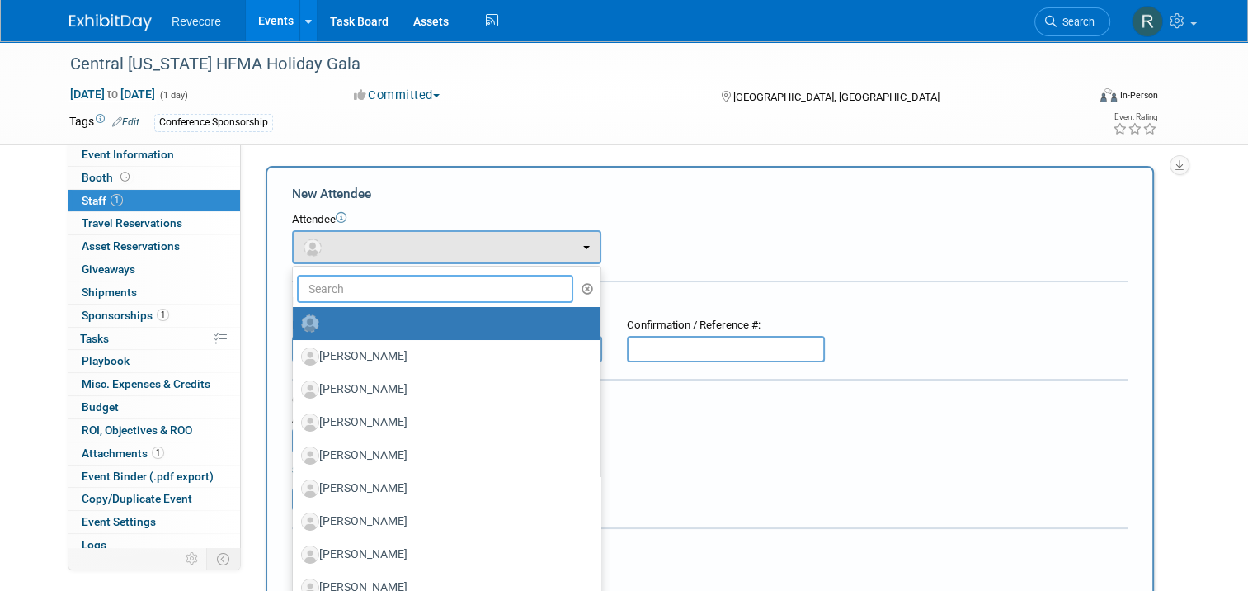
click at [391, 292] on input "text" at bounding box center [435, 289] width 276 height 28
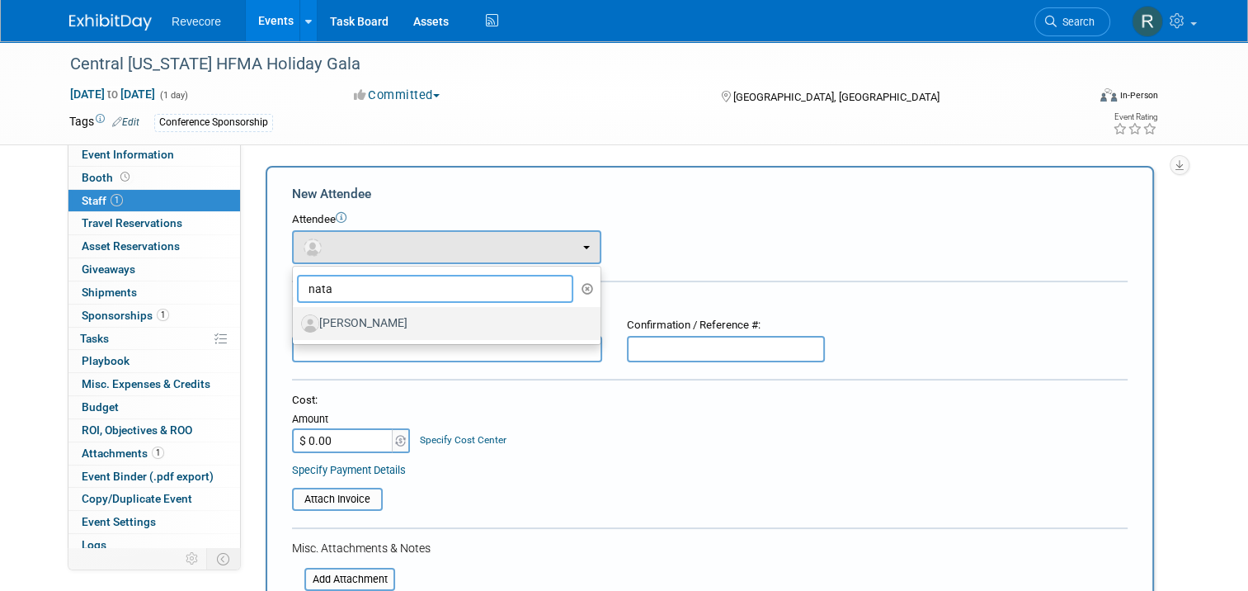
type input "nata"
click at [390, 317] on label "Natalie Spears" at bounding box center [442, 323] width 283 height 26
click at [295, 317] on input "Natalie Spears" at bounding box center [290, 321] width 11 height 11
select select "8cedff9a-8c1b-45b5-96c1-8568c96ba987"
select select "4"
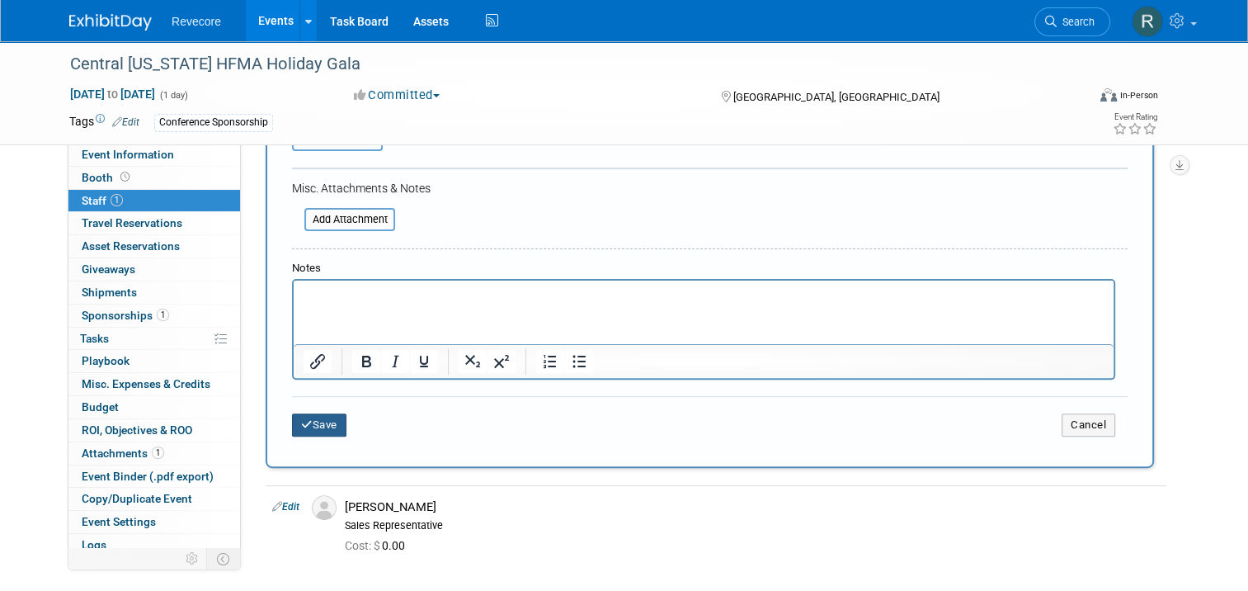
click at [322, 413] on button "Save" at bounding box center [319, 424] width 54 height 23
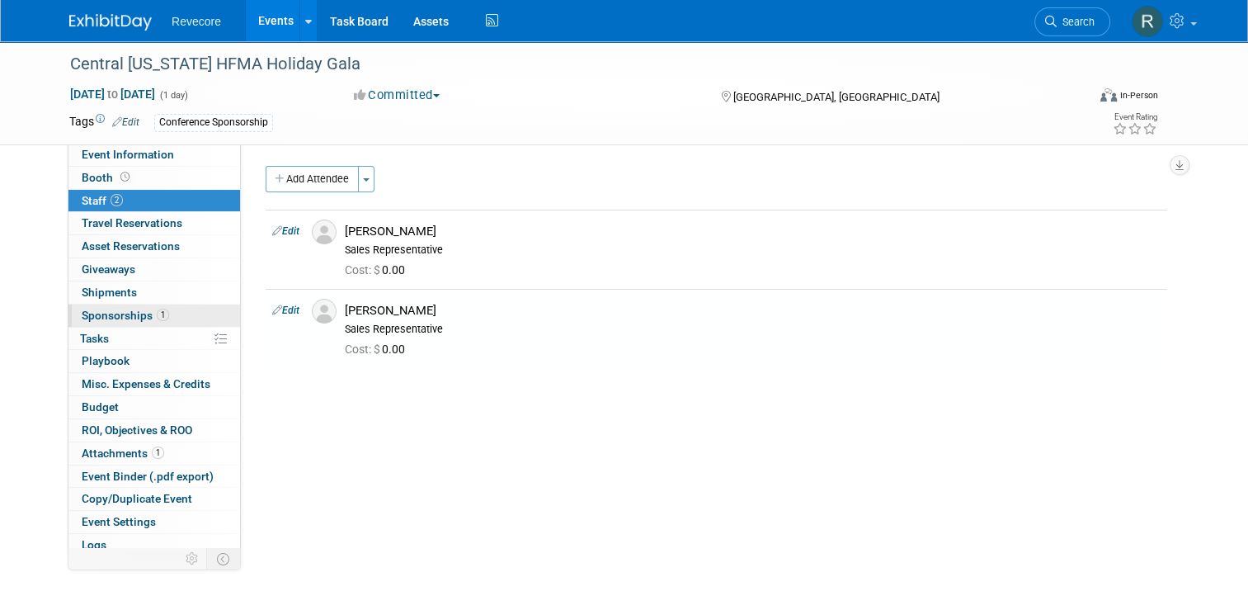
click at [136, 313] on span "Sponsorships 1" at bounding box center [125, 314] width 87 height 13
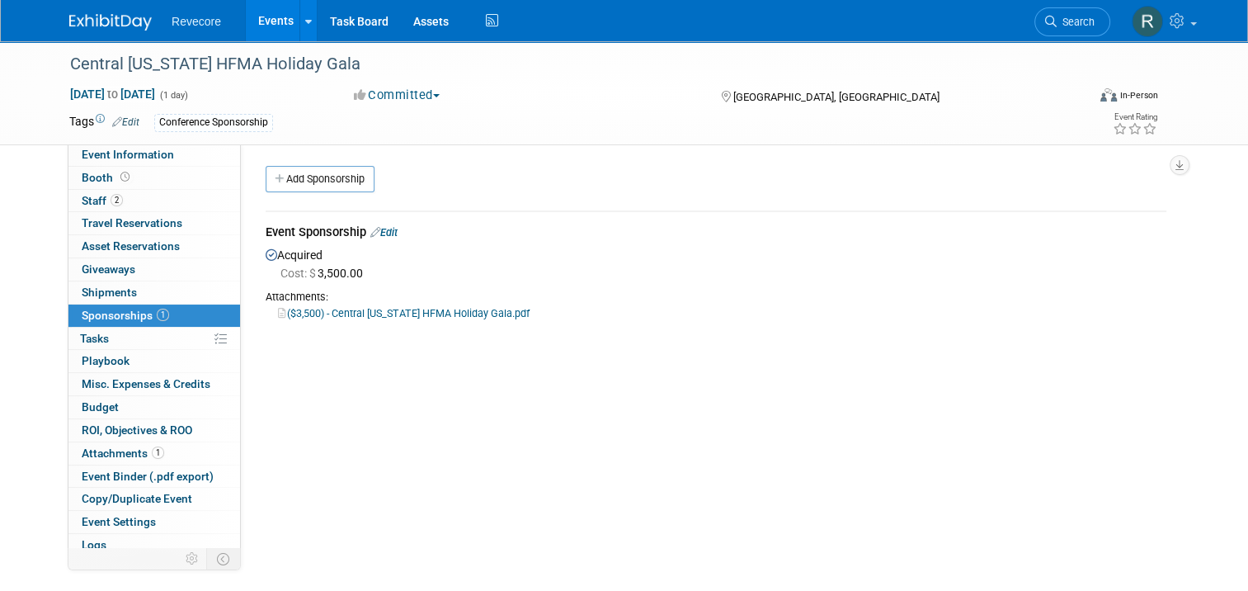
click at [270, 32] on link "Events" at bounding box center [276, 20] width 60 height 41
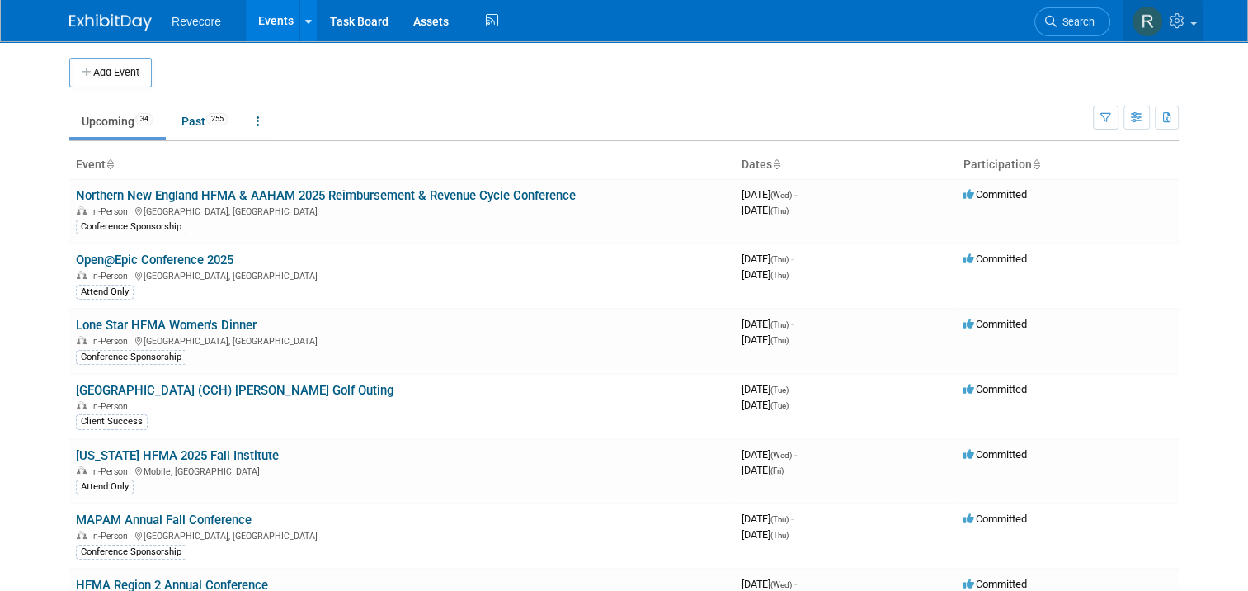
click at [1203, 26] on link at bounding box center [1163, 20] width 81 height 41
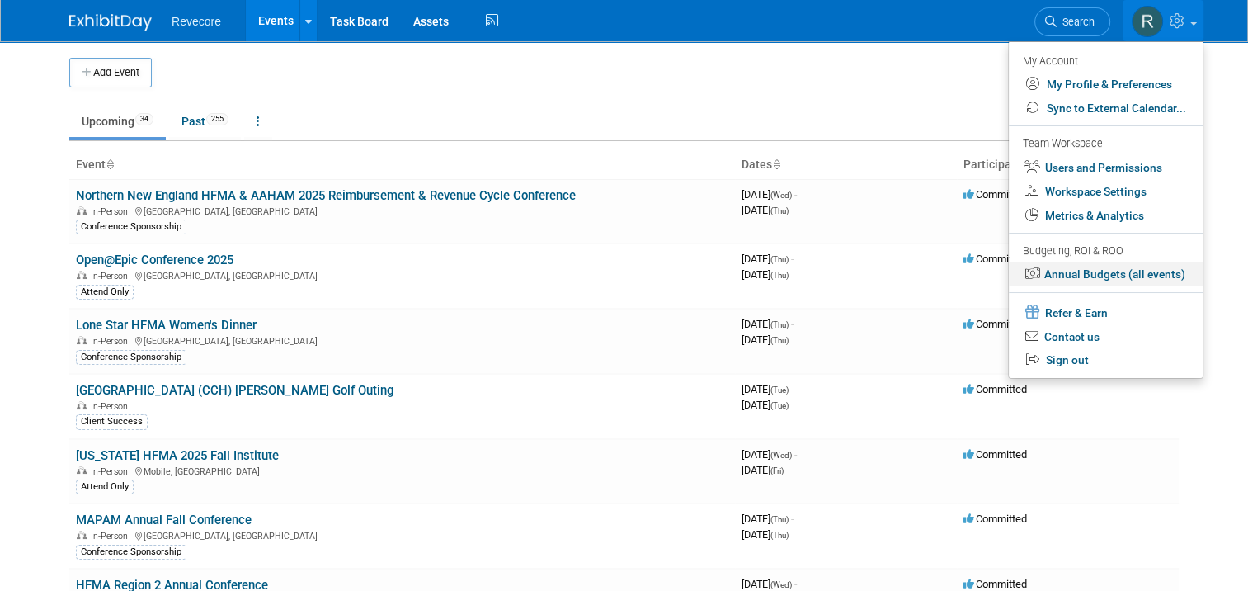
click at [1140, 277] on link "Annual Budgets (all events)" at bounding box center [1106, 274] width 194 height 24
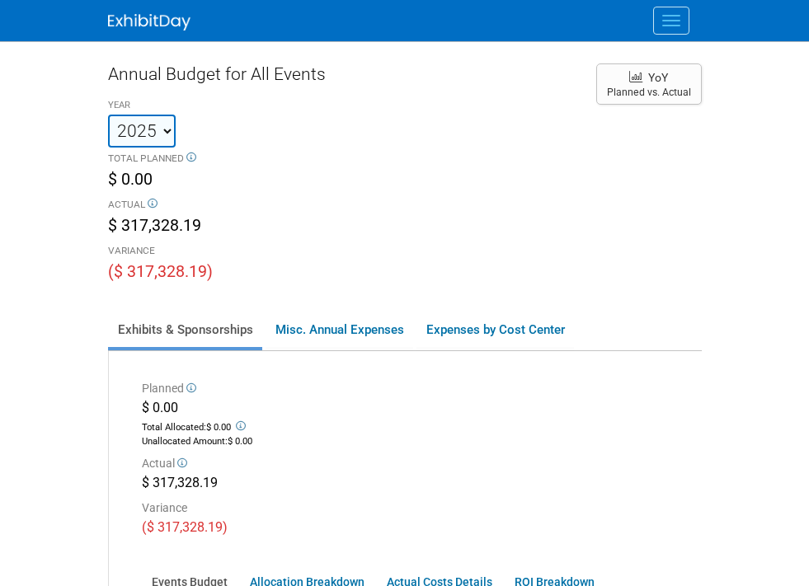
click at [690, 26] on button "Menu" at bounding box center [671, 21] width 36 height 28
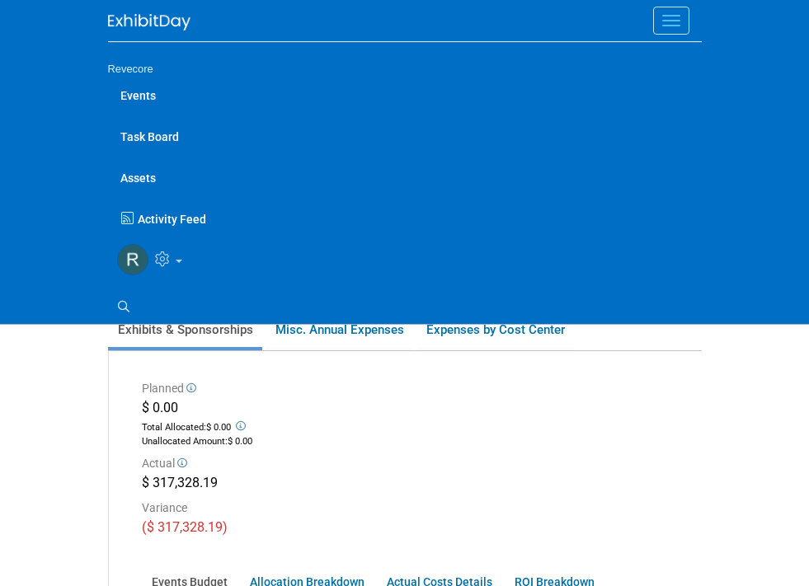
click at [108, 94] on link "Events" at bounding box center [405, 94] width 594 height 41
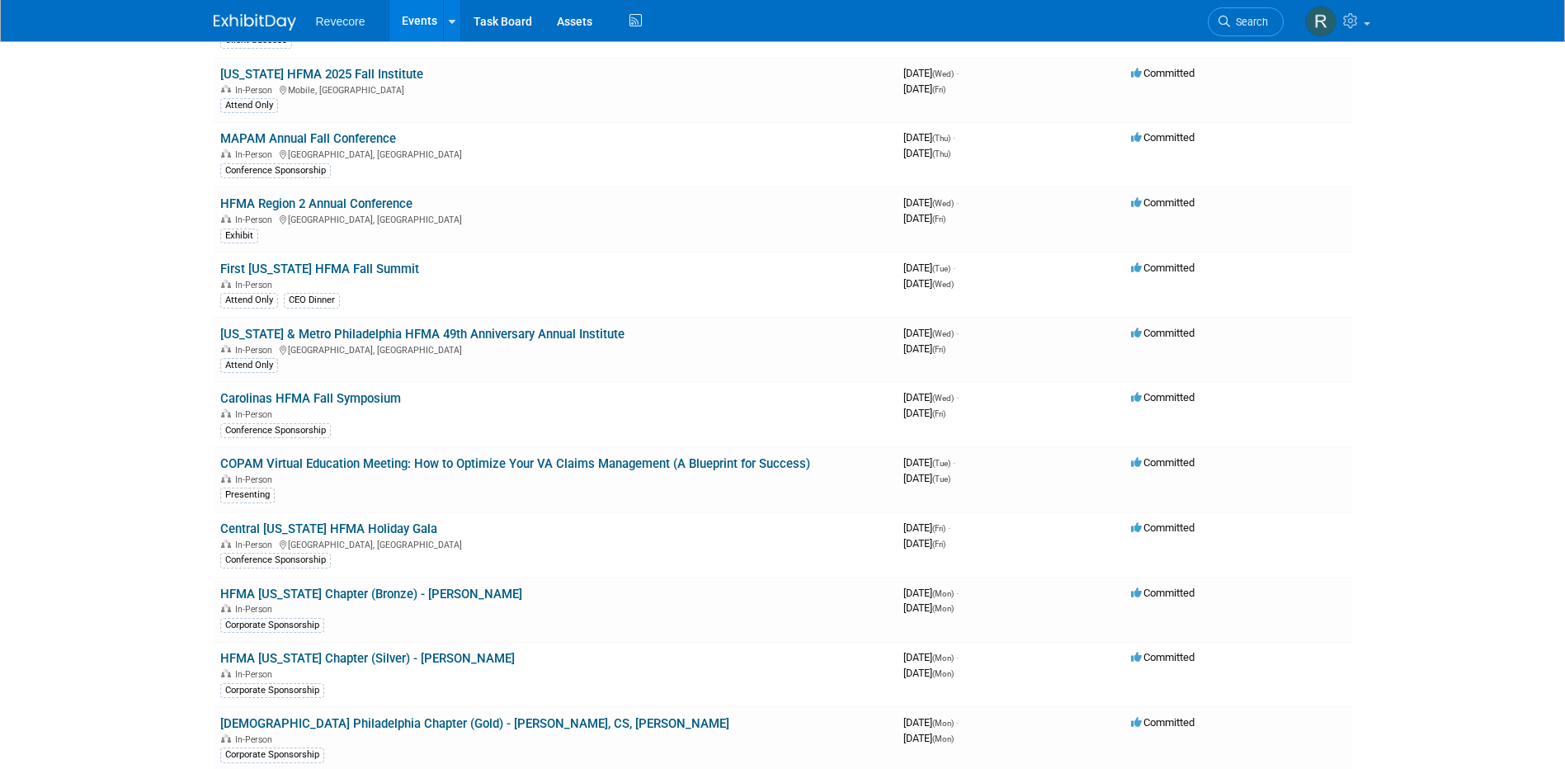
scroll to position [412, 0]
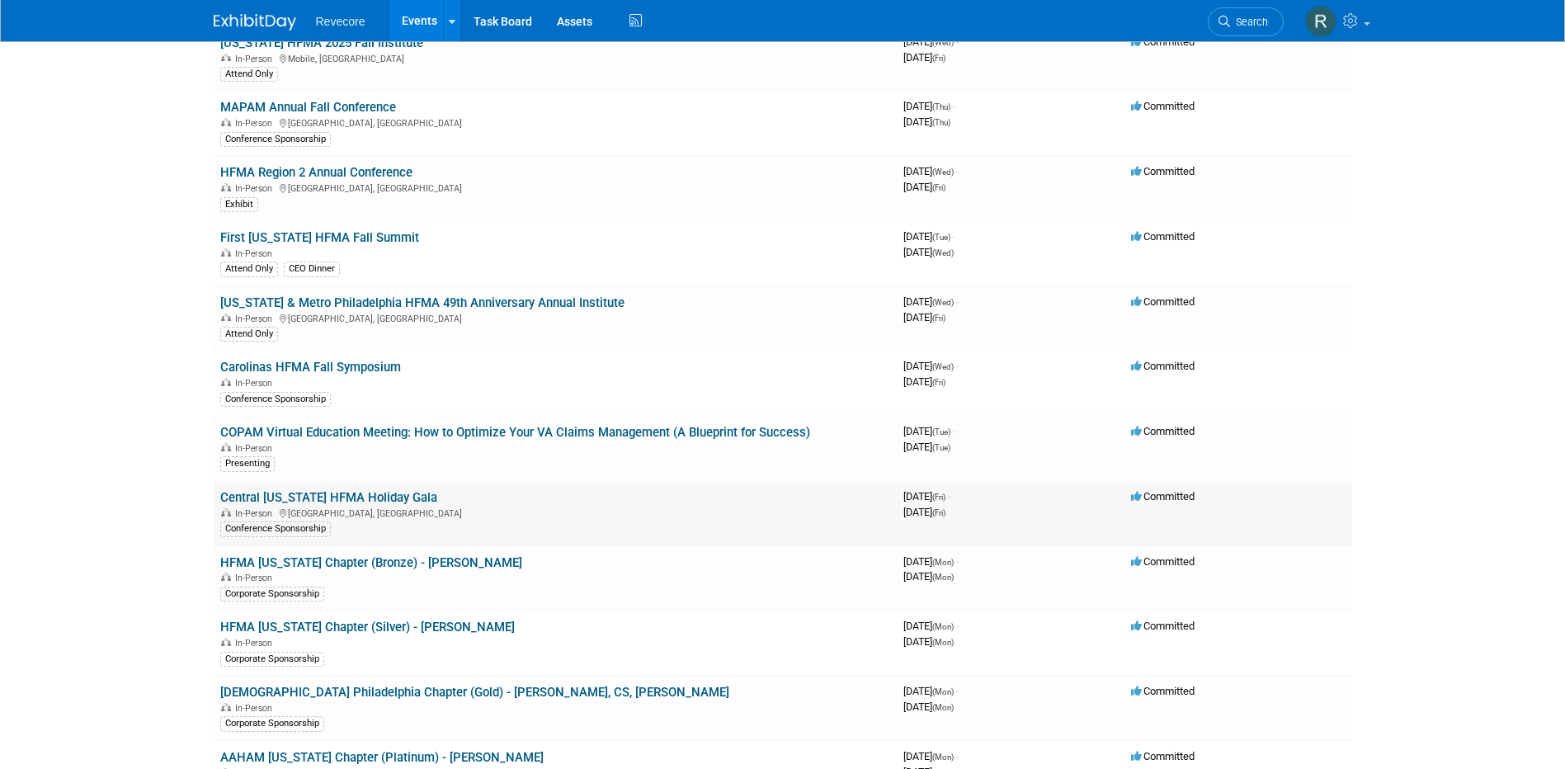
click at [329, 491] on link "Central [US_STATE] HFMA Holiday Gala" at bounding box center [328, 497] width 217 height 15
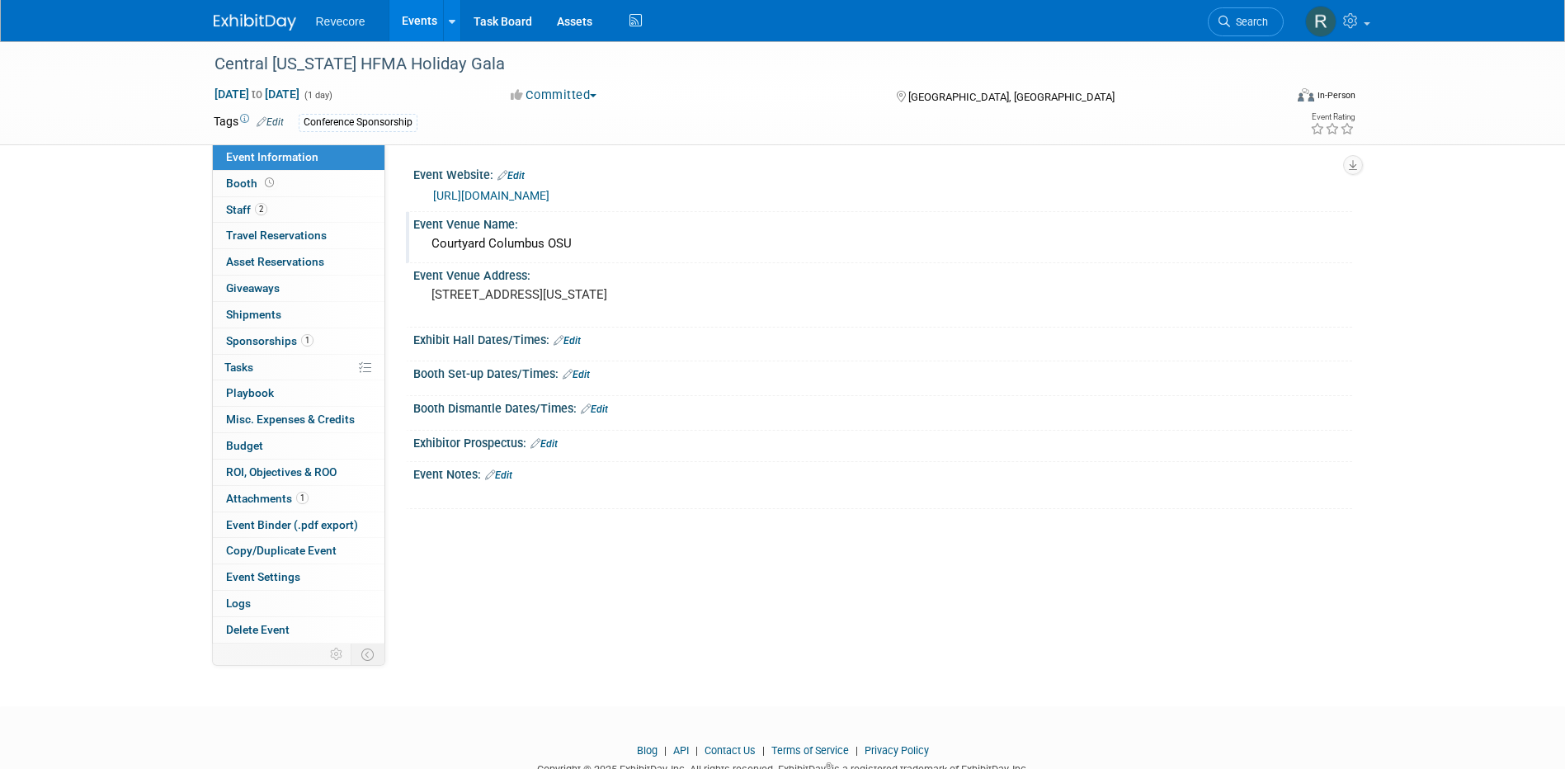
click at [551, 247] on div "Courtyard Columbus OSU" at bounding box center [883, 244] width 914 height 26
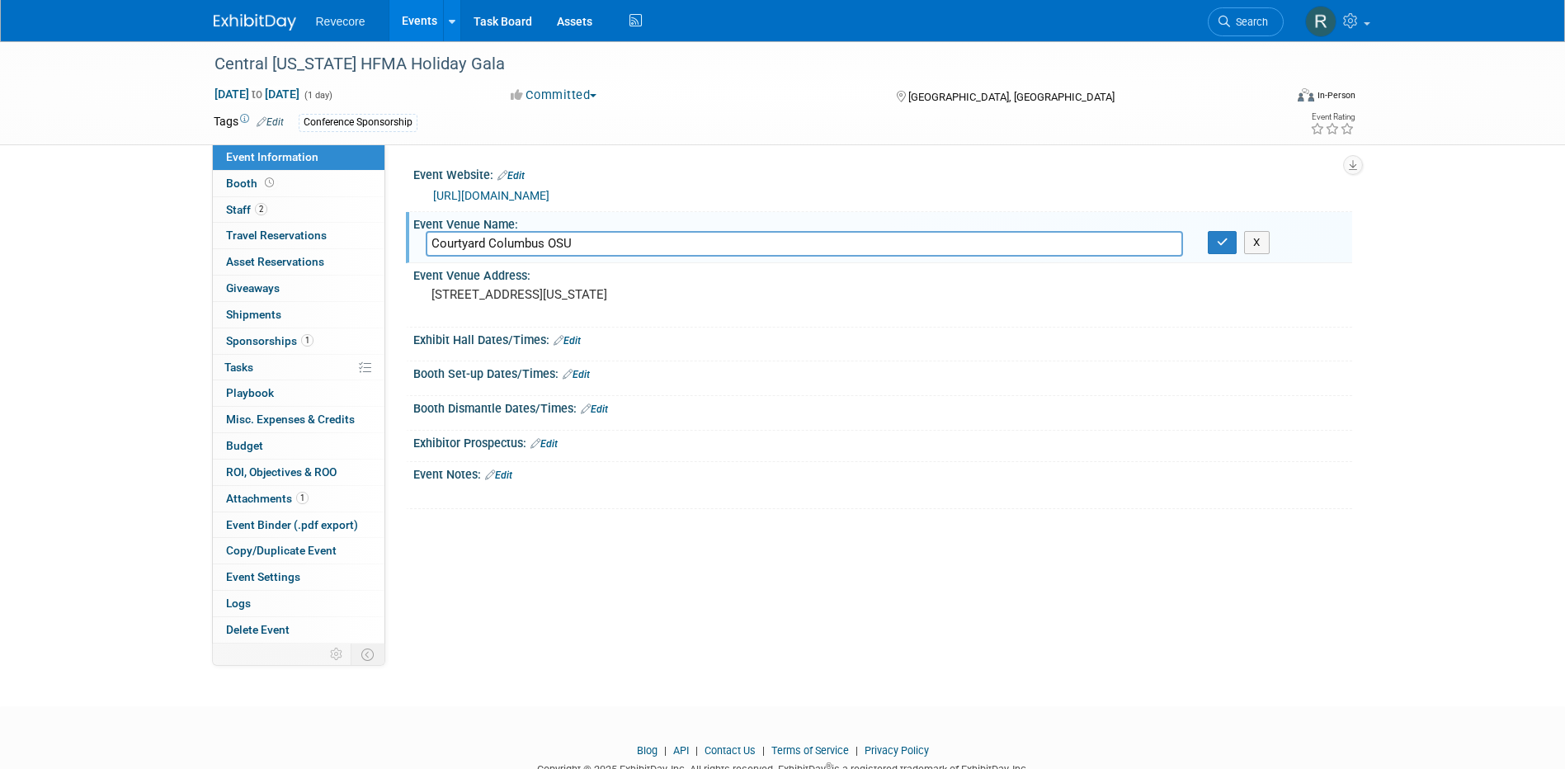
click at [551, 247] on input "Courtyard Columbus OSU" at bounding box center [804, 244] width 757 height 26
click at [496, 299] on pre "[STREET_ADDRESS][US_STATE]" at bounding box center [608, 294] width 355 height 15
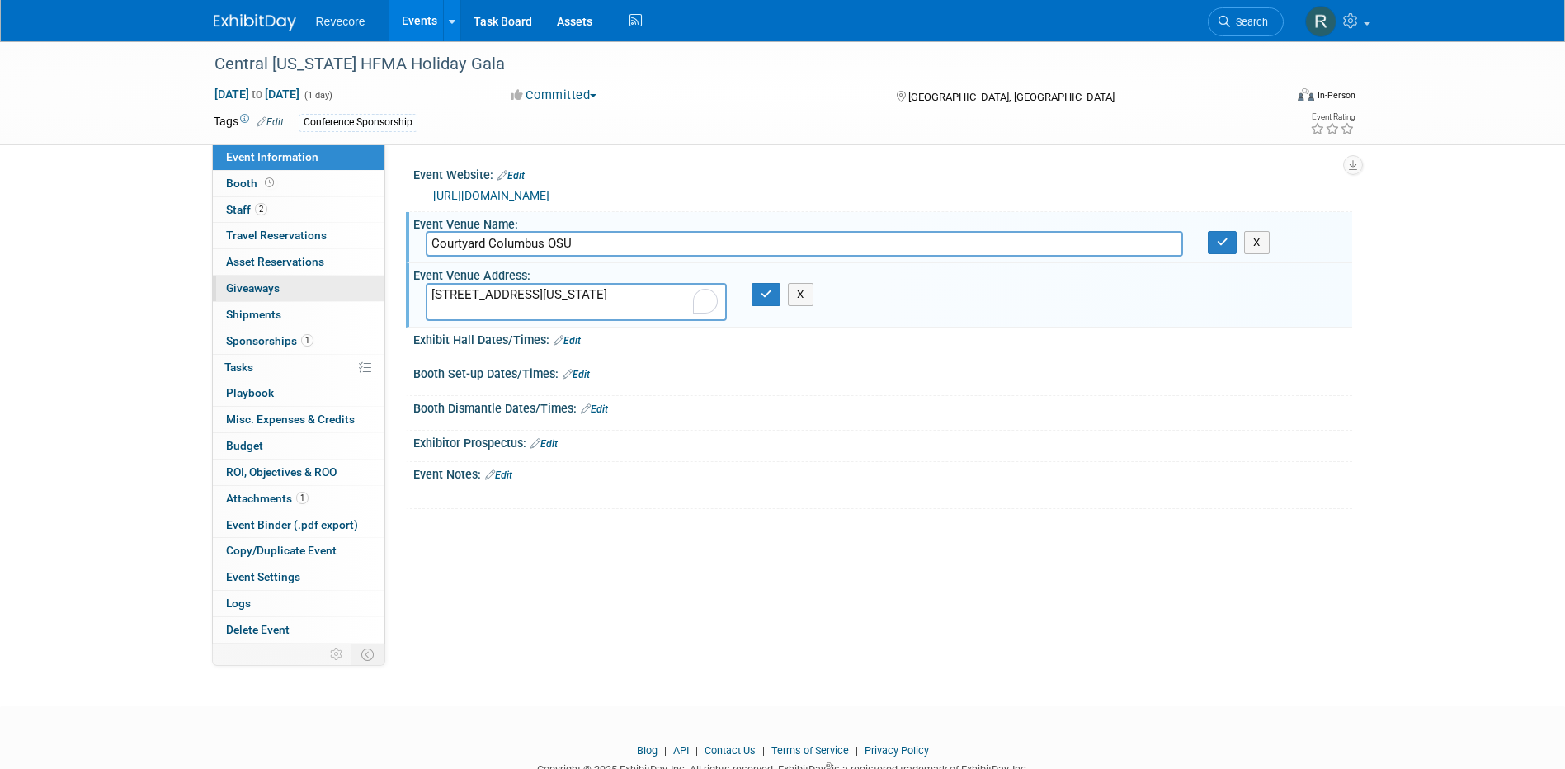
drag, startPoint x: 572, startPoint y: 306, endPoint x: 383, endPoint y: 276, distance: 192.0
click at [383, 276] on div "Event Information Event Info Booth Booth 2 Staff 2 Staff 0 Travel Reservations …" at bounding box center [782, 342] width 1163 height 602
click at [1217, 239] on icon "button" at bounding box center [1223, 242] width 12 height 11
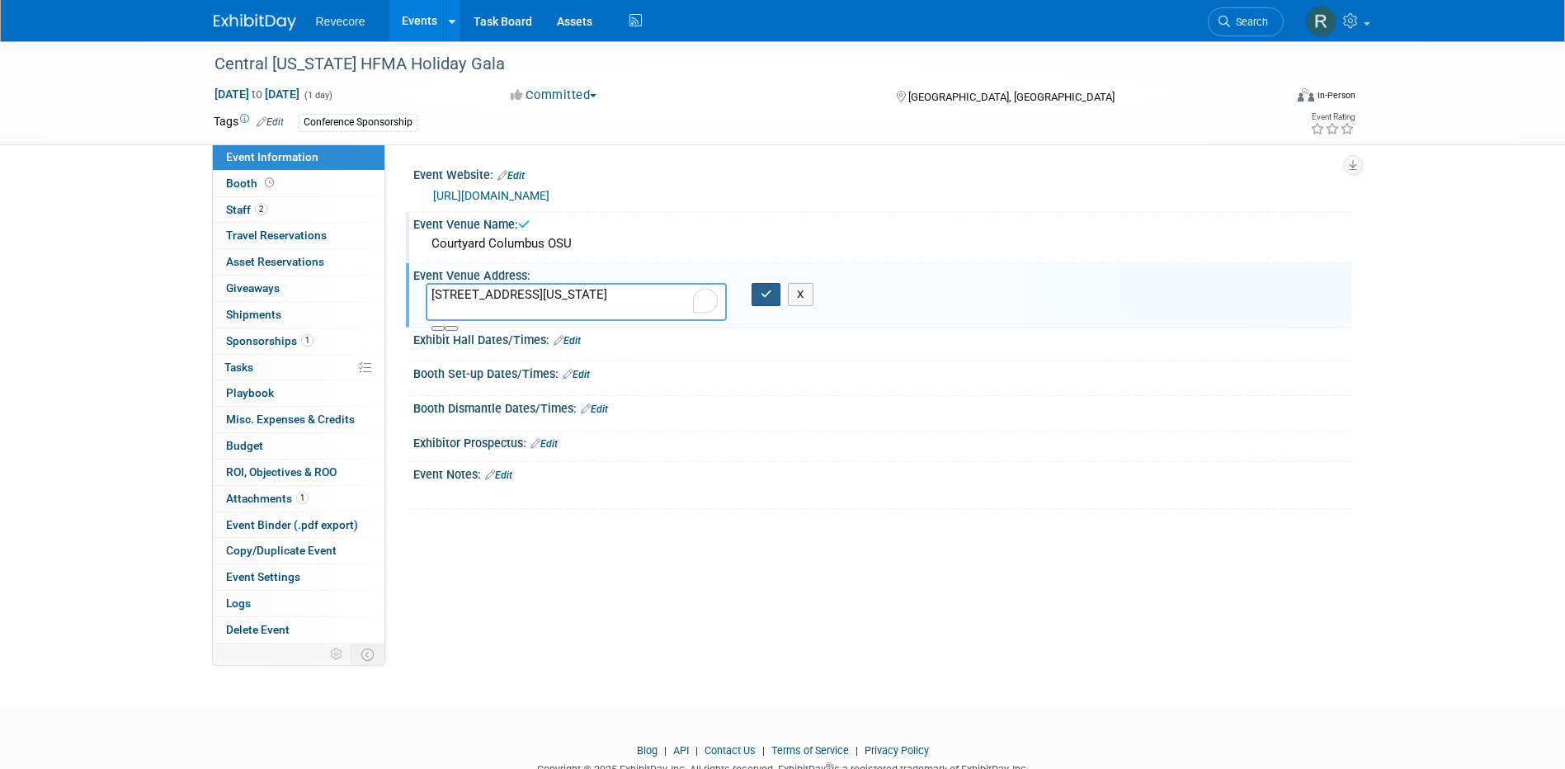
click at [774, 294] on button "button" at bounding box center [766, 294] width 30 height 23
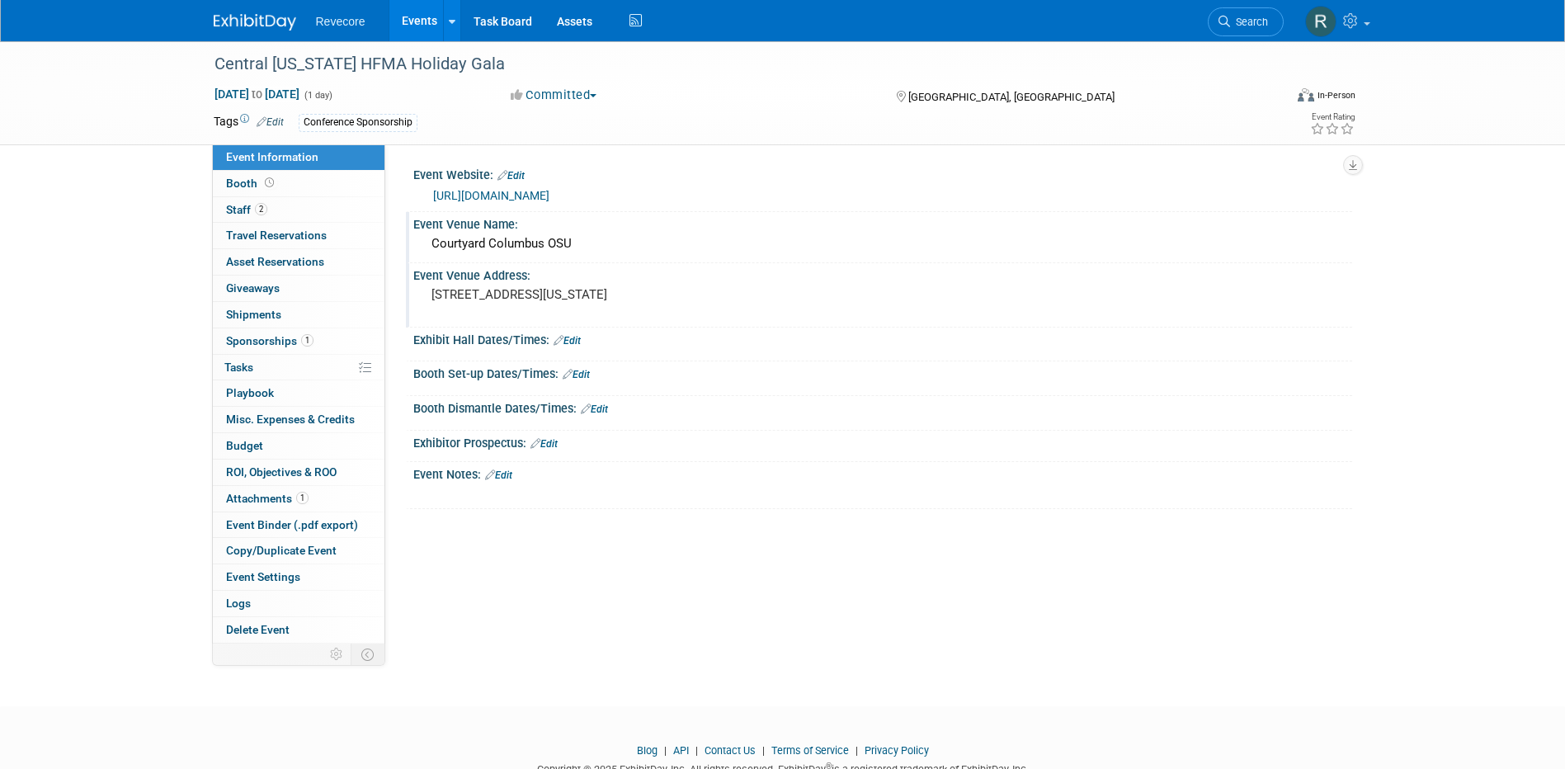
click at [549, 191] on link "https://web.cvent.com/event/6aee15f5-d697-40c7-8cf0-6d375ccb2656/summary" at bounding box center [491, 195] width 116 height 13
click at [138, 333] on div "Central Ohio HFMA Holiday Gala Nov 21, 2025 to Nov 21, 2025 (1 day) Nov 21, 202…" at bounding box center [782, 358] width 1565 height 635
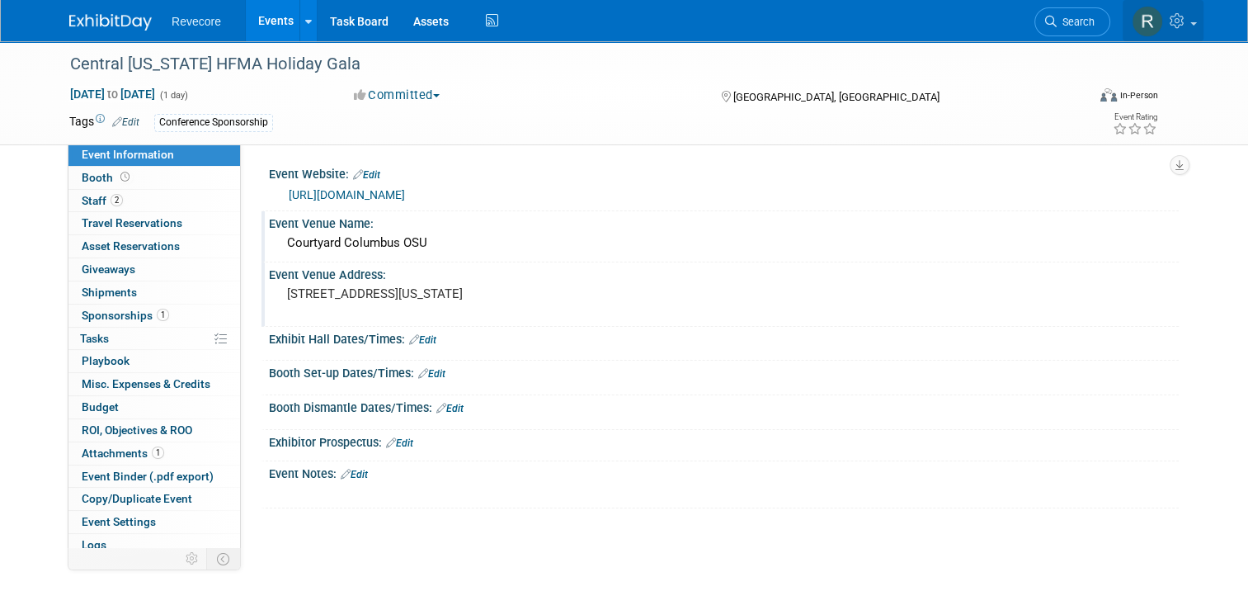
click at [1203, 40] on link at bounding box center [1163, 20] width 81 height 41
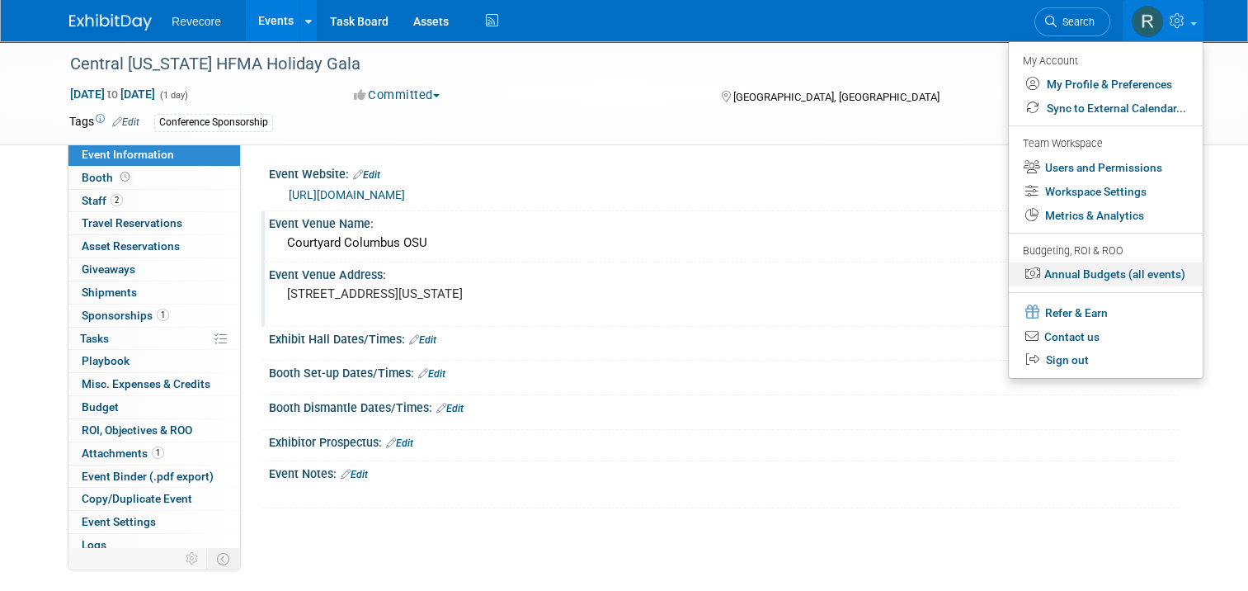
click at [1158, 277] on link "Annual Budgets (all events)" at bounding box center [1106, 274] width 194 height 24
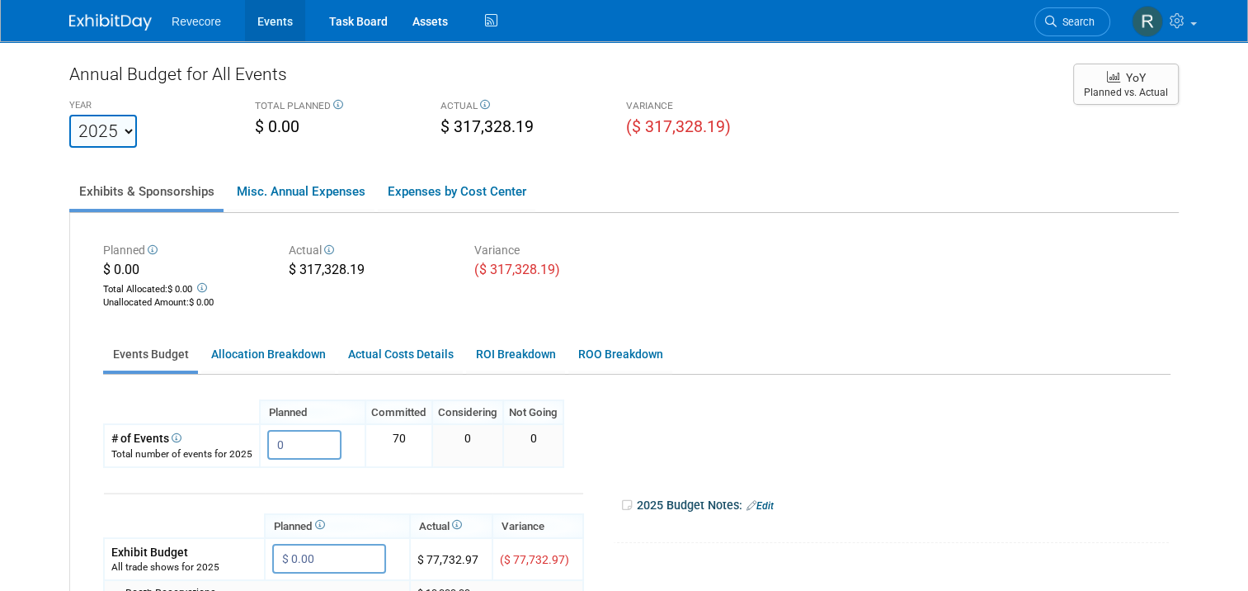
click at [285, 33] on link "Events" at bounding box center [275, 20] width 60 height 41
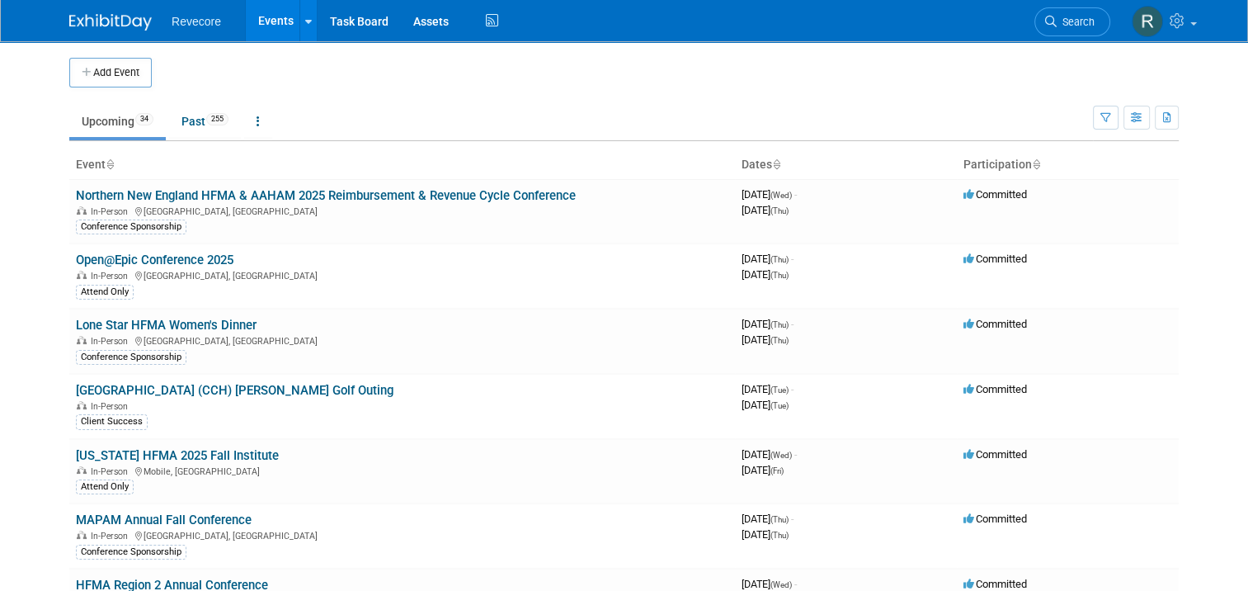
click at [440, 95] on td "Upcoming 34 Past 255 All Events 289 Past and Upcoming Grouped Annually Events g…" at bounding box center [581, 114] width 1024 height 54
click at [1180, 29] on link at bounding box center [1163, 20] width 81 height 41
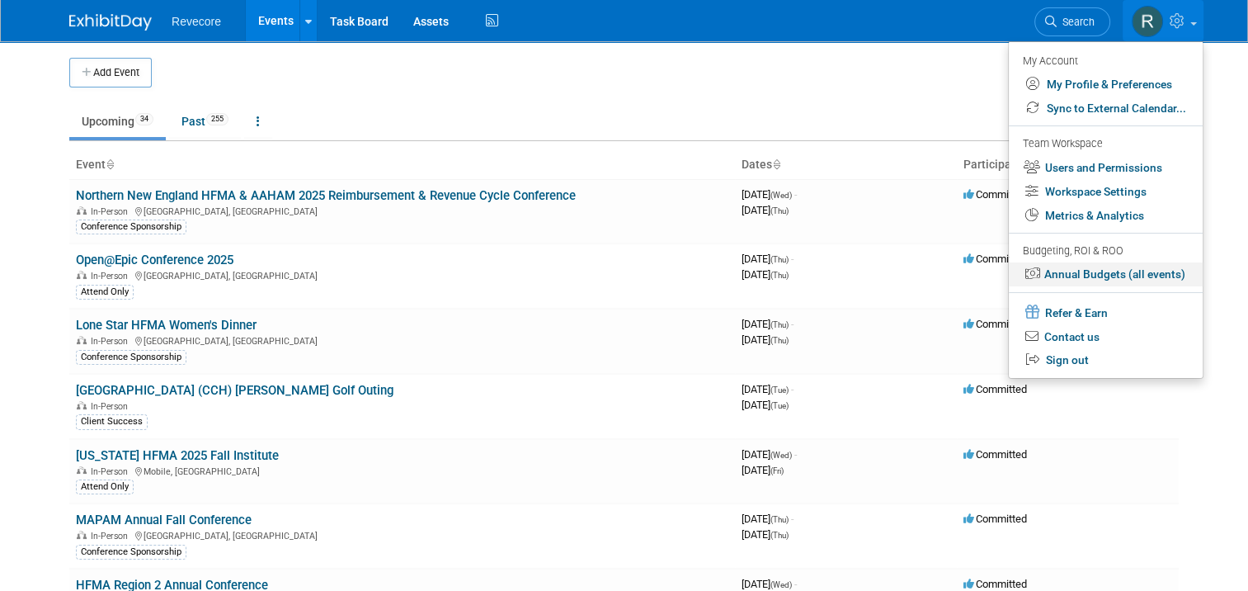
click at [1163, 277] on link "Annual Budgets (all events)" at bounding box center [1106, 274] width 194 height 24
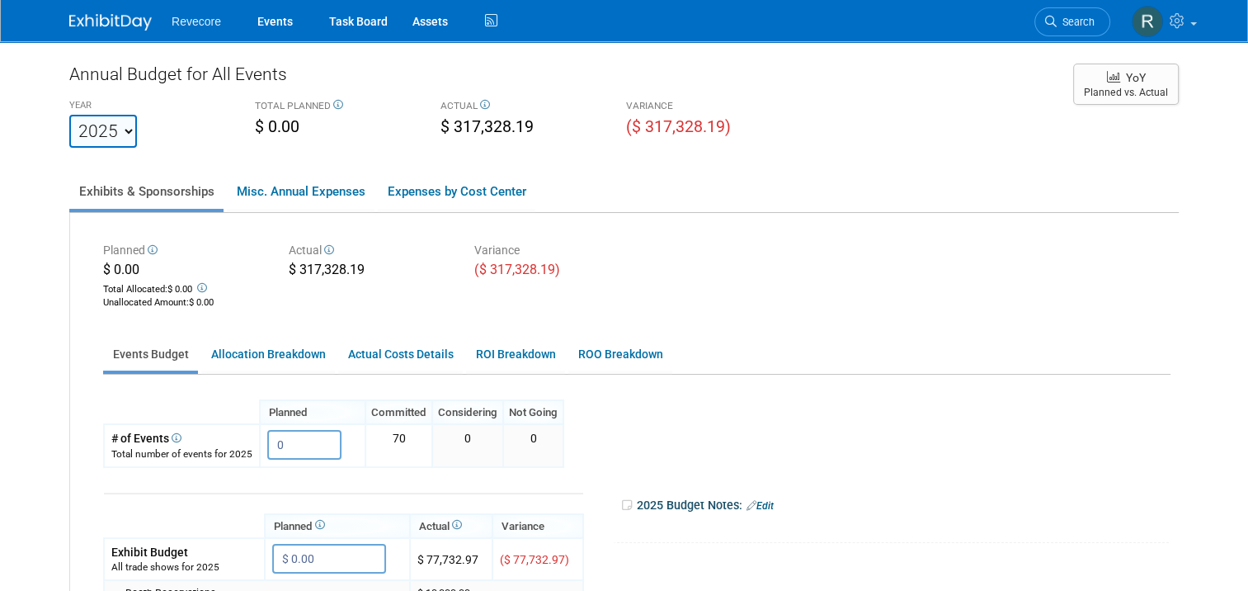
click at [1141, 193] on ul "Exhibits & Sponsorships Misc. Annual Expenses Expenses by Cost Center" at bounding box center [623, 192] width 1109 height 40
click at [271, 31] on link "Events" at bounding box center [275, 20] width 60 height 41
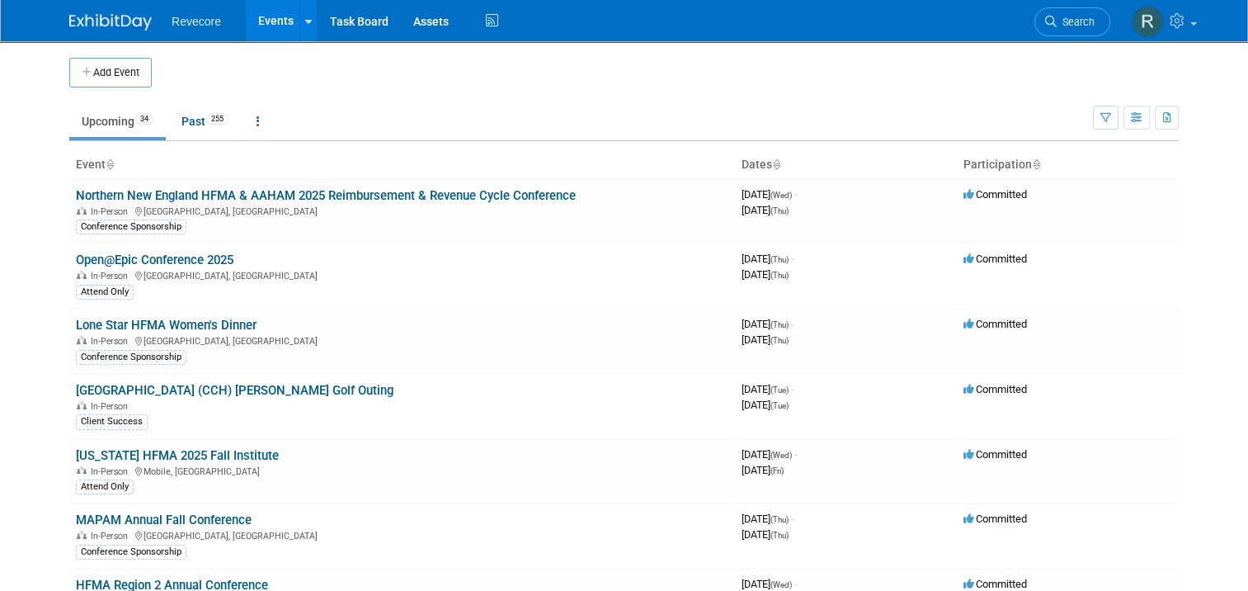
click at [25, 276] on body "Revecore Events Add Event Bulk Upload Events Shareable Event Boards Recently Vi…" at bounding box center [624, 295] width 1248 height 591
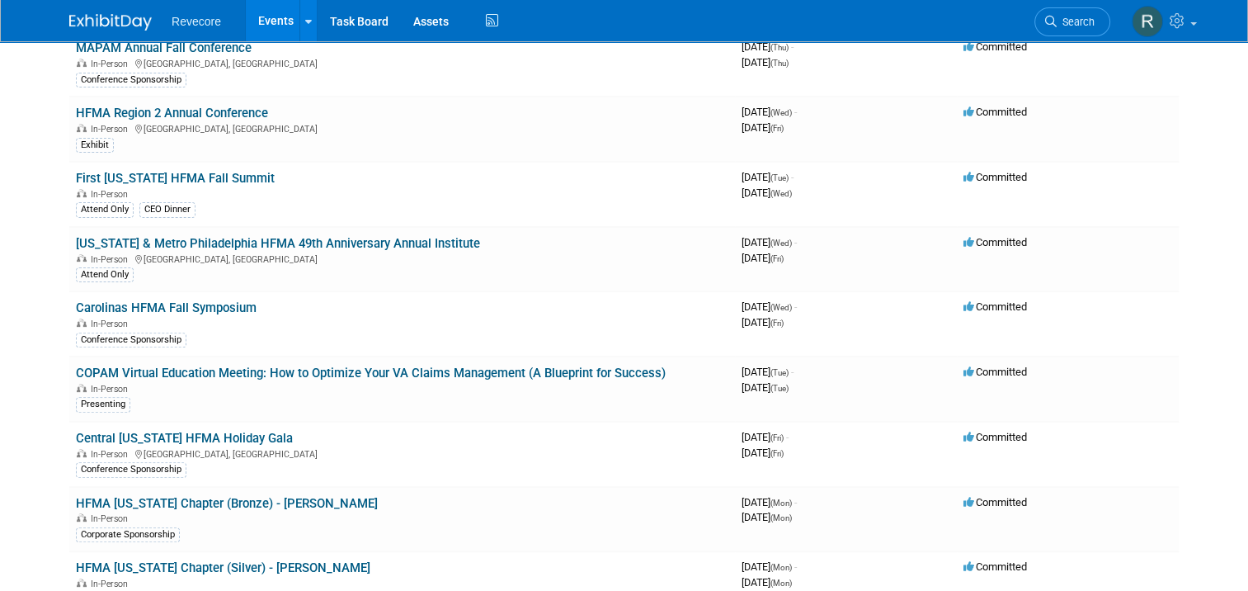
scroll to position [277, 0]
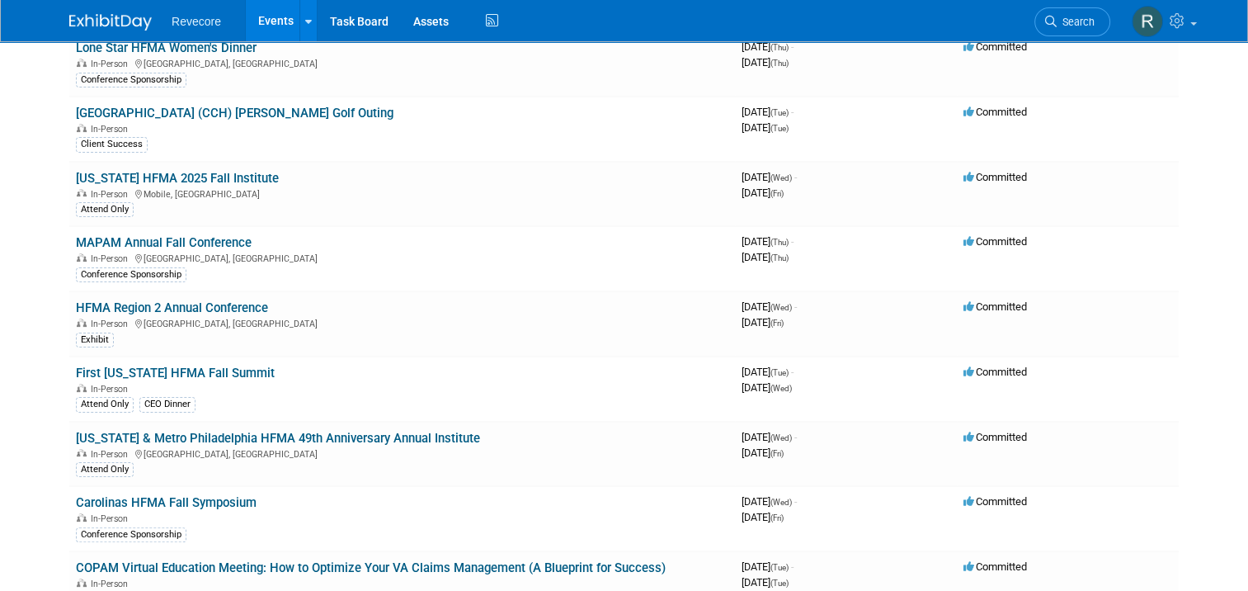
click at [271, 23] on link "Events" at bounding box center [276, 20] width 60 height 41
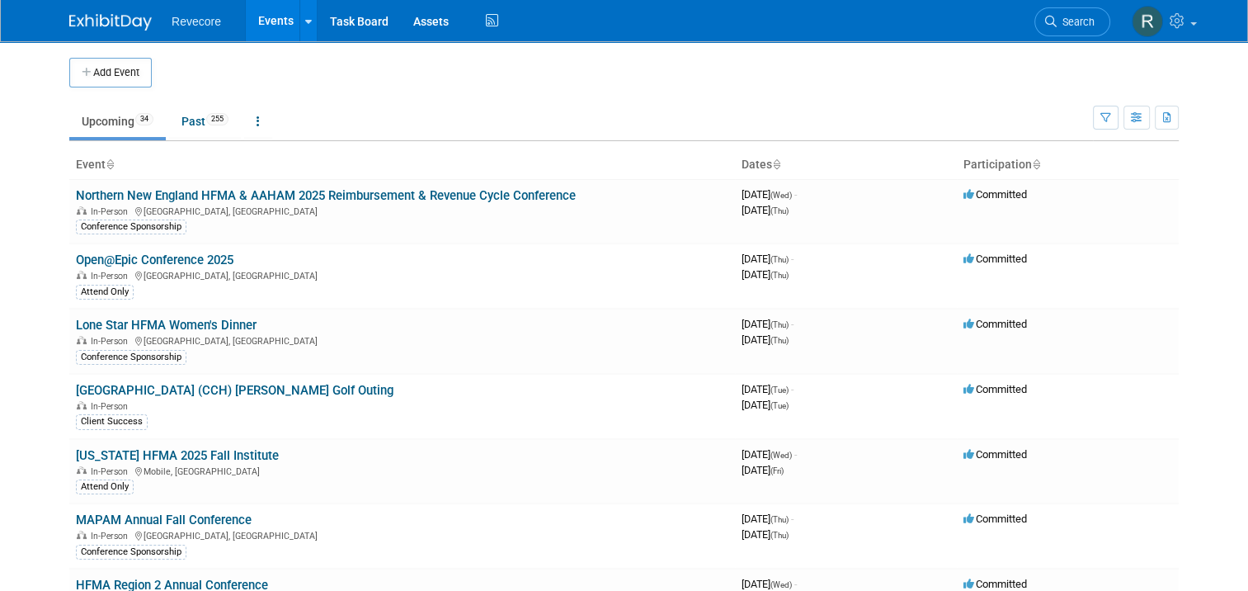
click at [422, 93] on td "Upcoming 34 Past 255 All Events 289 Past and Upcoming Grouped Annually Events g…" at bounding box center [581, 114] width 1024 height 54
